Goal: Task Accomplishment & Management: Manage account settings

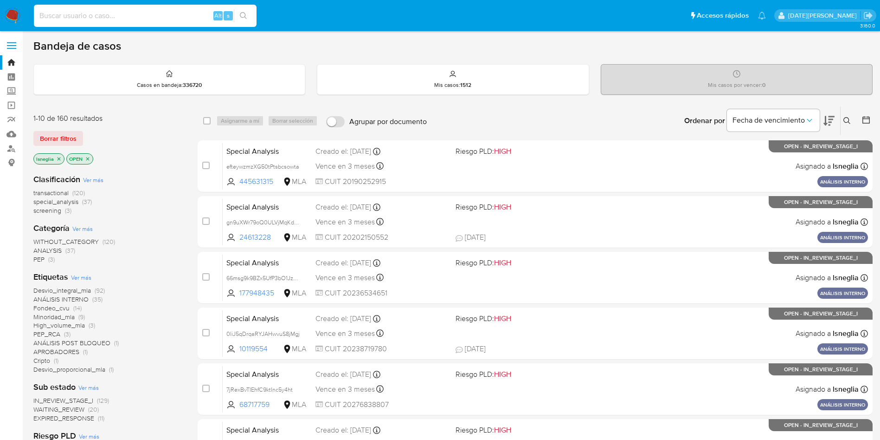
click at [120, 13] on input at bounding box center [145, 16] width 223 height 12
paste input "Z4uQSl0mAPcXxyDp5ngfednL"
type input "Z4uQSl0mAPcXxyDp5ngfednL"
click at [251, 13] on button "search-icon" at bounding box center [243, 15] width 19 height 13
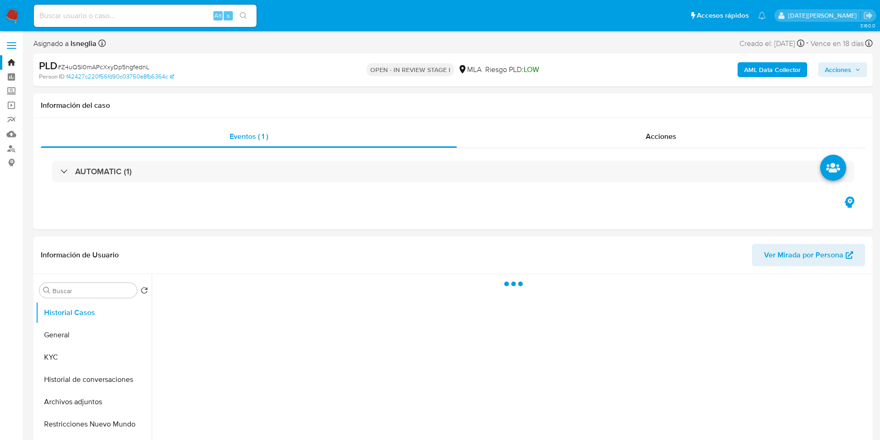
select select "10"
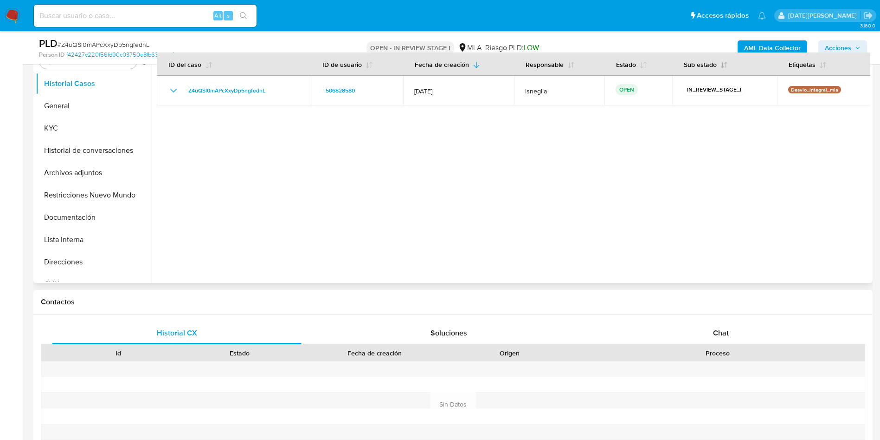
scroll to position [209, 0]
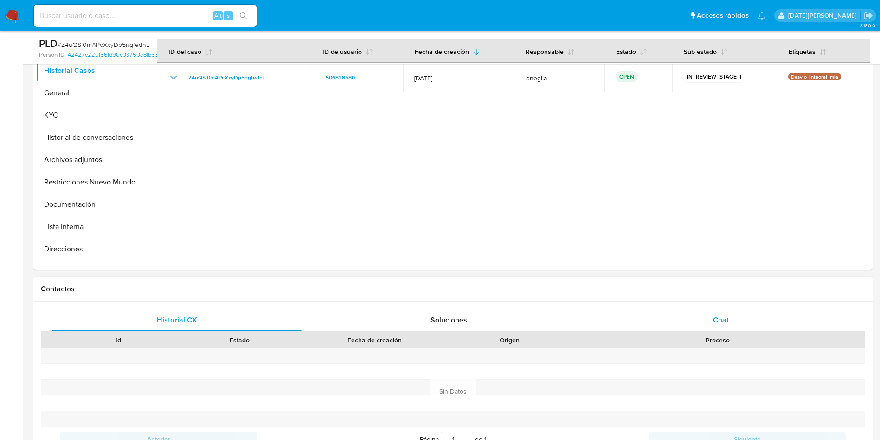
click at [713, 317] on div "Chat" at bounding box center [721, 320] width 250 height 22
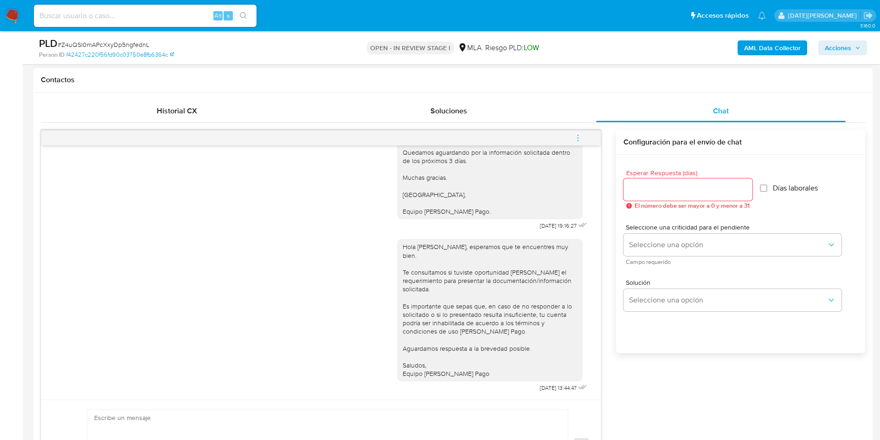
scroll to position [1012, 0]
click at [580, 134] on icon "menu-action" at bounding box center [578, 138] width 8 height 8
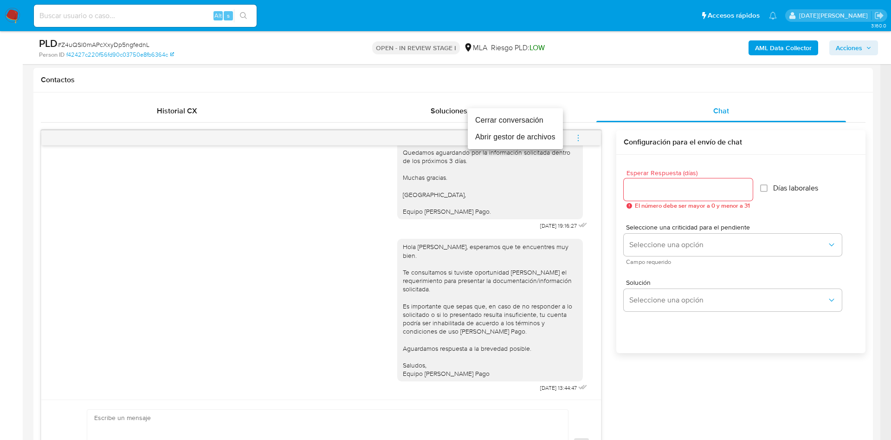
drag, startPoint x: 517, startPoint y: 116, endPoint x: 539, endPoint y: 184, distance: 70.9
click at [517, 116] on li "Cerrar conversación" at bounding box center [515, 120] width 95 height 17
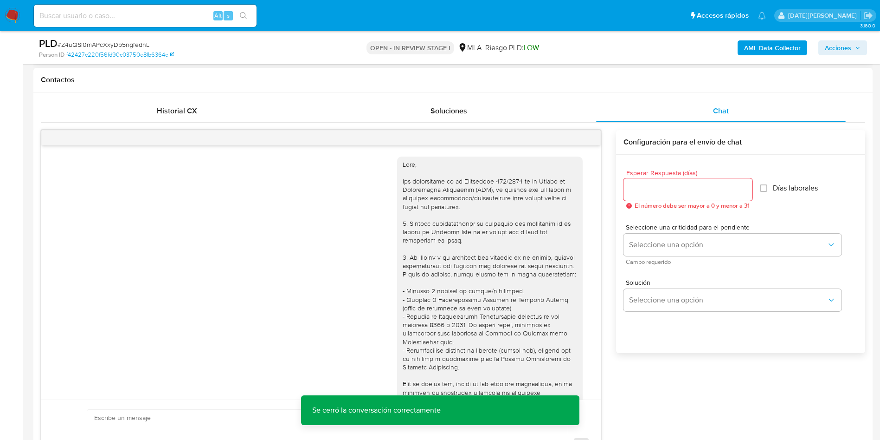
scroll to position [70, 0]
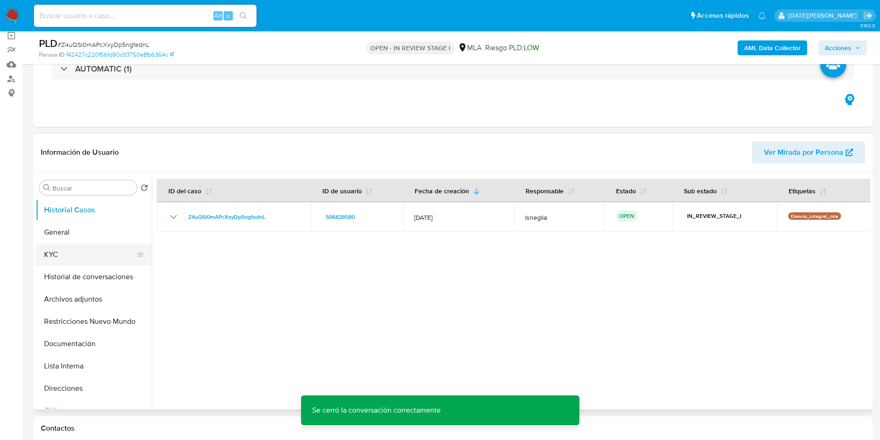
click at [47, 250] on button "KYC" at bounding box center [90, 254] width 109 height 22
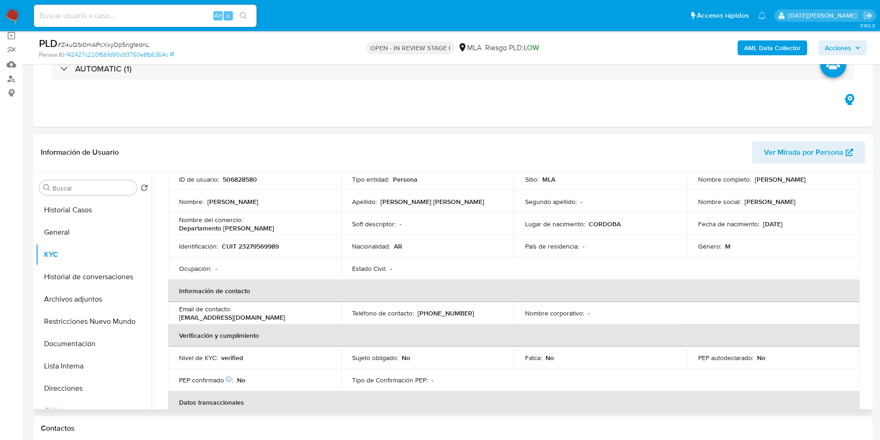
drag, startPoint x: 181, startPoint y: 317, endPoint x: 284, endPoint y: 314, distance: 103.1
click at [284, 314] on p "machadozorrilla.joseluis@gmail.com" at bounding box center [232, 317] width 106 height 8
copy p "machadozorrilla.joseluis@gmail.com"
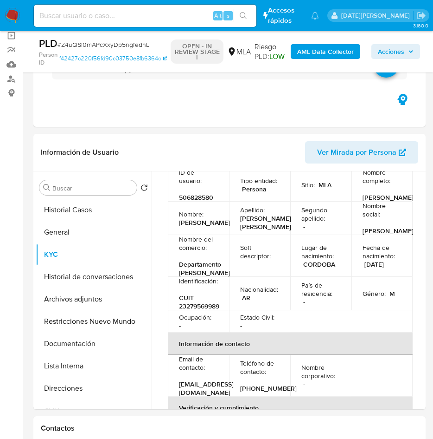
scroll to position [71, 0]
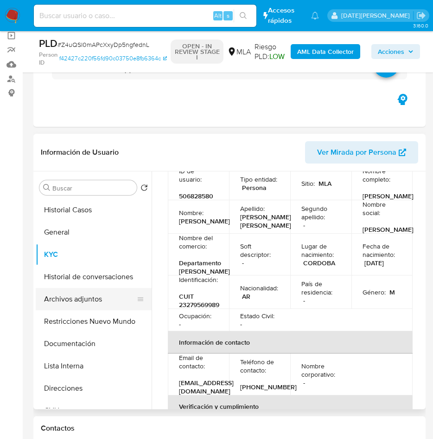
click at [87, 299] on button "Archivos adjuntos" at bounding box center [90, 299] width 109 height 22
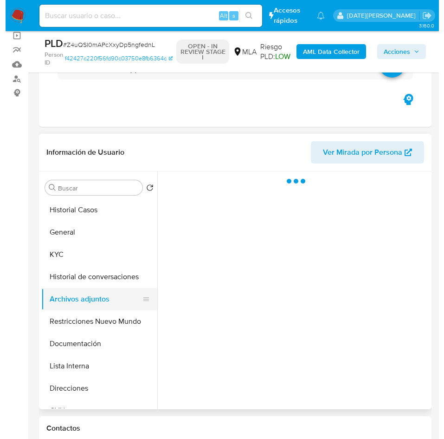
scroll to position [0, 0]
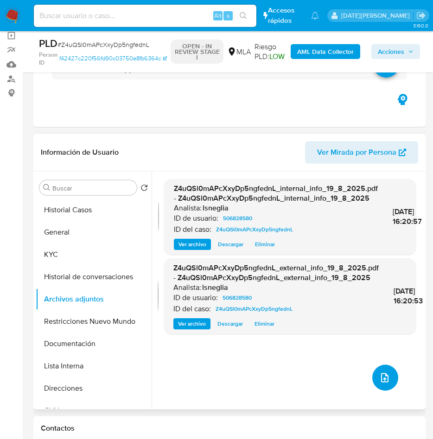
click at [380, 386] on button "upload-file" at bounding box center [386, 377] width 26 height 26
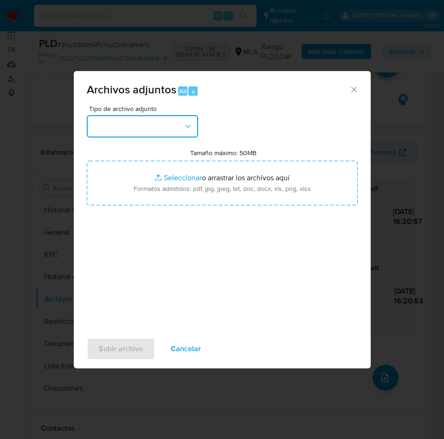
click at [128, 125] on button "button" at bounding box center [142, 126] width 111 height 22
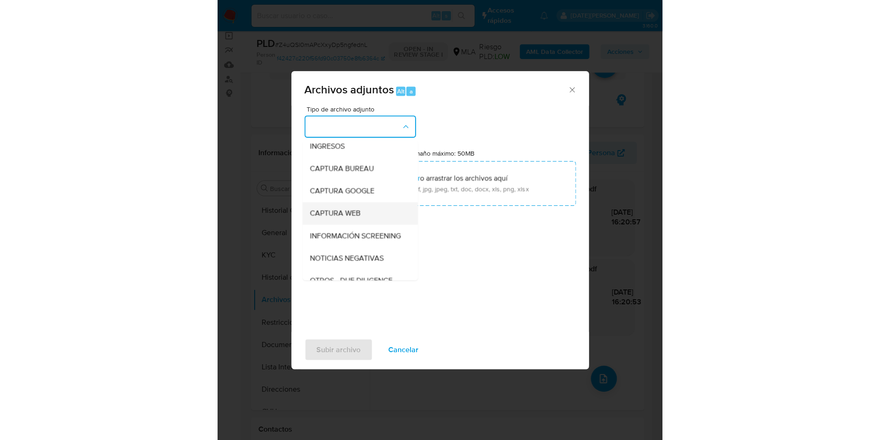
scroll to position [70, 0]
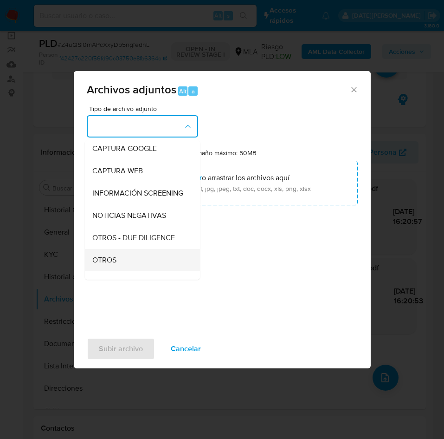
click at [111, 265] on span "OTROS" at bounding box center [104, 259] width 24 height 9
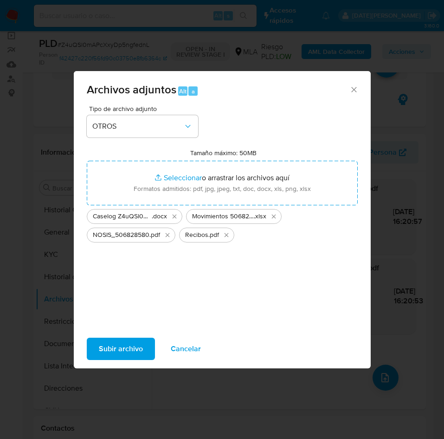
click at [114, 342] on span "Subir archivo" at bounding box center [121, 348] width 44 height 20
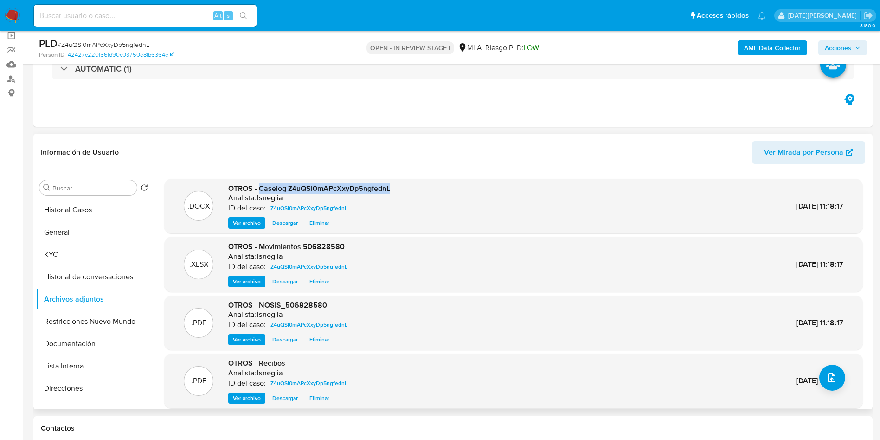
drag, startPoint x: 259, startPoint y: 189, endPoint x: 409, endPoint y: 189, distance: 149.9
click at [418, 189] on div ".DOCX OTROS - Caselog Z4uQSl0mAPcXxyDp5ngfednL Analista: lsneglia ID del caso: …" at bounding box center [514, 205] width 690 height 45
copy span "Caselog Z4uQSl0mAPcXxyDp5ngfednL"
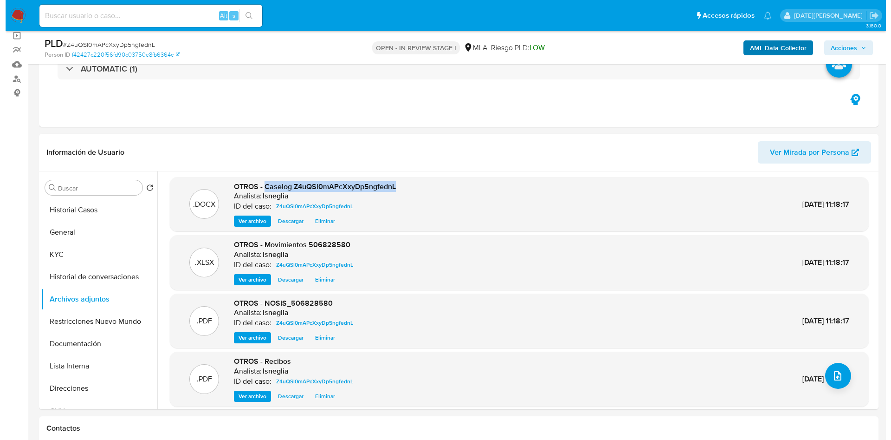
scroll to position [0, 0]
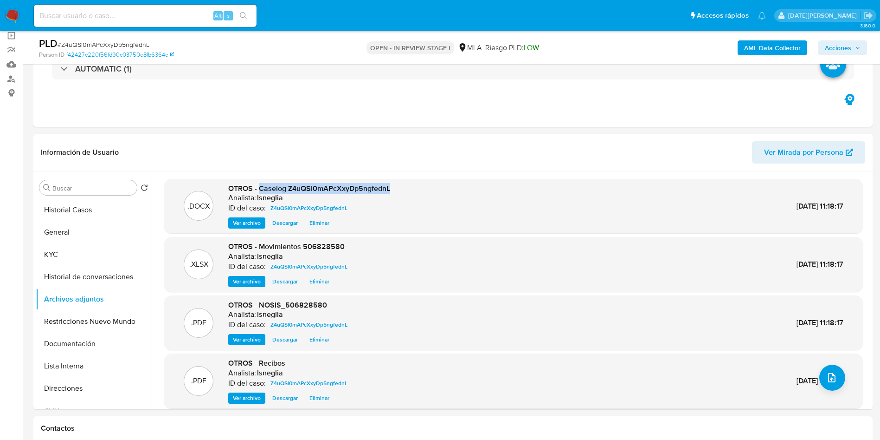
click at [777, 50] on b "AML Data Collector" at bounding box center [772, 47] width 57 height 15
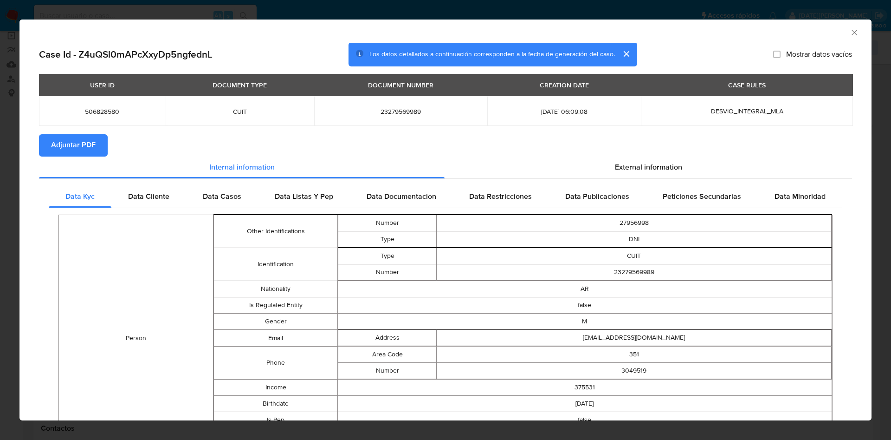
click at [59, 145] on span "Adjuntar PDF" at bounding box center [73, 145] width 45 height 20
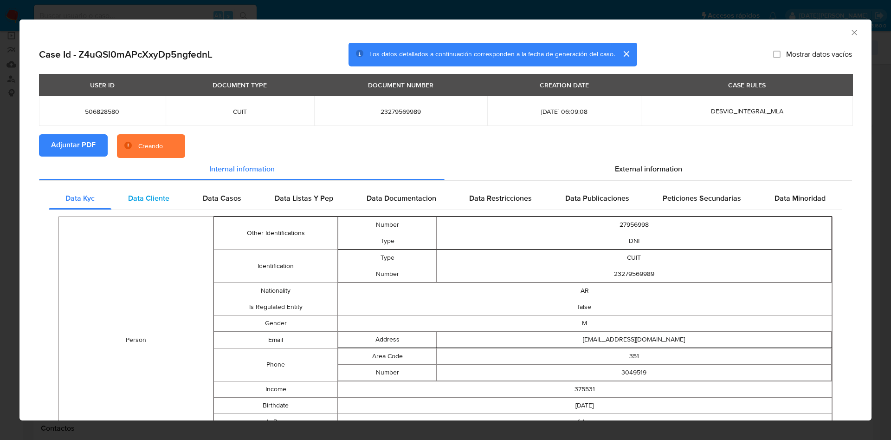
click at [130, 195] on span "Data Cliente" at bounding box center [148, 198] width 41 height 11
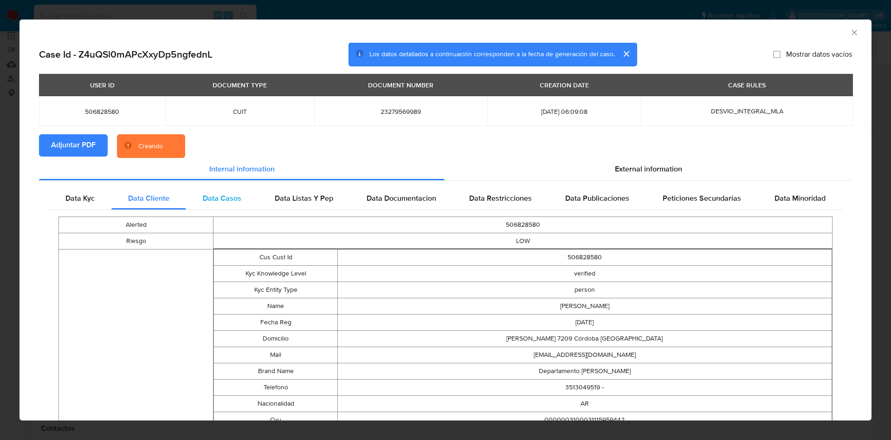
click at [241, 195] on div "Data Casos" at bounding box center [222, 198] width 72 height 22
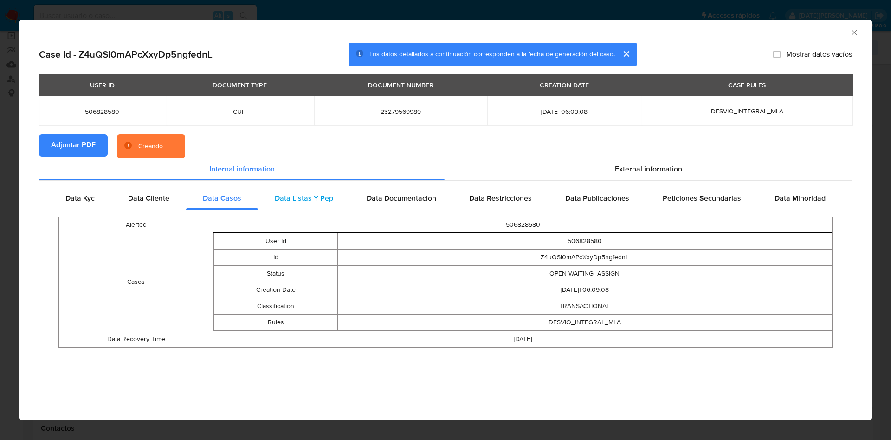
click at [304, 195] on span "Data Listas Y Pep" at bounding box center [304, 198] width 58 height 11
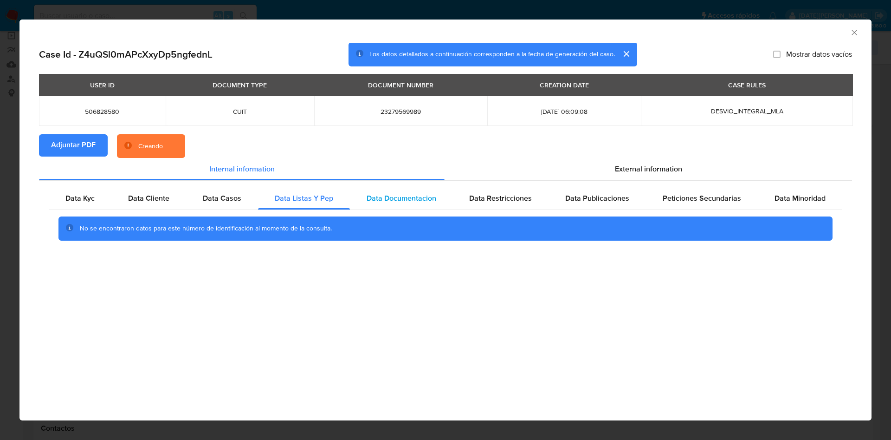
click at [382, 196] on span "Data Documentacion" at bounding box center [402, 198] width 70 height 11
click at [553, 192] on div "Data Publicaciones" at bounding box center [597, 198] width 97 height 22
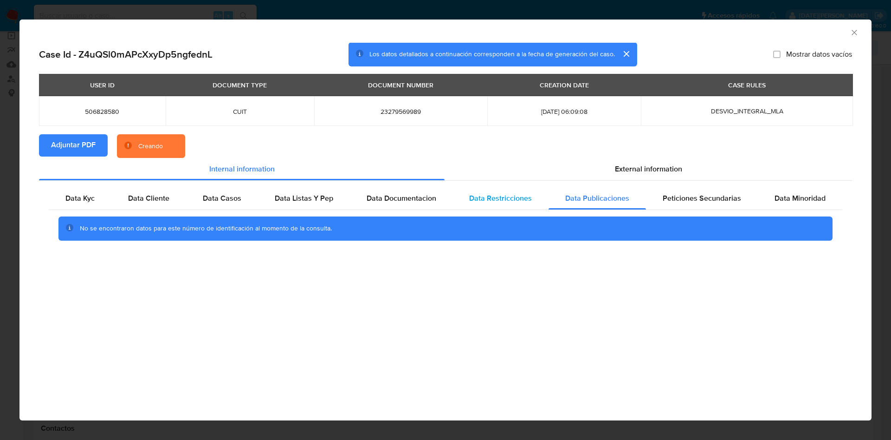
click at [525, 194] on span "Data Restricciones" at bounding box center [500, 198] width 63 height 11
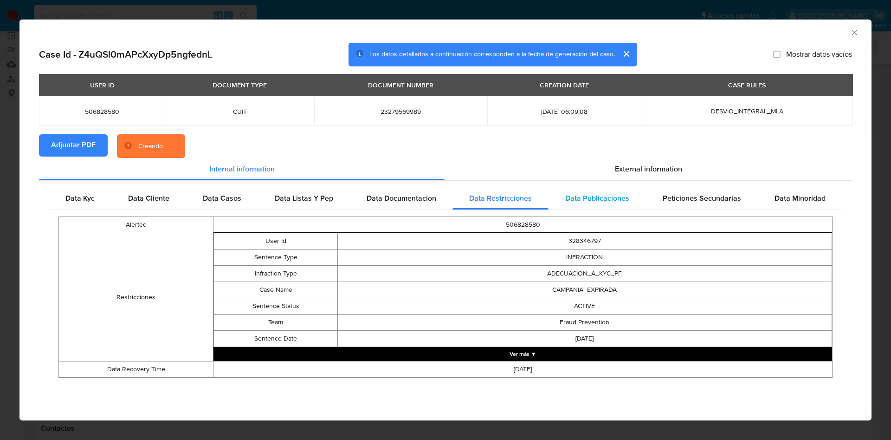
click at [581, 196] on span "Data Publicaciones" at bounding box center [597, 198] width 64 height 11
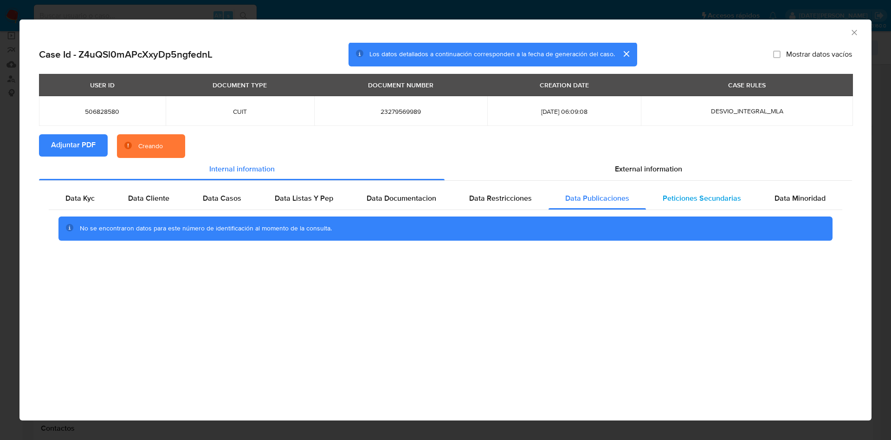
click at [665, 199] on span "Peticiones Secundarias" at bounding box center [702, 198] width 78 height 11
click at [768, 201] on div "Data Minoridad" at bounding box center [800, 198] width 84 height 22
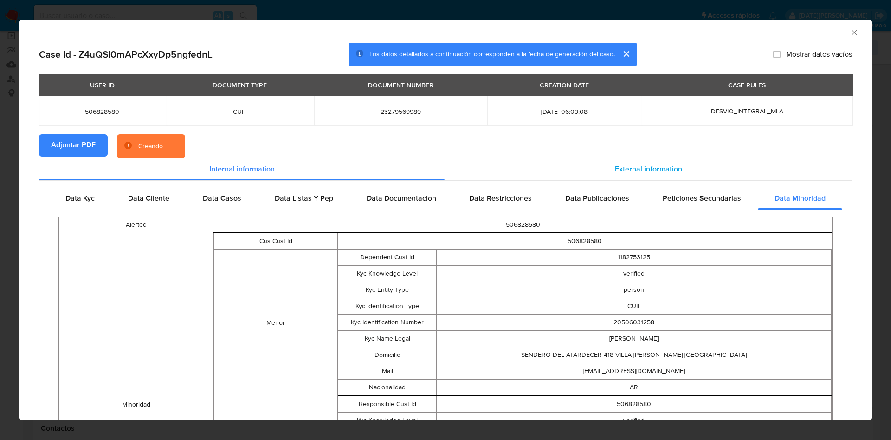
drag, startPoint x: 656, startPoint y: 164, endPoint x: 611, endPoint y: 180, distance: 47.3
click at [655, 164] on span "External information" at bounding box center [648, 168] width 67 height 11
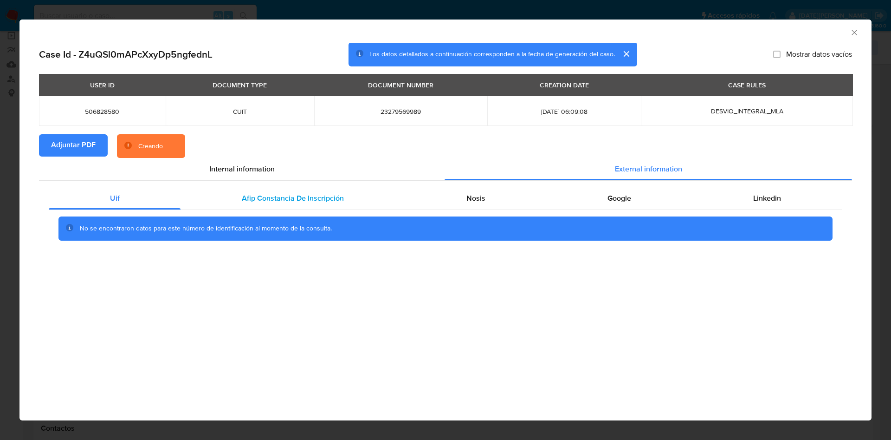
click at [296, 190] on div "Afip Constancia De Inscripción" at bounding box center [293, 198] width 224 height 22
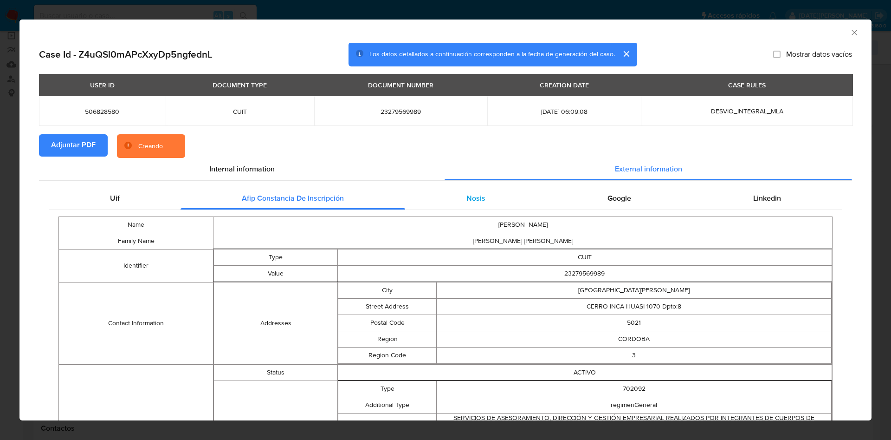
click at [459, 192] on div "Nosis" at bounding box center [475, 198] width 141 height 22
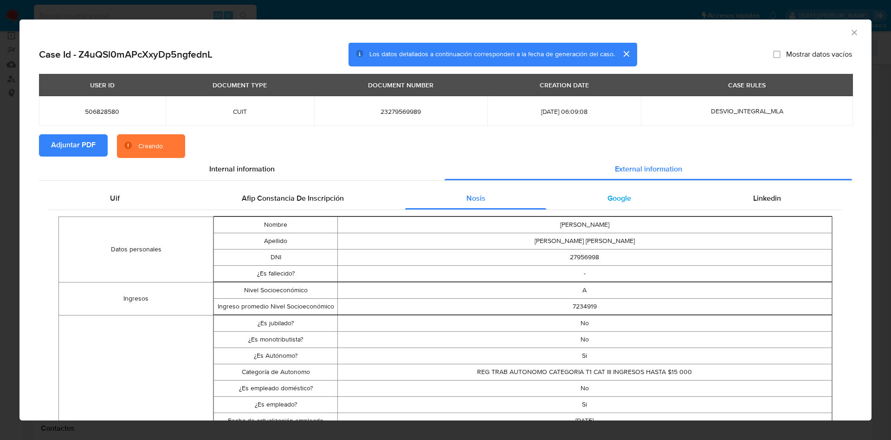
click at [608, 195] on span "Google" at bounding box center [620, 198] width 24 height 11
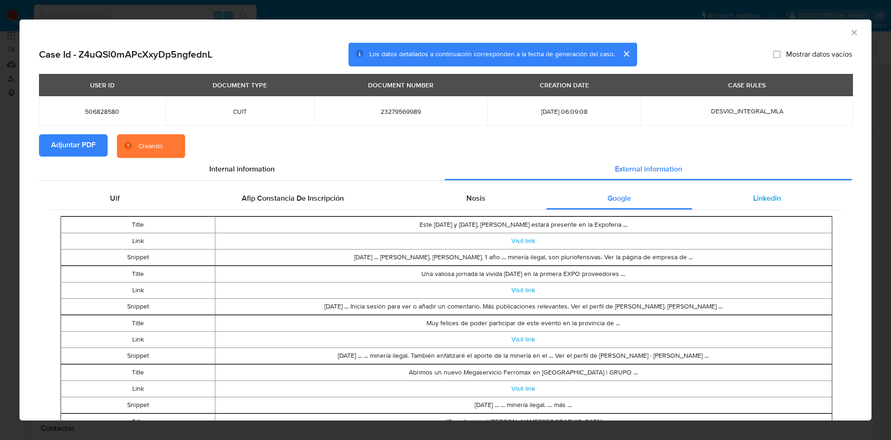
click at [785, 195] on div "Linkedin" at bounding box center [767, 198] width 150 height 22
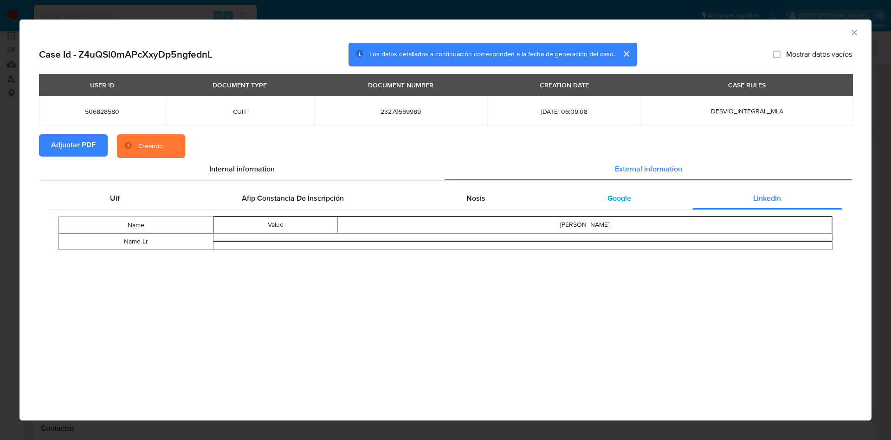
click at [633, 198] on div "Google" at bounding box center [619, 198] width 146 height 22
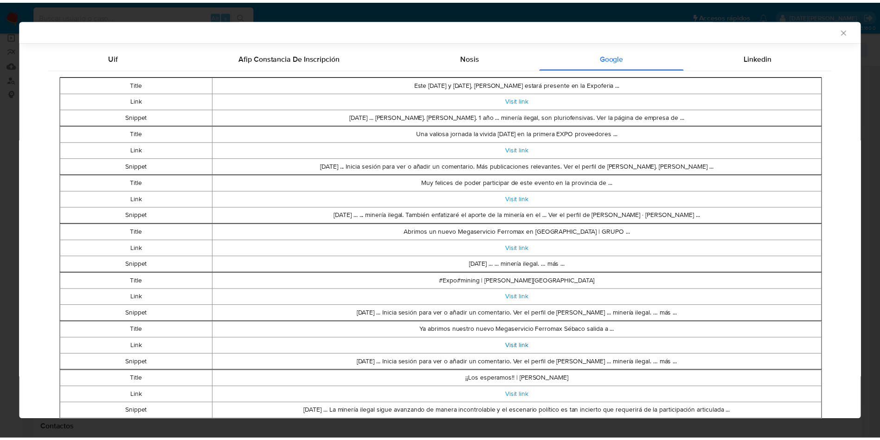
scroll to position [170, 0]
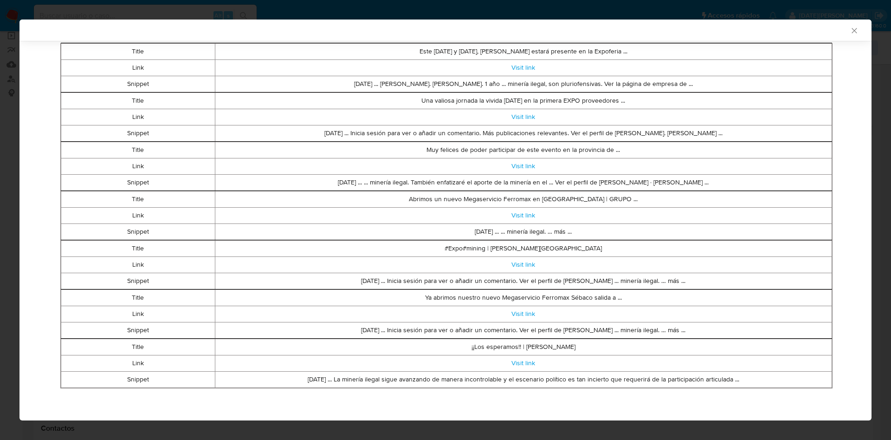
click at [850, 31] on icon "Cerrar ventana" at bounding box center [854, 30] width 9 height 9
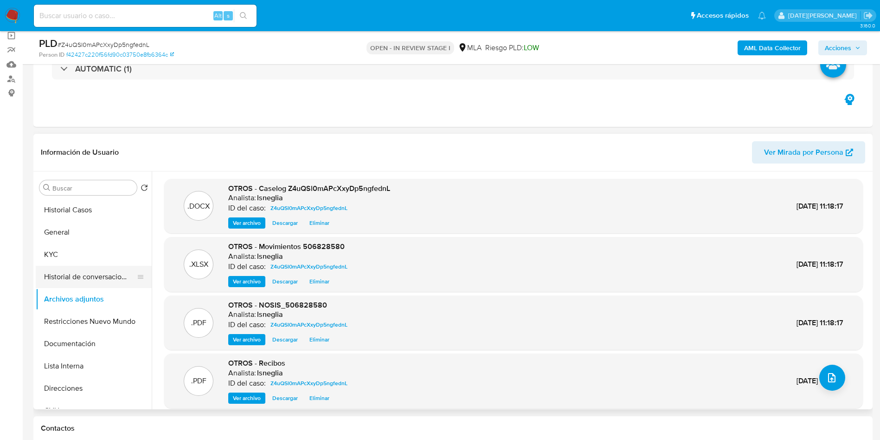
click at [66, 286] on button "Historial de conversaciones" at bounding box center [90, 276] width 109 height 22
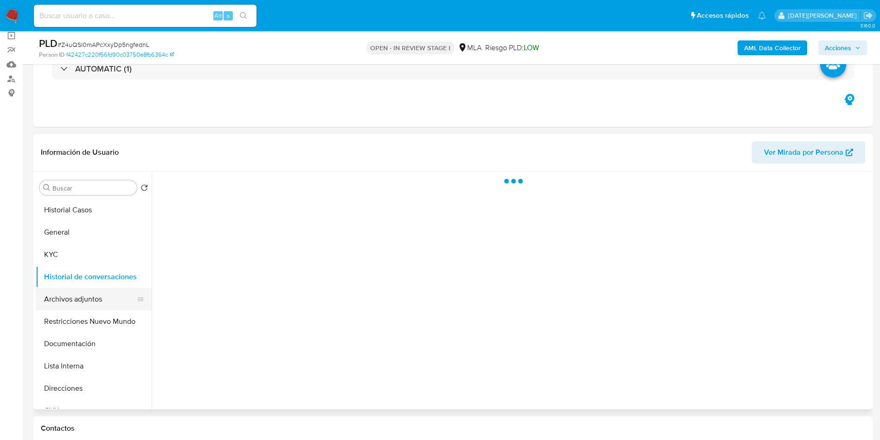
click at [72, 300] on button "Archivos adjuntos" at bounding box center [90, 299] width 109 height 22
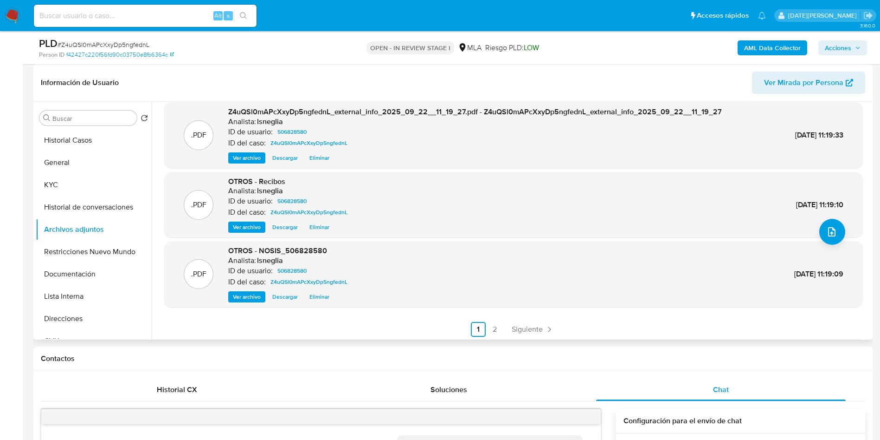
scroll to position [78, 0]
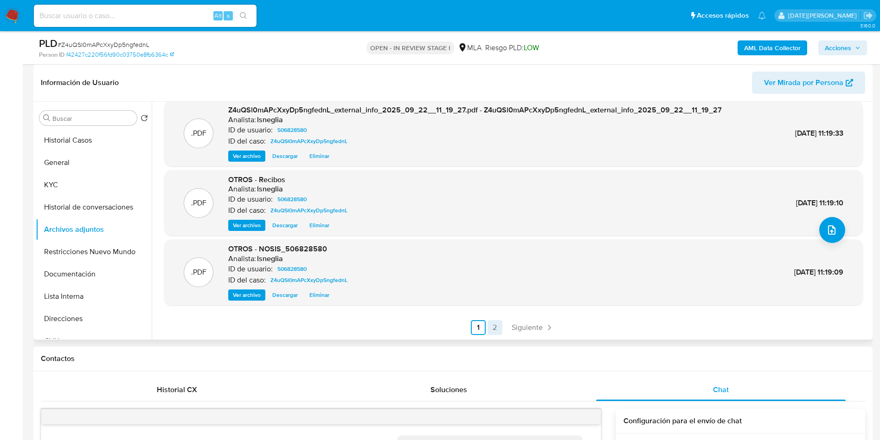
click at [491, 328] on link "2" at bounding box center [495, 327] width 15 height 15
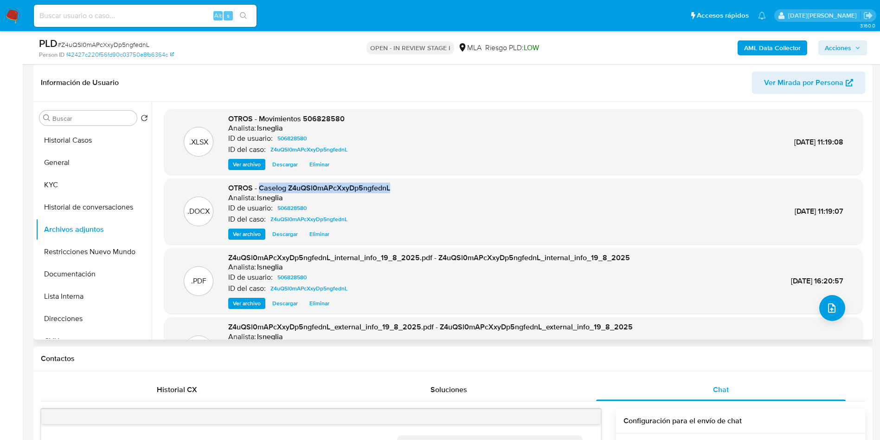
drag, startPoint x: 260, startPoint y: 187, endPoint x: 390, endPoint y: 187, distance: 130.4
click at [390, 187] on div ".DOCX OTROS - Caselog Z4uQSl0mAPcXxyDp5ngfednL Analista: lsneglia ID de usuario…" at bounding box center [514, 211] width 690 height 57
copy span "Caselog Z4uQSl0mAPcXxyDp5ngfednL"
click at [82, 203] on button "Historial de conversaciones" at bounding box center [90, 207] width 109 height 22
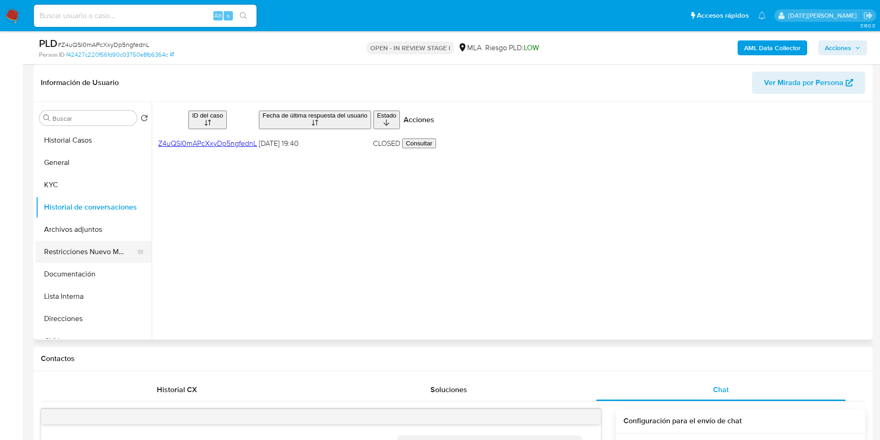
click at [70, 258] on button "Restricciones Nuevo Mundo" at bounding box center [90, 251] width 109 height 22
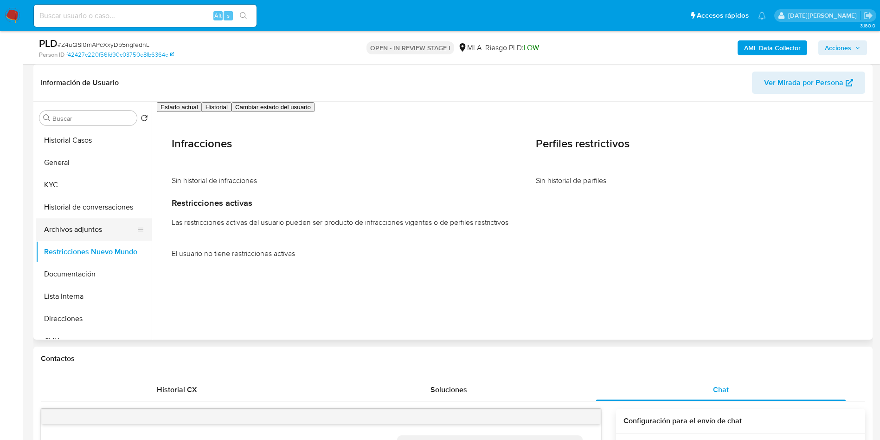
click at [74, 227] on button "Archivos adjuntos" at bounding box center [90, 229] width 109 height 22
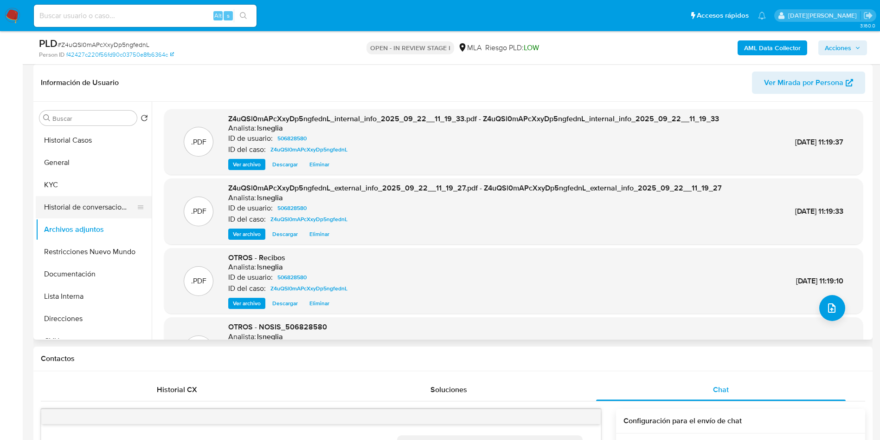
click at [91, 206] on button "Historial de conversaciones" at bounding box center [90, 207] width 109 height 22
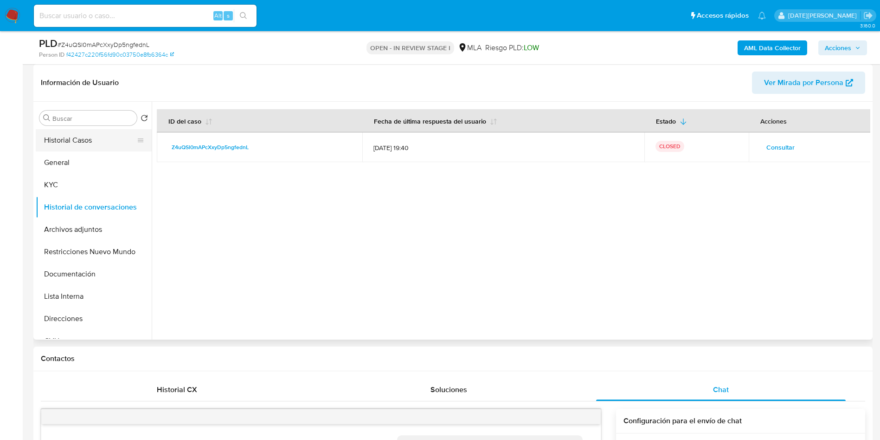
click at [75, 136] on button "Historial Casos" at bounding box center [90, 140] width 109 height 22
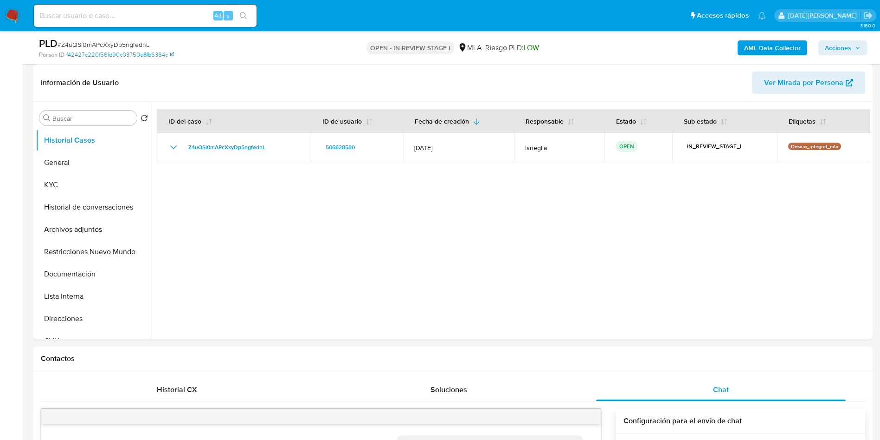
drag, startPoint x: 853, startPoint y: 42, endPoint x: 847, endPoint y: 45, distance: 6.9
click at [853, 43] on span "Acciones" at bounding box center [843, 47] width 36 height 13
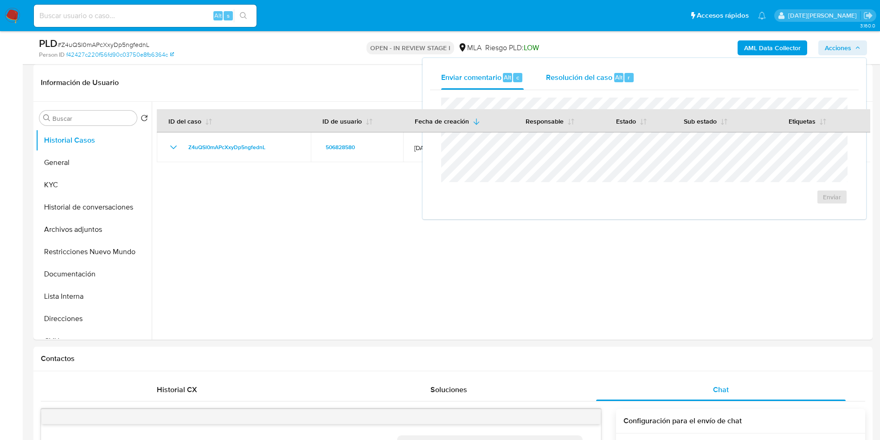
click at [574, 80] on span "Resolución del caso" at bounding box center [579, 76] width 66 height 11
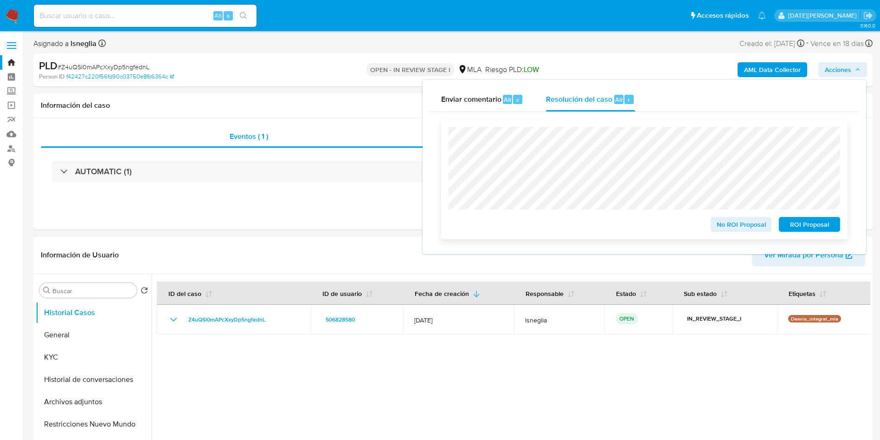
click at [737, 222] on span "No ROI Proposal" at bounding box center [741, 224] width 48 height 13
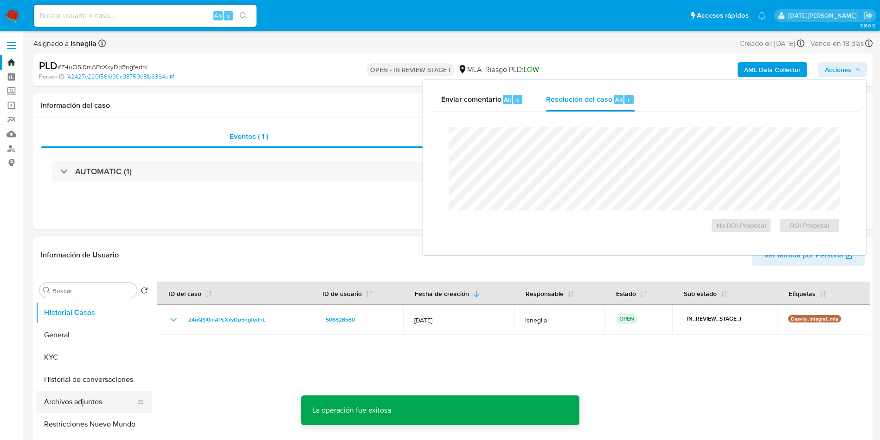
click at [57, 401] on button "Archivos adjuntos" at bounding box center [90, 401] width 109 height 22
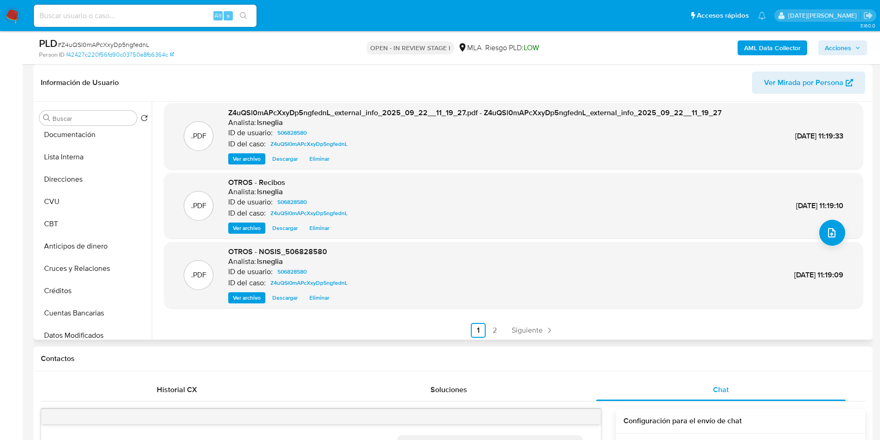
scroll to position [78, 0]
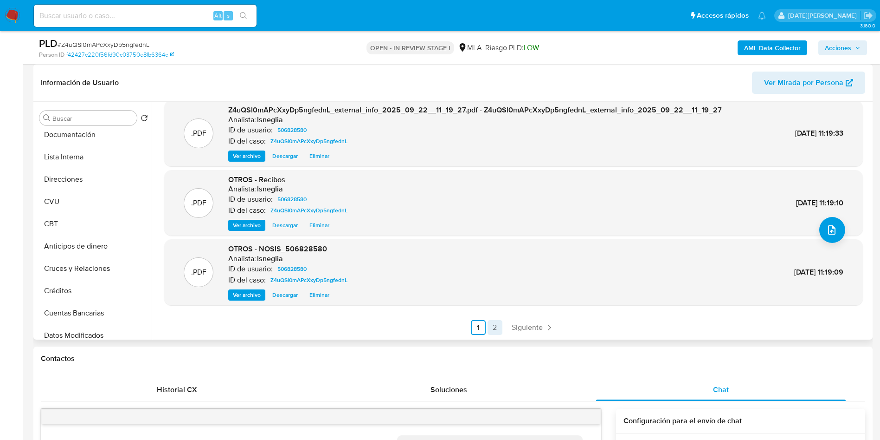
click at [495, 326] on link "2" at bounding box center [495, 327] width 15 height 15
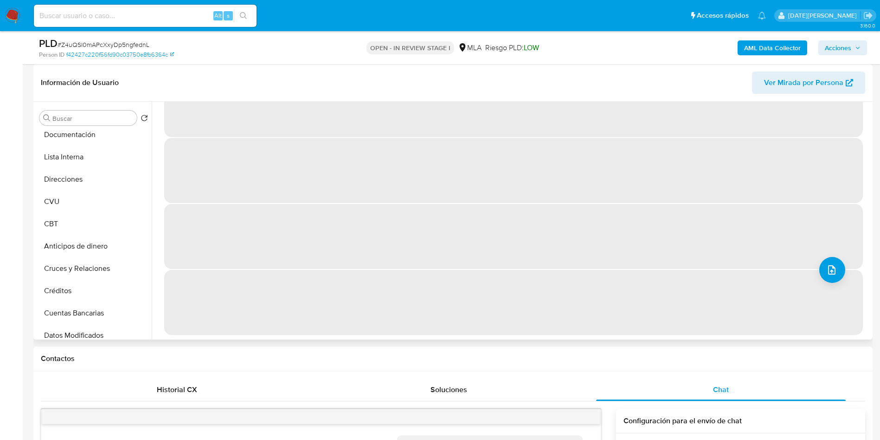
scroll to position [0, 0]
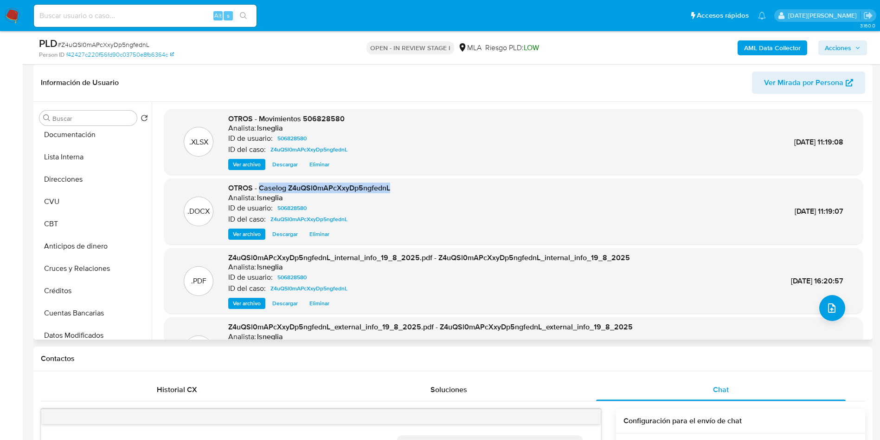
drag, startPoint x: 259, startPoint y: 188, endPoint x: 390, endPoint y: 187, distance: 130.9
click at [390, 187] on div ".DOCX OTROS - Caselog Z4uQSl0mAPcXxyDp5ngfednL Analista: lsneglia ID de usuario…" at bounding box center [514, 211] width 690 height 57
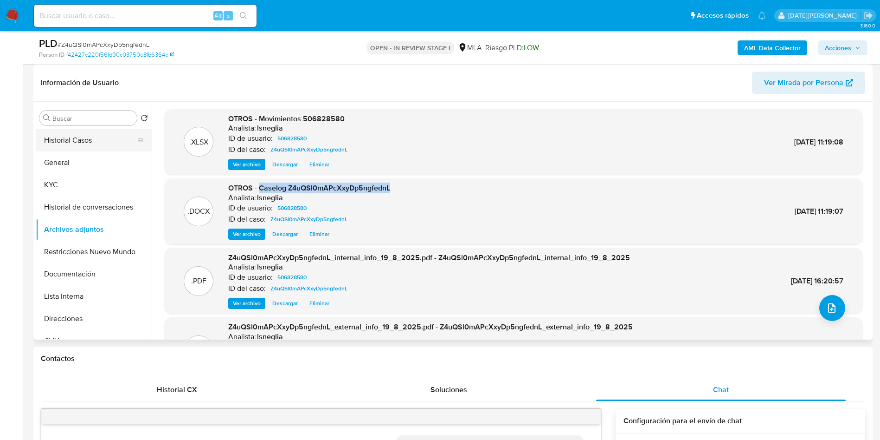
click at [84, 134] on button "Historial Casos" at bounding box center [90, 140] width 109 height 22
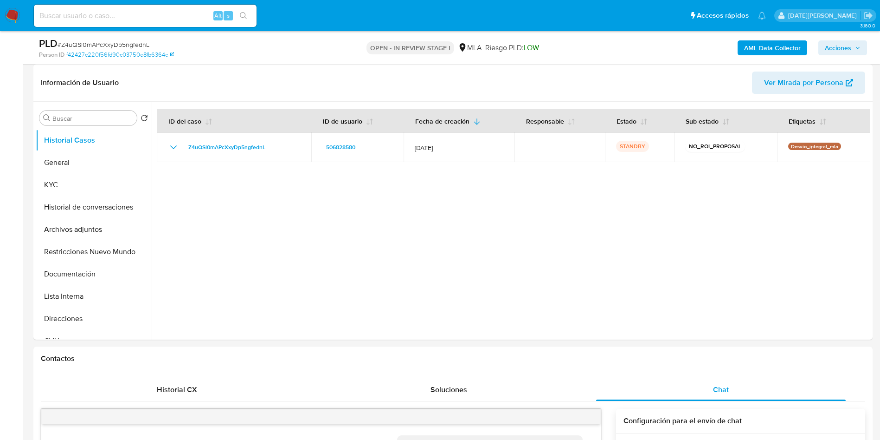
click at [76, 19] on input at bounding box center [145, 16] width 223 height 12
paste input "xwFCE9U5GnpbYy7D39W8tXz6"
type input "xwFCE9U5GnpbYy7D39W8tXz6"
click at [242, 13] on icon "search-icon" at bounding box center [243, 15] width 7 height 7
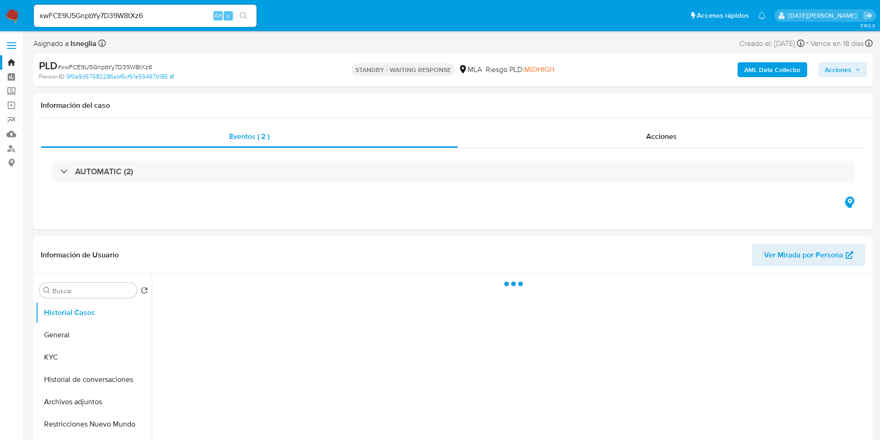
select select "10"
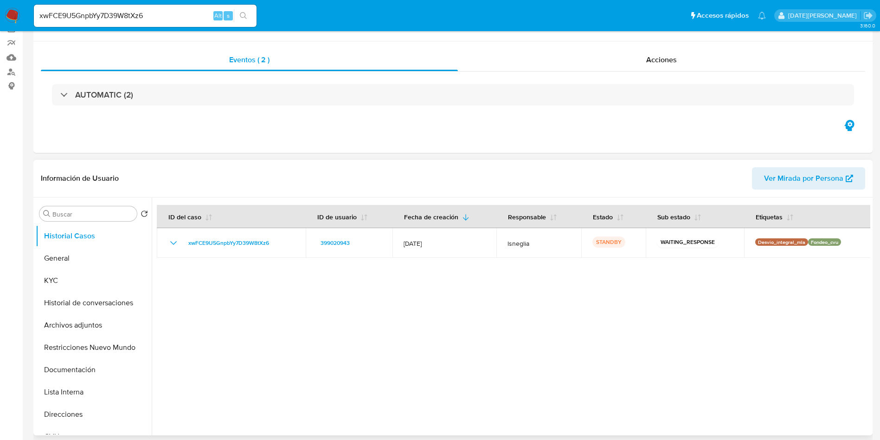
scroll to position [139, 0]
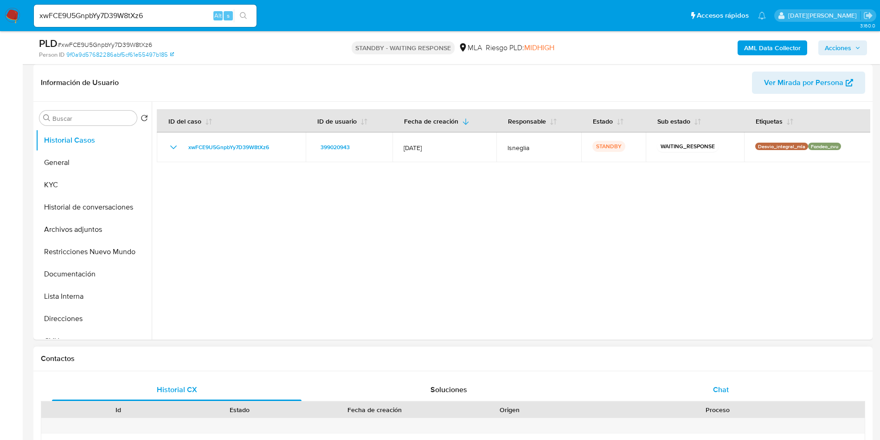
click at [722, 390] on span "Chat" at bounding box center [721, 389] width 16 height 11
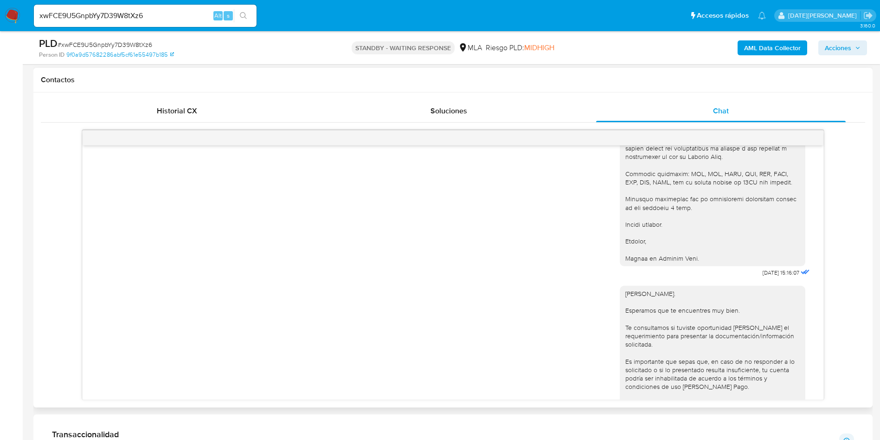
scroll to position [1098, 0]
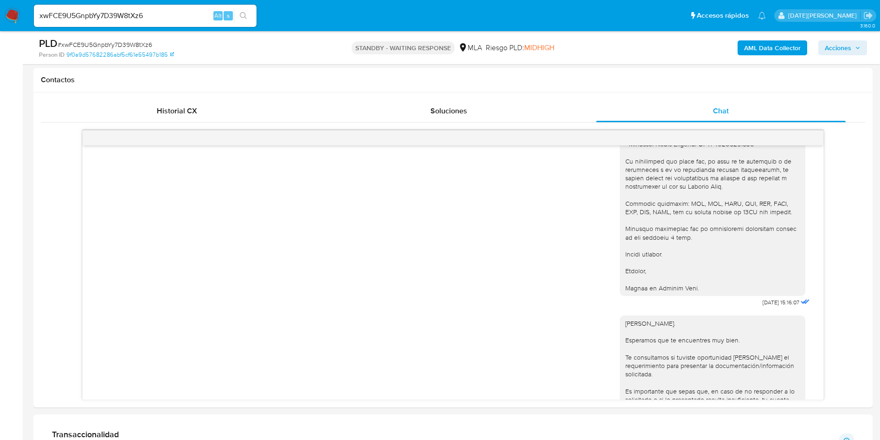
click at [122, 19] on input "xwFCE9U5GnpbYy7D39W8tXz6" at bounding box center [145, 16] width 223 height 12
paste input "8KeeUt6NMthnWB8UBU83pOrW"
type input "8KeeUt6NMthnWB8UBU83pOrW"
click at [239, 16] on button "search-icon" at bounding box center [243, 15] width 19 height 13
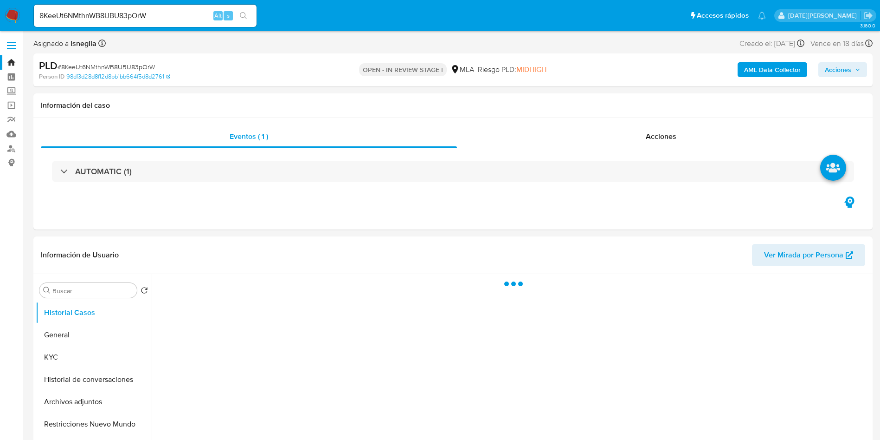
select select "10"
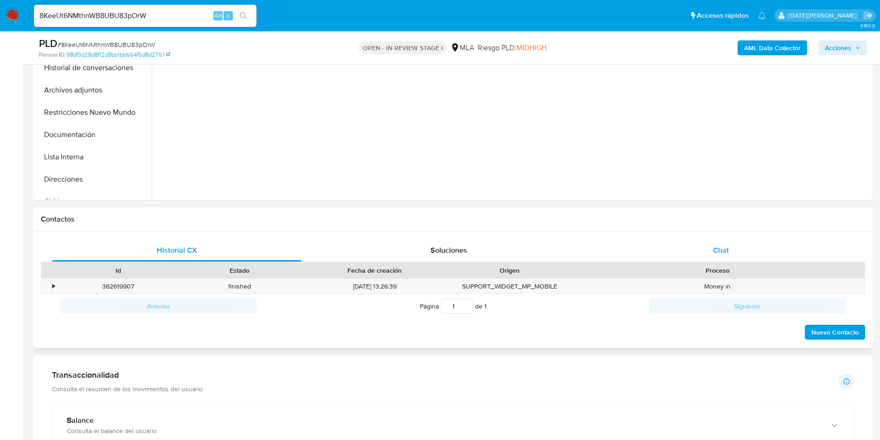
click at [720, 250] on span "Chat" at bounding box center [721, 250] width 16 height 11
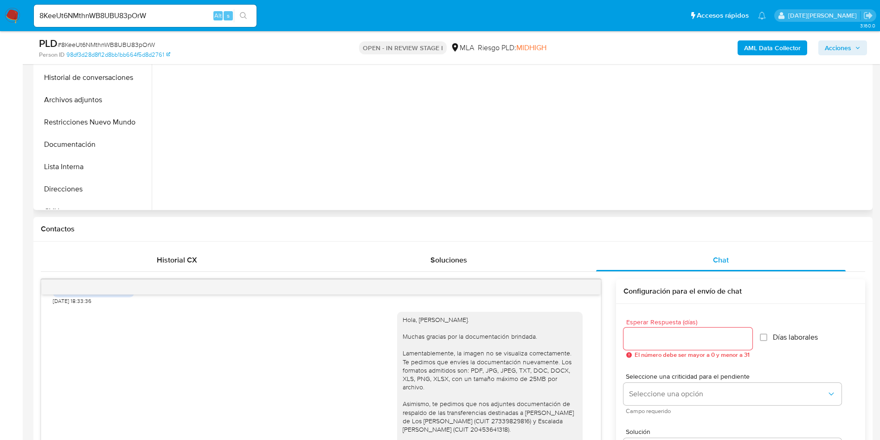
scroll to position [139, 0]
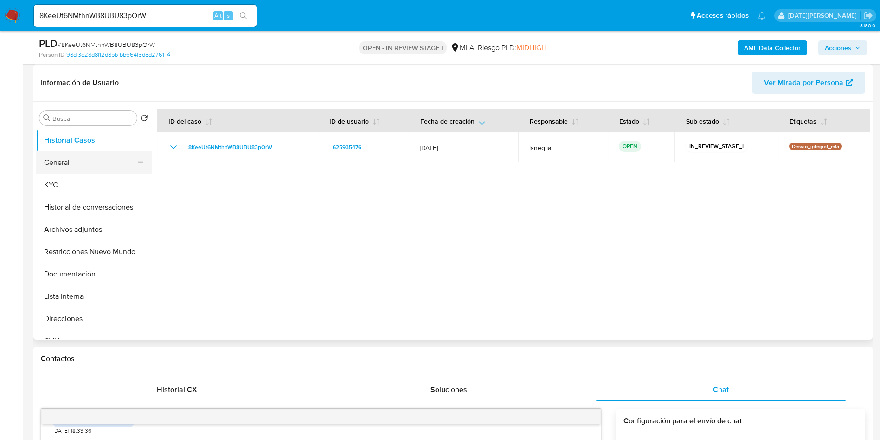
click at [89, 161] on button "General" at bounding box center [90, 162] width 109 height 22
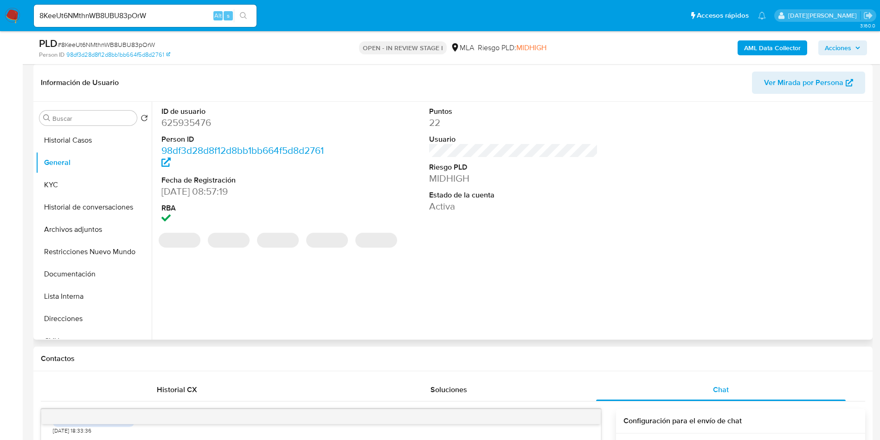
click at [192, 123] on dd "625935476" at bounding box center [246, 122] width 169 height 13
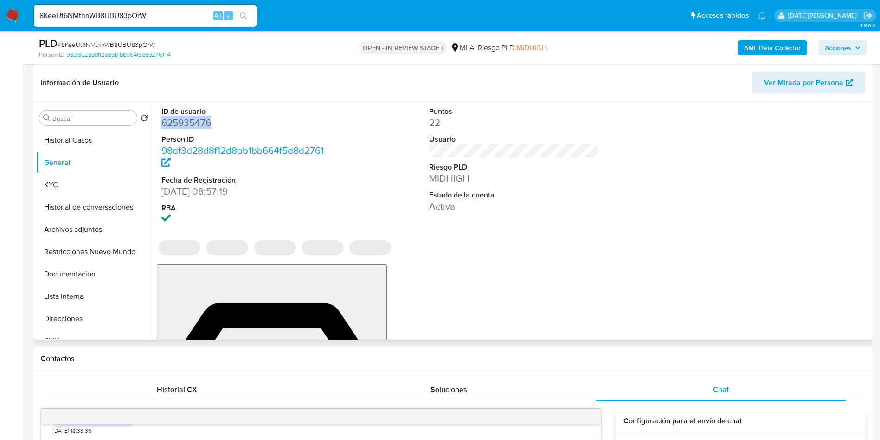
copy dd "625935476"
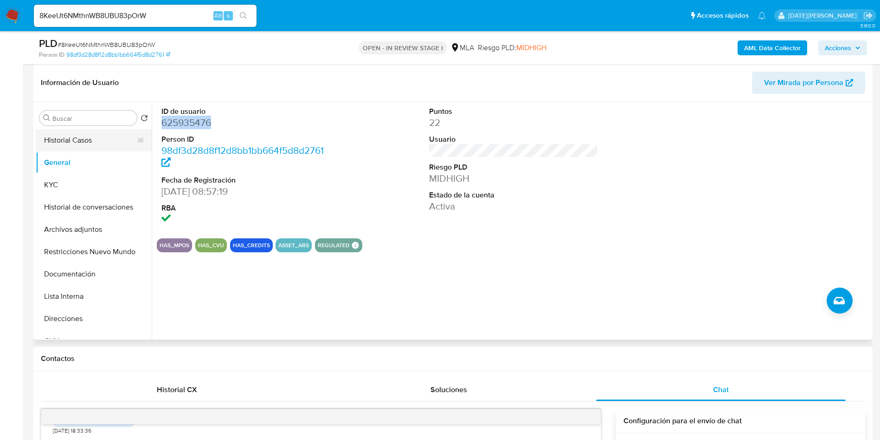
click at [101, 144] on button "Historial Casos" at bounding box center [90, 140] width 109 height 22
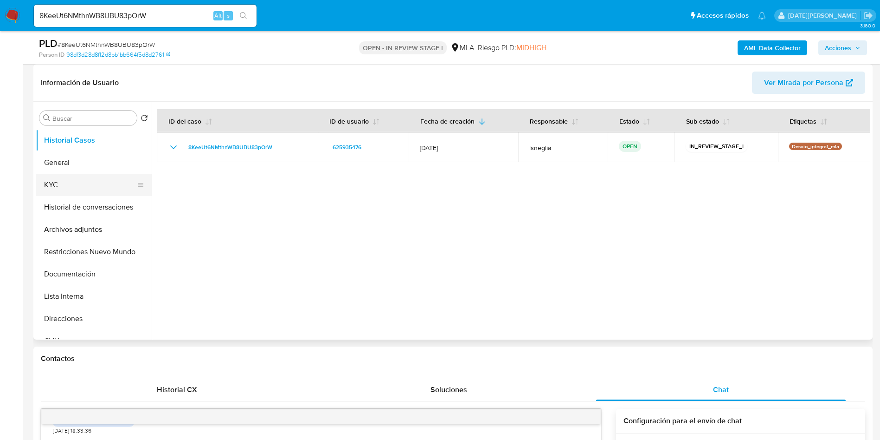
click at [91, 182] on button "KYC" at bounding box center [90, 185] width 109 height 22
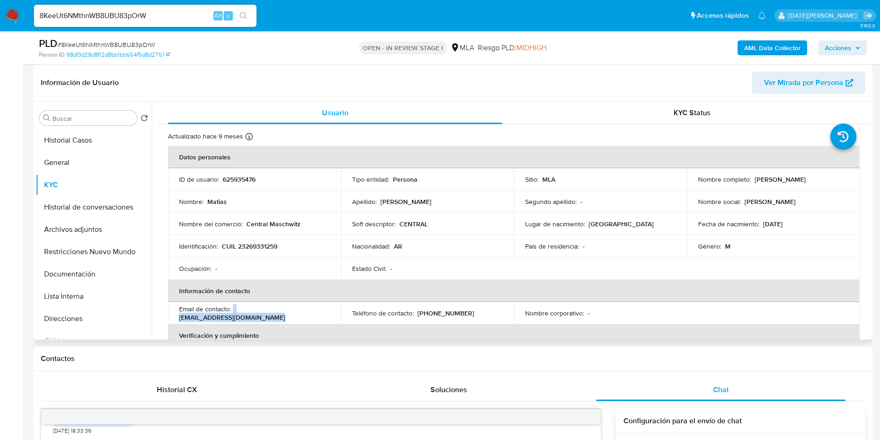
drag, startPoint x: 233, startPoint y: 313, endPoint x: 336, endPoint y: 313, distance: 102.6
click at [336, 313] on td "Email de contacto : valentinfnoguera@hotmail.com" at bounding box center [254, 313] width 173 height 22
copy div "valentinfnoguera@hotmail.com"
drag, startPoint x: 752, startPoint y: 180, endPoint x: 830, endPoint y: 179, distance: 78.4
click at [806, 179] on p "[PERSON_NAME] [PERSON_NAME]" at bounding box center [780, 179] width 51 height 8
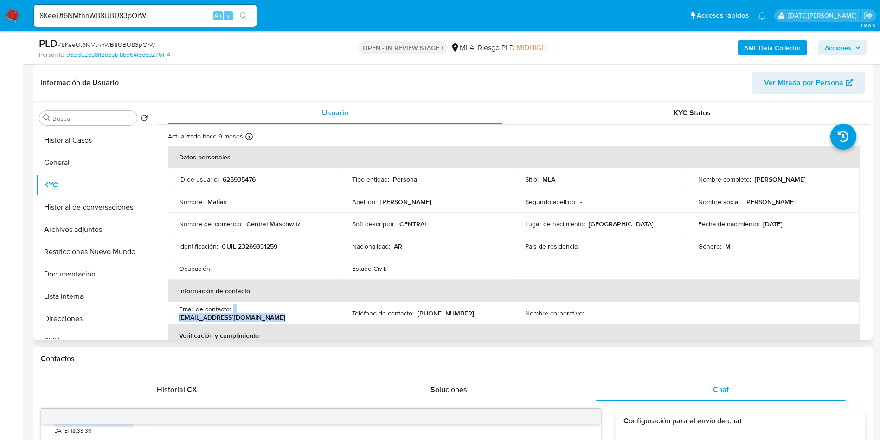
copy p "[PERSON_NAME] [PERSON_NAME]"
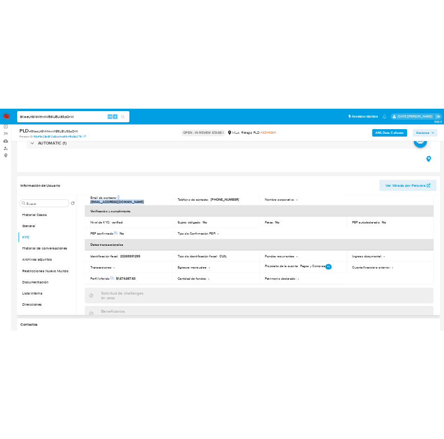
scroll to position [0, 0]
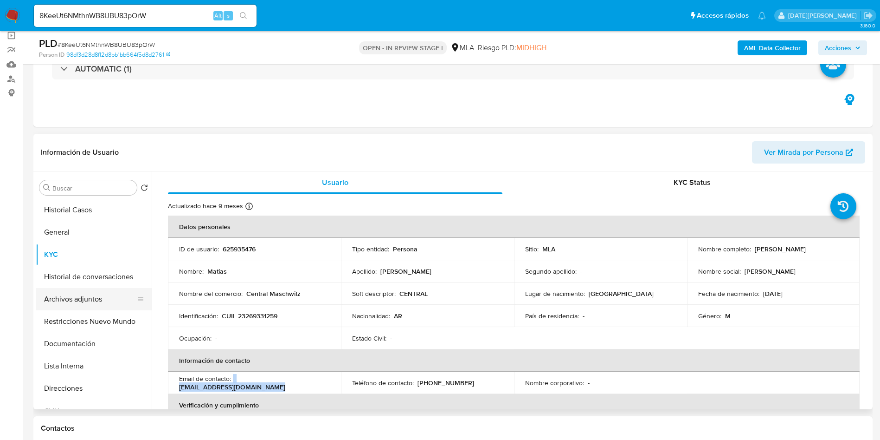
click at [73, 302] on button "Archivos adjuntos" at bounding box center [90, 299] width 109 height 22
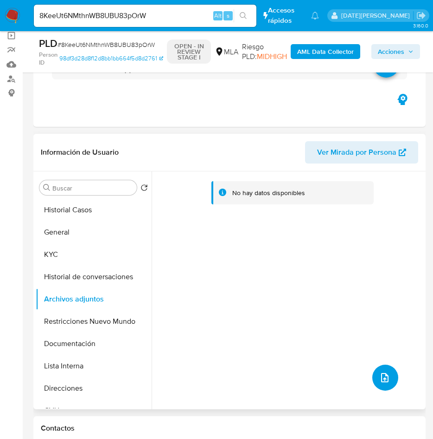
click at [384, 381] on icon "upload-file" at bounding box center [385, 377] width 11 height 11
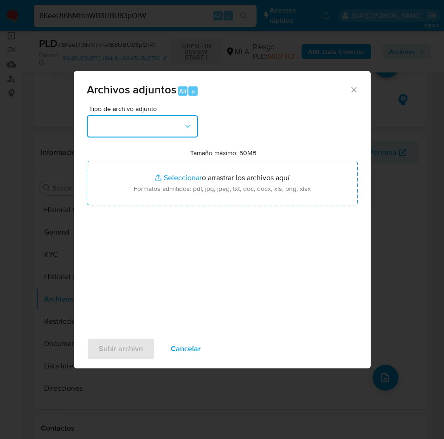
click at [183, 131] on button "button" at bounding box center [142, 126] width 111 height 22
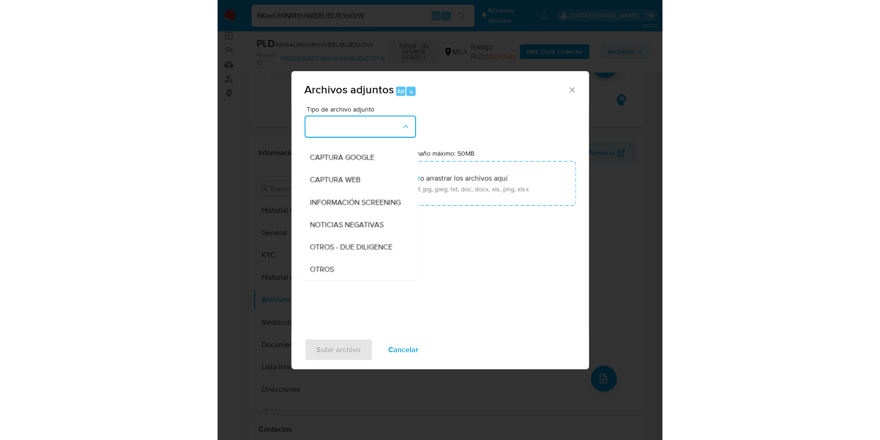
scroll to position [139, 0]
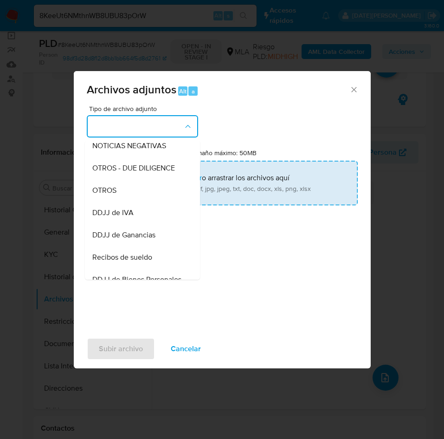
click at [123, 195] on div "OTROS" at bounding box center [139, 190] width 95 height 22
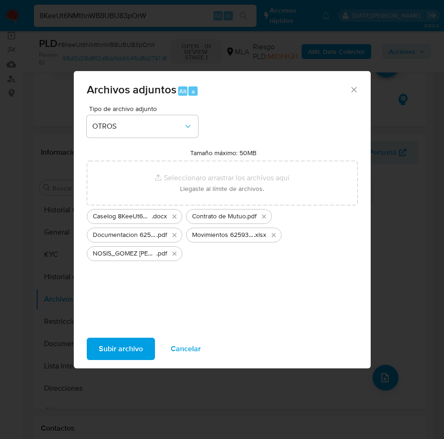
click at [132, 343] on span "Subir archivo" at bounding box center [121, 348] width 44 height 20
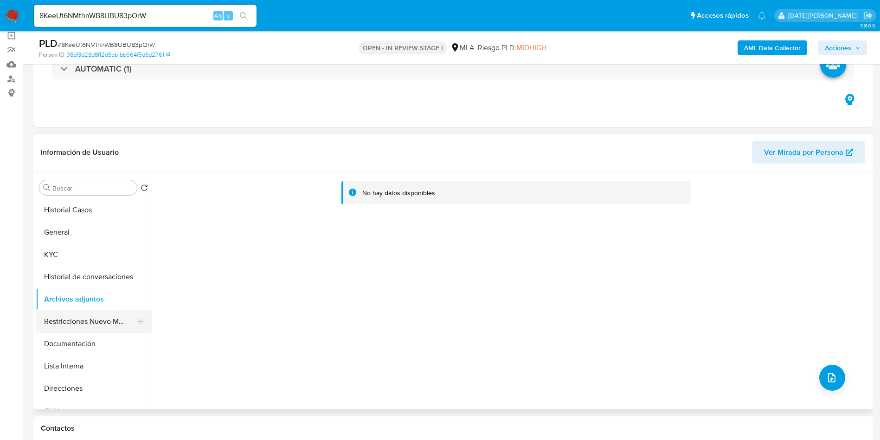
click at [95, 318] on button "Restricciones Nuevo Mundo" at bounding box center [90, 321] width 109 height 22
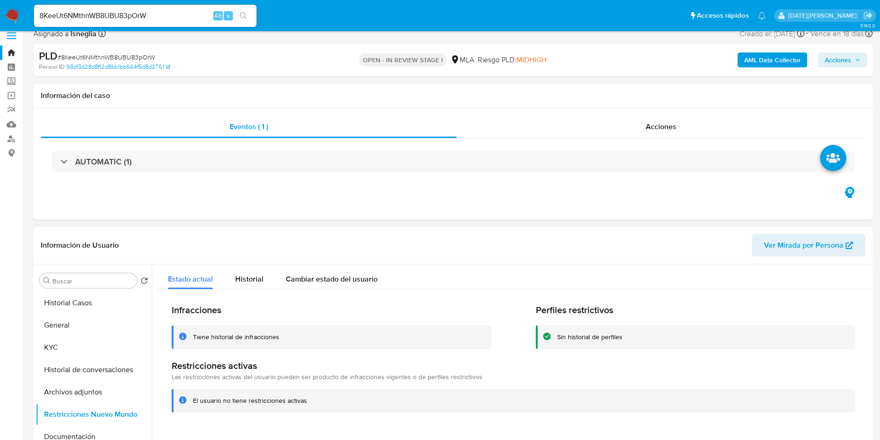
scroll to position [70, 0]
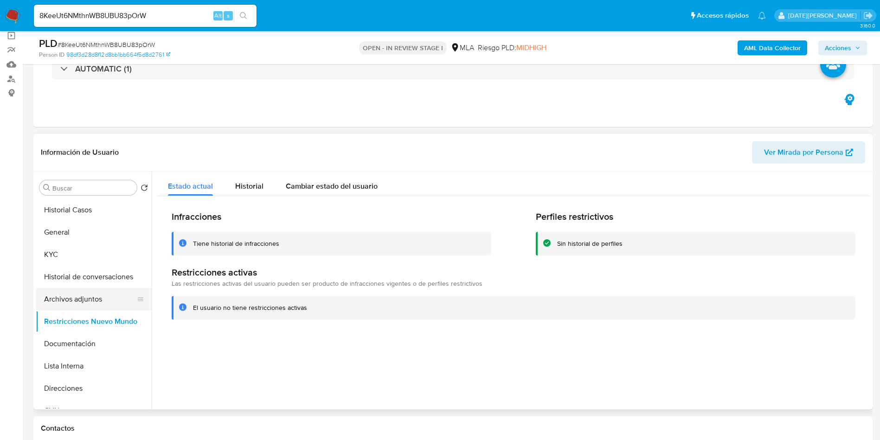
drag, startPoint x: 114, startPoint y: 296, endPoint x: 106, endPoint y: 305, distance: 12.2
click at [113, 296] on button "Archivos adjuntos" at bounding box center [90, 299] width 109 height 22
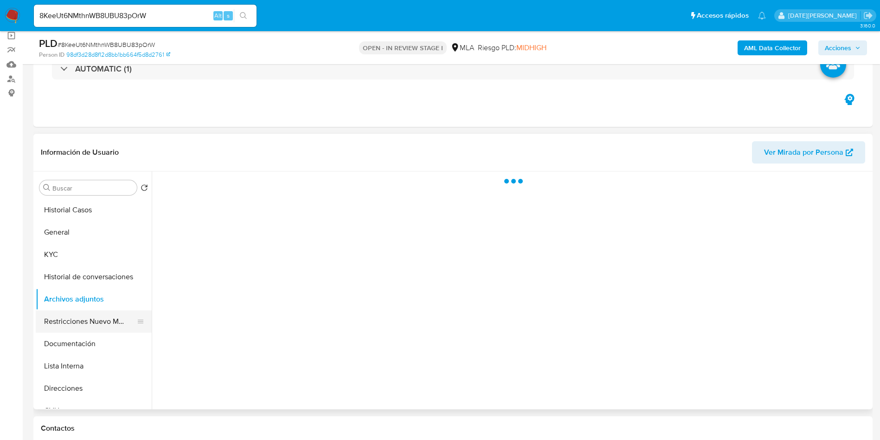
click at [90, 316] on button "Restricciones Nuevo Mundo" at bounding box center [90, 321] width 109 height 22
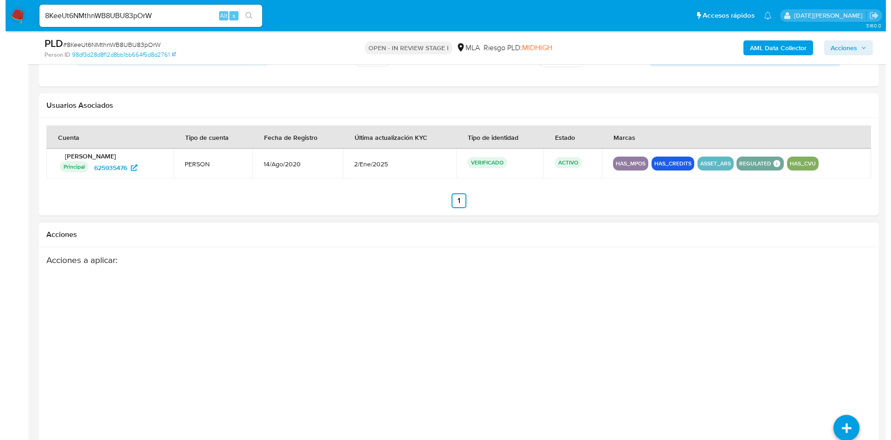
scroll to position [1420, 0]
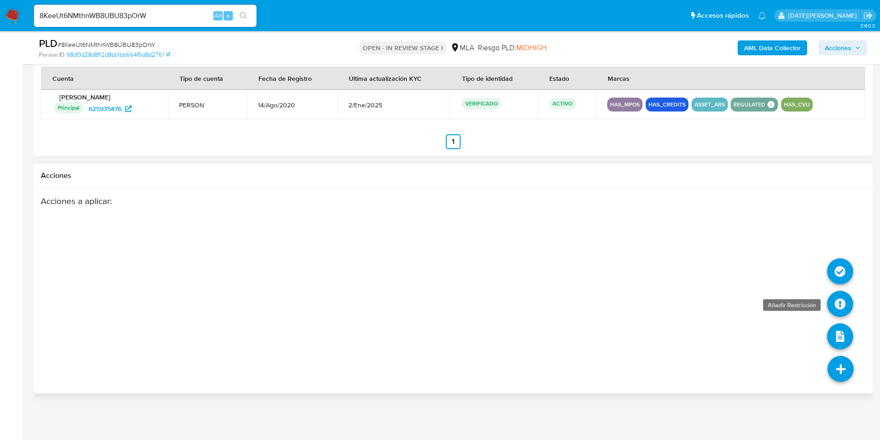
click at [841, 297] on icon at bounding box center [840, 304] width 26 height 26
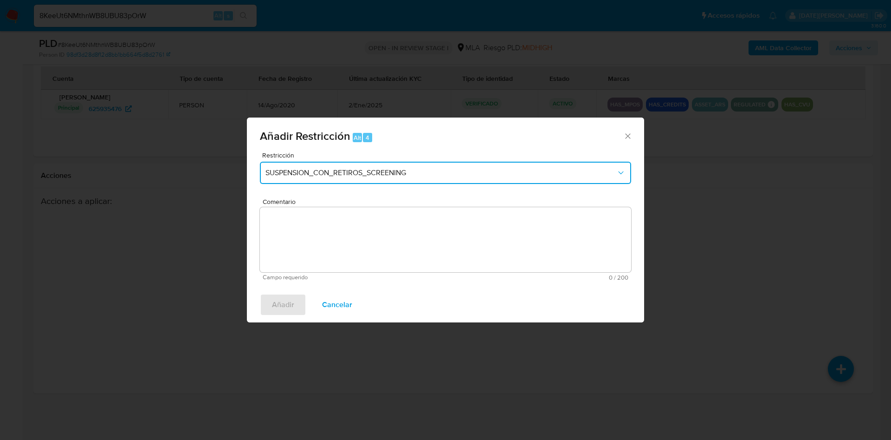
click at [396, 178] on button "SUSPENSION_CON_RETIROS_SCREENING" at bounding box center [445, 173] width 371 height 22
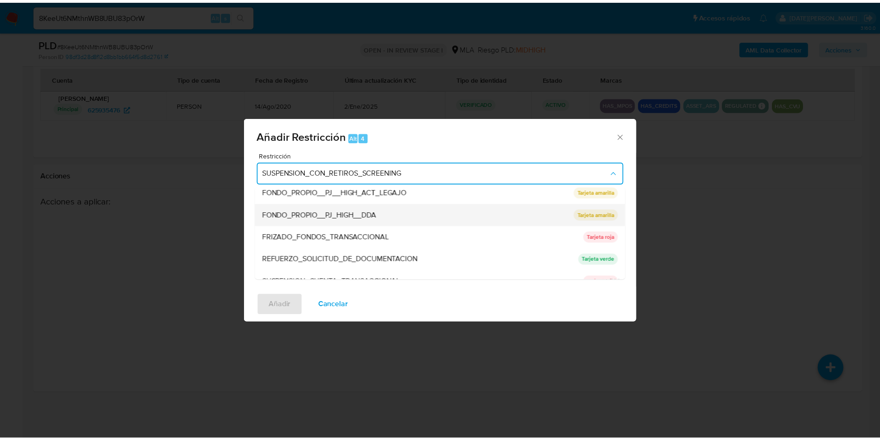
scroll to position [197, 0]
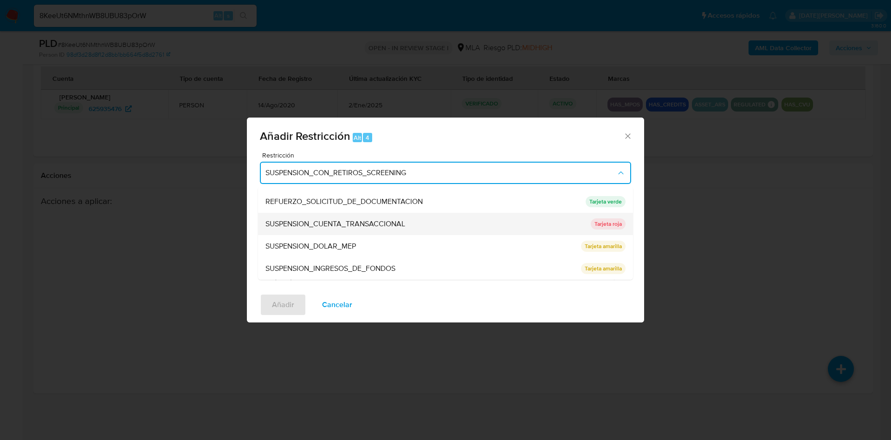
click at [348, 223] on span "SUSPENSION_CUENTA_TRANSACCIONAL" at bounding box center [335, 223] width 140 height 9
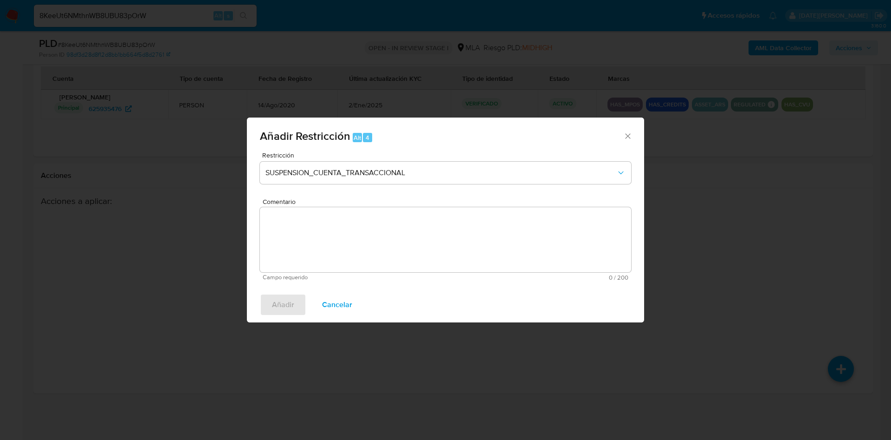
click at [324, 220] on textarea "Comentario" at bounding box center [445, 239] width 371 height 65
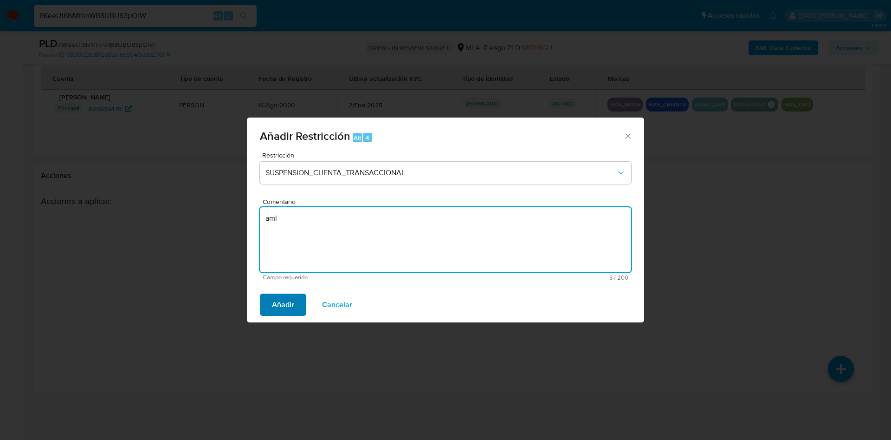
type textarea "aml"
click at [293, 300] on span "Añadir" at bounding box center [283, 304] width 22 height 20
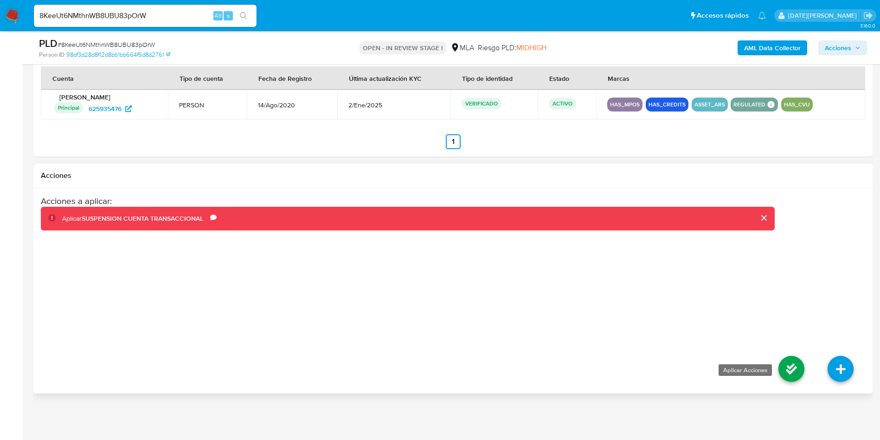
click at [802, 372] on icon at bounding box center [792, 368] width 26 height 26
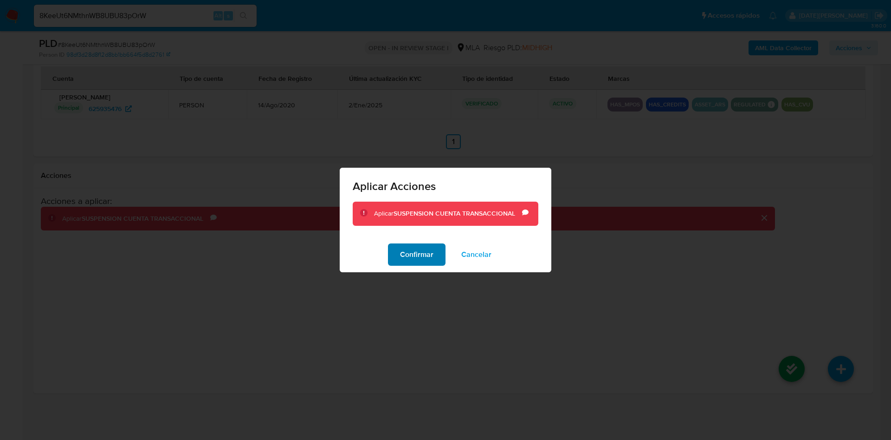
click at [418, 251] on span "Confirmar" at bounding box center [416, 254] width 33 height 20
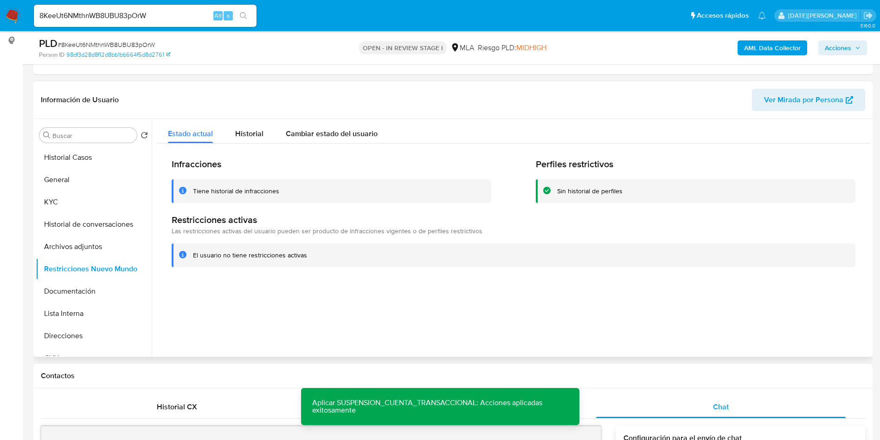
scroll to position [97, 0]
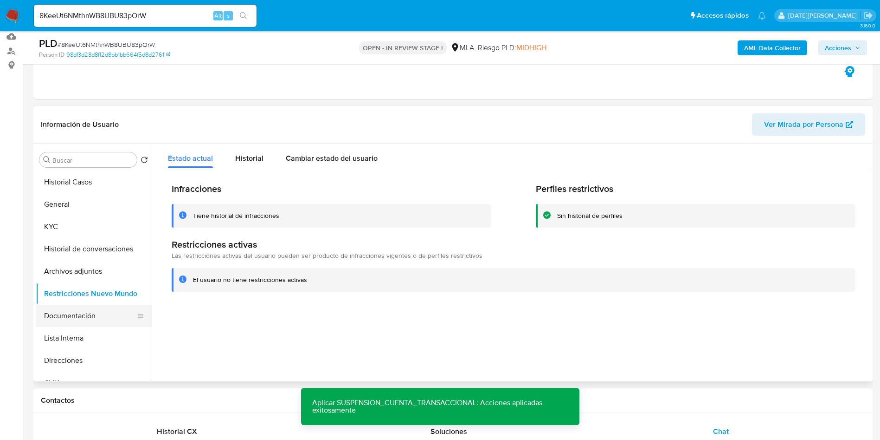
click at [65, 315] on button "Documentación" at bounding box center [90, 315] width 109 height 22
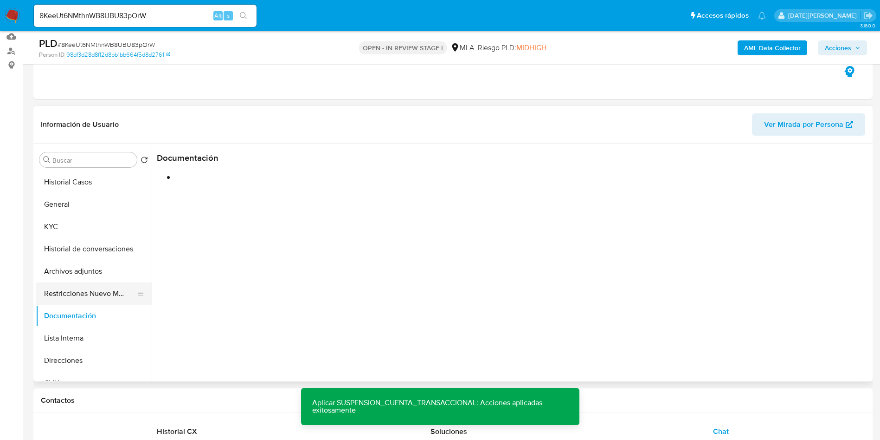
click at [66, 286] on button "Restricciones Nuevo Mundo" at bounding box center [90, 293] width 109 height 22
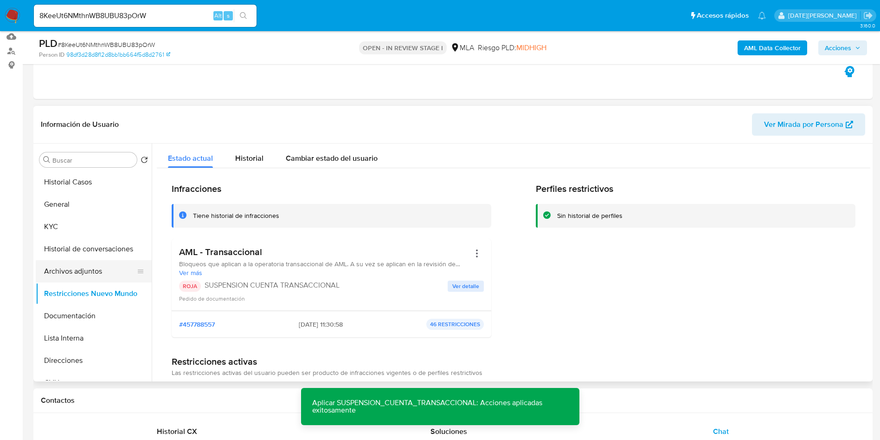
click at [86, 264] on button "Archivos adjuntos" at bounding box center [90, 271] width 109 height 22
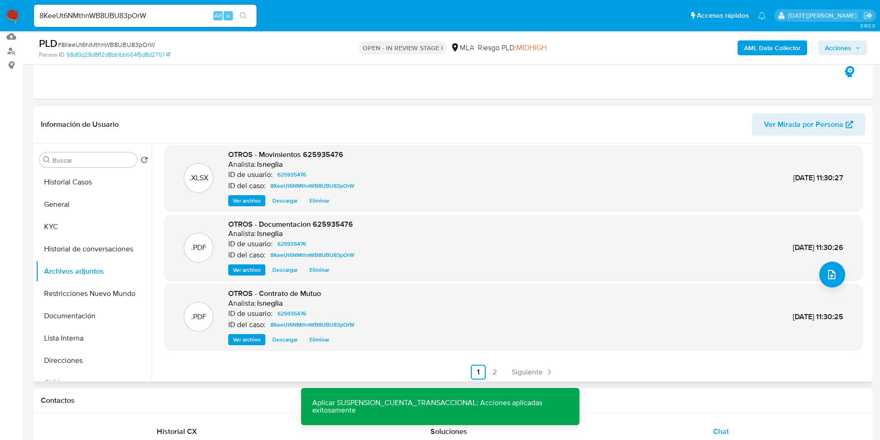
scroll to position [78, 0]
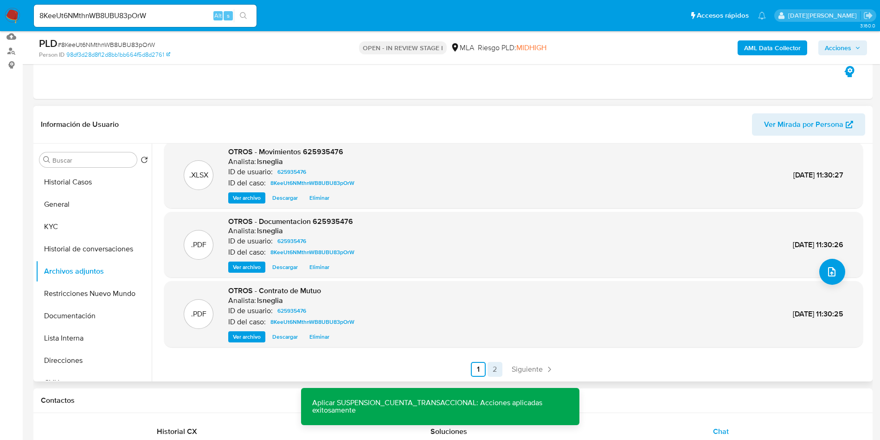
click at [498, 367] on link "2" at bounding box center [495, 369] width 15 height 15
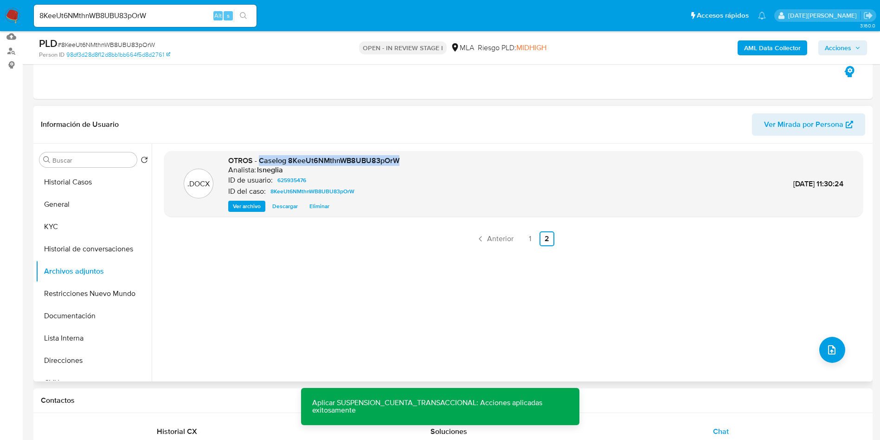
drag, startPoint x: 259, startPoint y: 162, endPoint x: 415, endPoint y: 160, distance: 156.0
click at [415, 160] on div ".DOCX OTROS - Caselog 8KeeUt6NMthnWB8UBU83pOrW Analista: lsneglia ID de usuario…" at bounding box center [514, 183] width 690 height 57
copy span "Caselog 8KeeUt6NMthnWB8UBU83pOrW"
click at [82, 246] on button "Historial de conversaciones" at bounding box center [90, 249] width 109 height 22
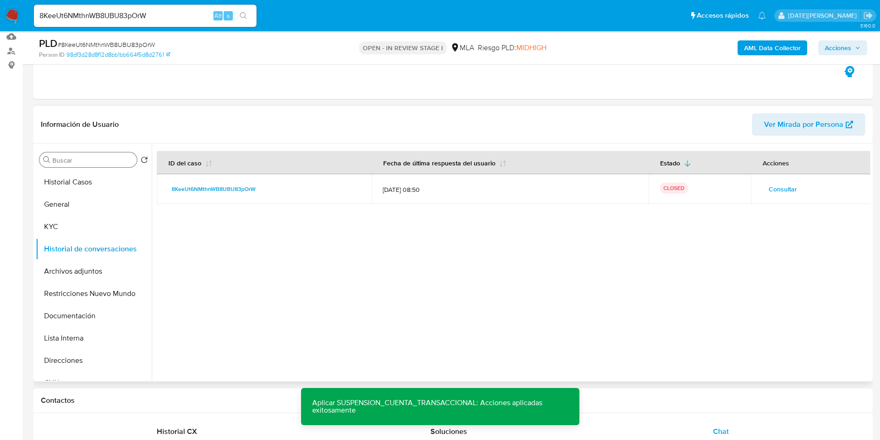
click at [93, 166] on div "Buscar" at bounding box center [87, 159] width 97 height 15
click at [93, 177] on button "Historial Casos" at bounding box center [90, 182] width 109 height 22
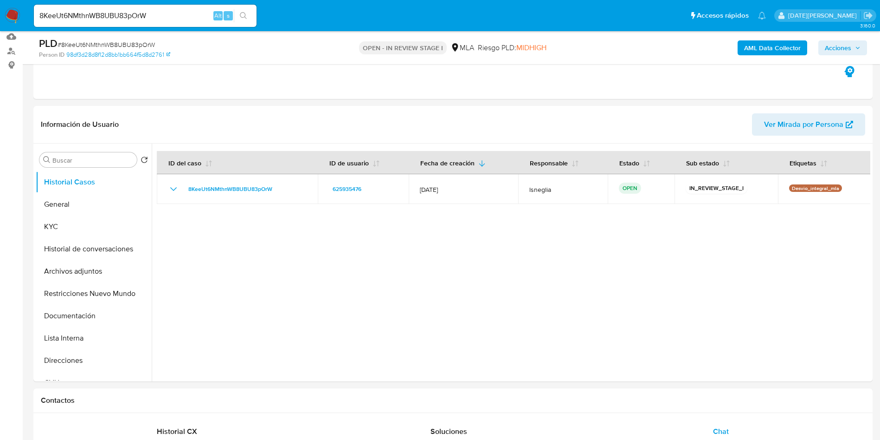
click at [859, 44] on span "Acciones" at bounding box center [843, 47] width 36 height 13
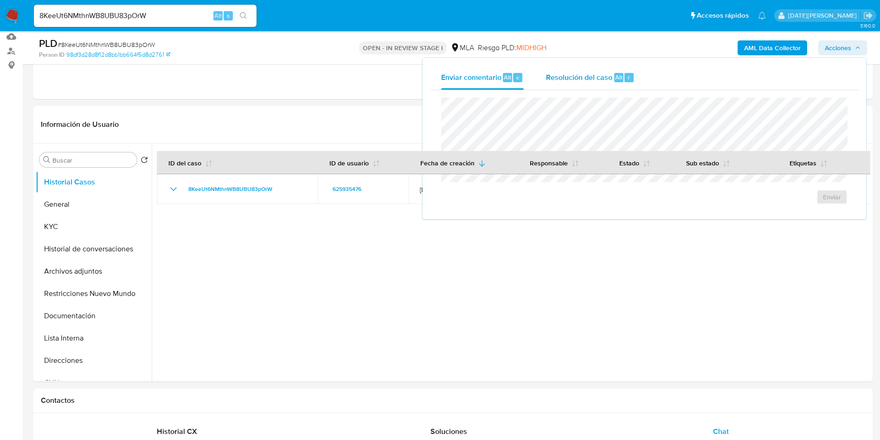
click at [610, 82] on div "Resolución del caso Alt r" at bounding box center [590, 77] width 89 height 24
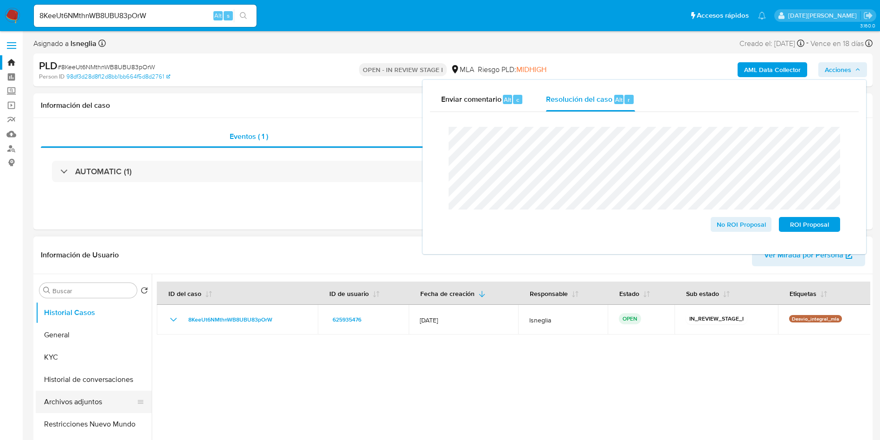
click at [73, 393] on button "Archivos adjuntos" at bounding box center [90, 401] width 109 height 22
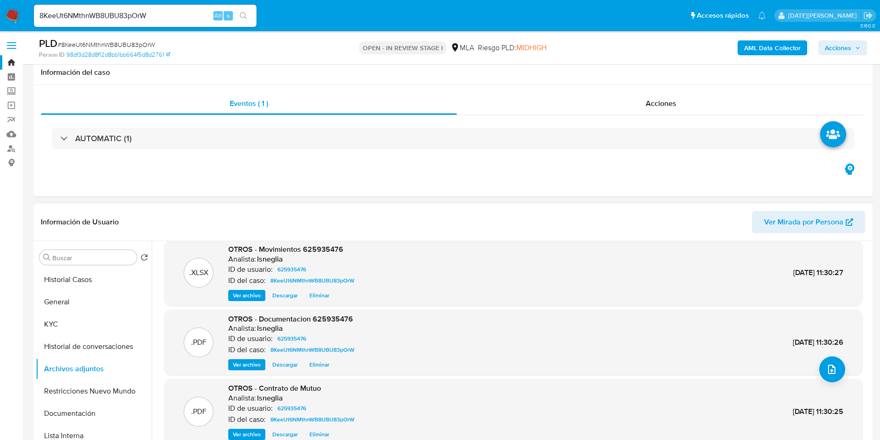
scroll to position [139, 0]
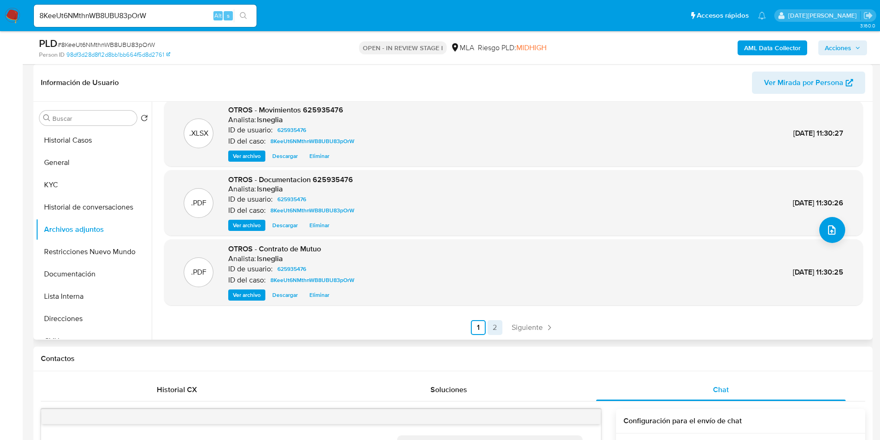
click at [494, 327] on link "2" at bounding box center [495, 327] width 15 height 15
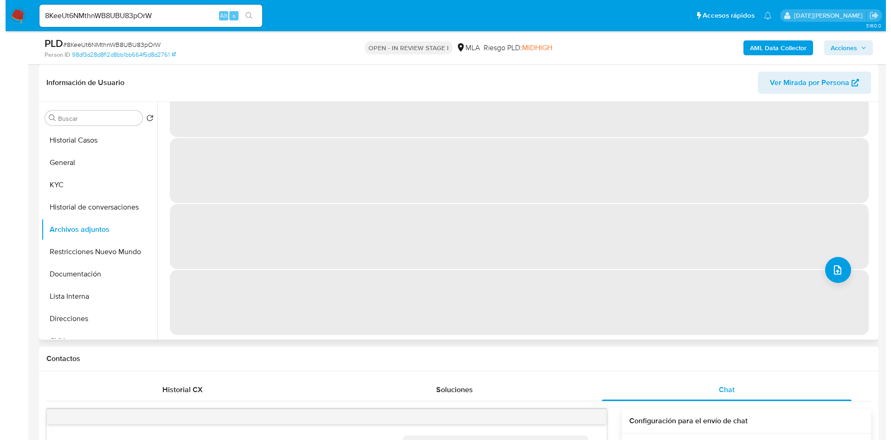
scroll to position [0, 0]
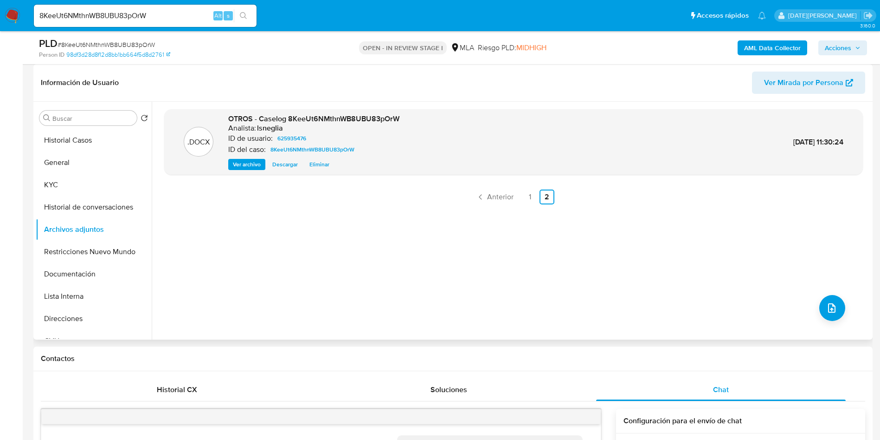
click at [768, 48] on b "AML Data Collector" at bounding box center [772, 47] width 57 height 15
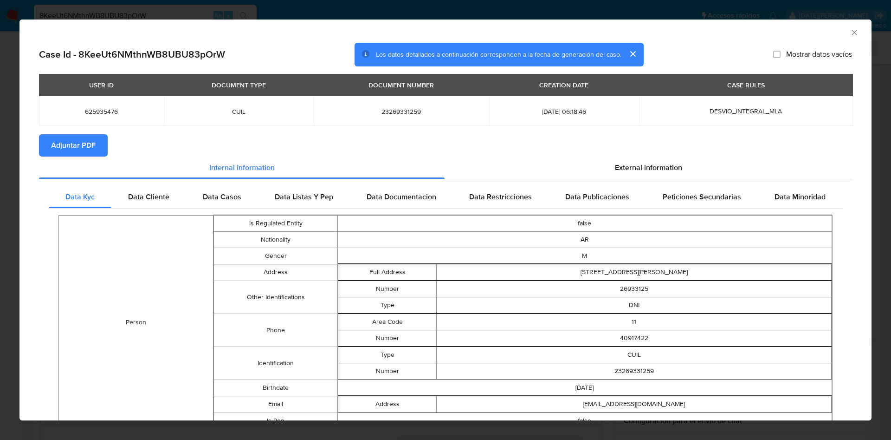
click at [77, 151] on span "Adjuntar PDF" at bounding box center [73, 145] width 45 height 20
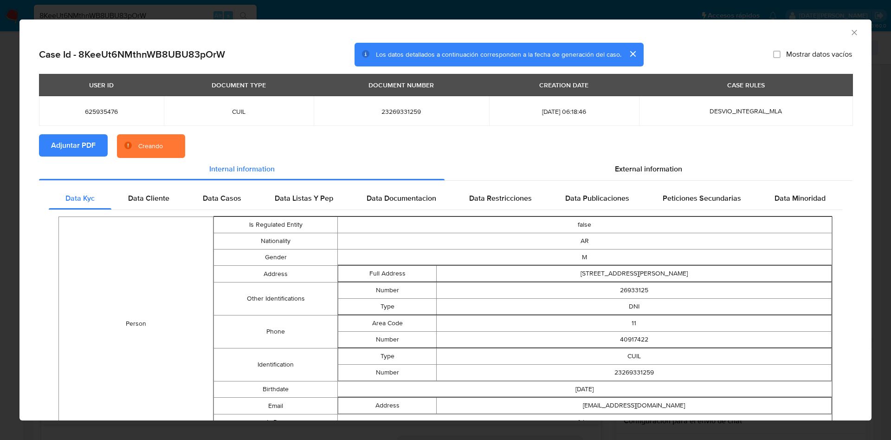
click at [587, 156] on section "Adjuntar PDF Creando" at bounding box center [445, 146] width 813 height 24
click at [615, 168] on span "External information" at bounding box center [648, 168] width 67 height 11
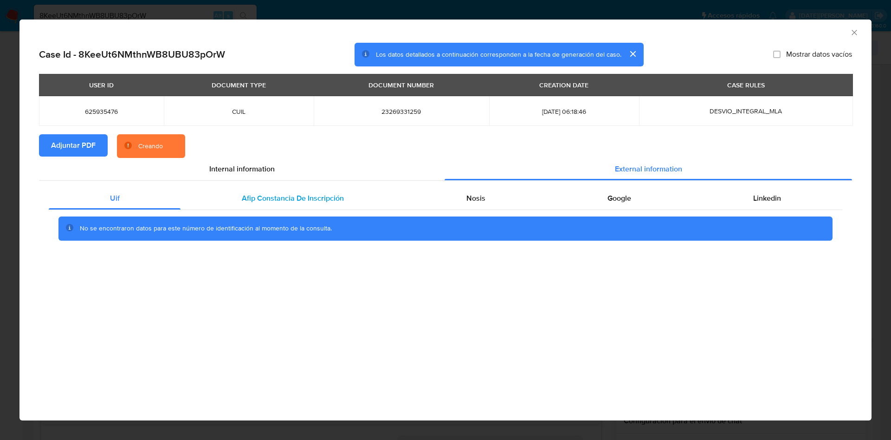
click at [303, 194] on span "Afip Constancia De Inscripción" at bounding box center [293, 198] width 102 height 11
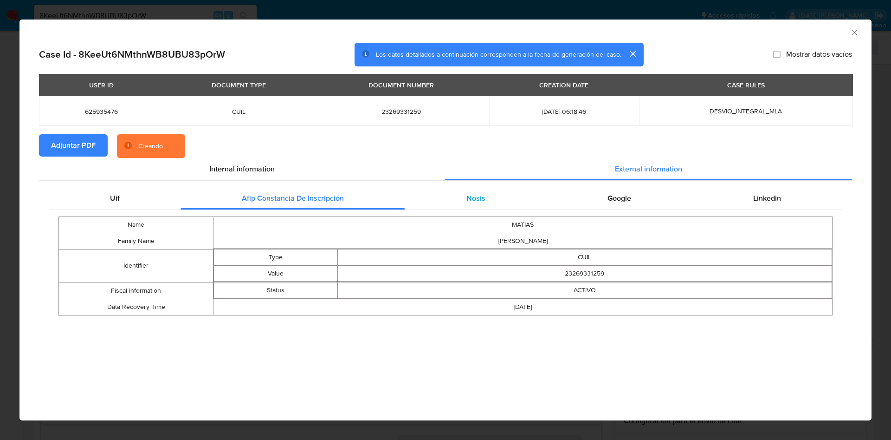
click at [472, 193] on span "Nosis" at bounding box center [475, 198] width 19 height 11
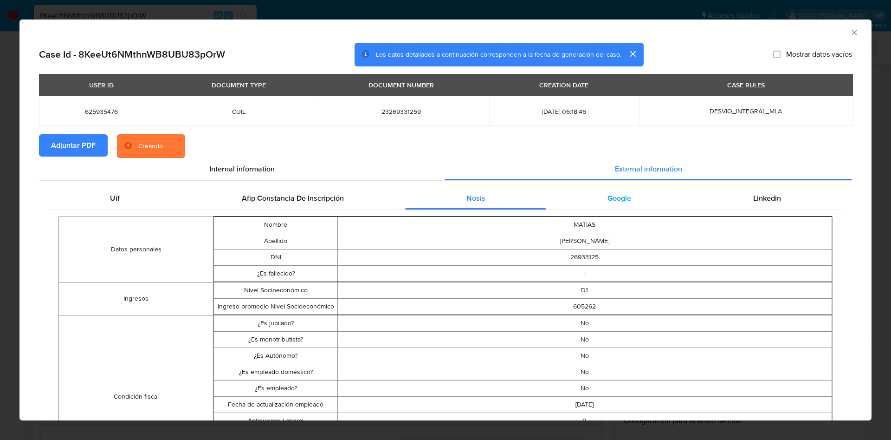
click at [626, 192] on div "Google" at bounding box center [619, 198] width 146 height 22
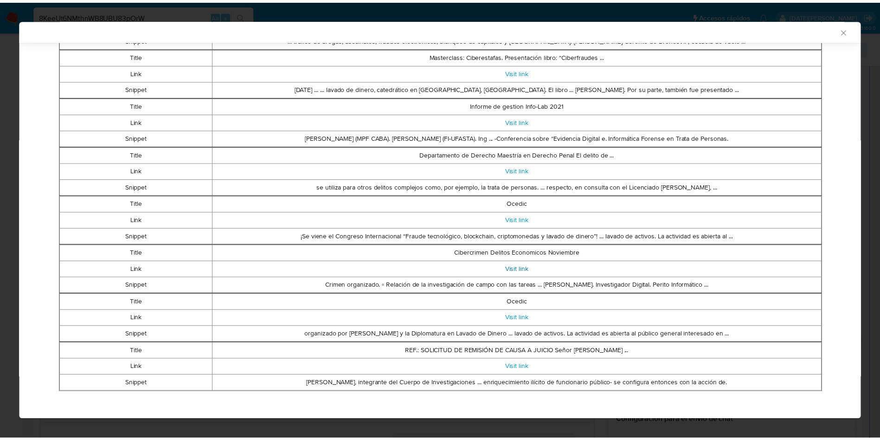
scroll to position [268, 0]
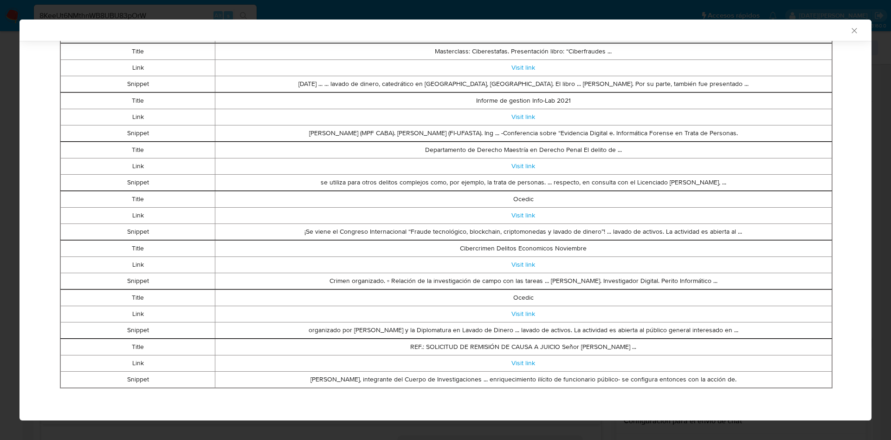
click at [850, 30] on icon "Cerrar ventana" at bounding box center [854, 30] width 9 height 9
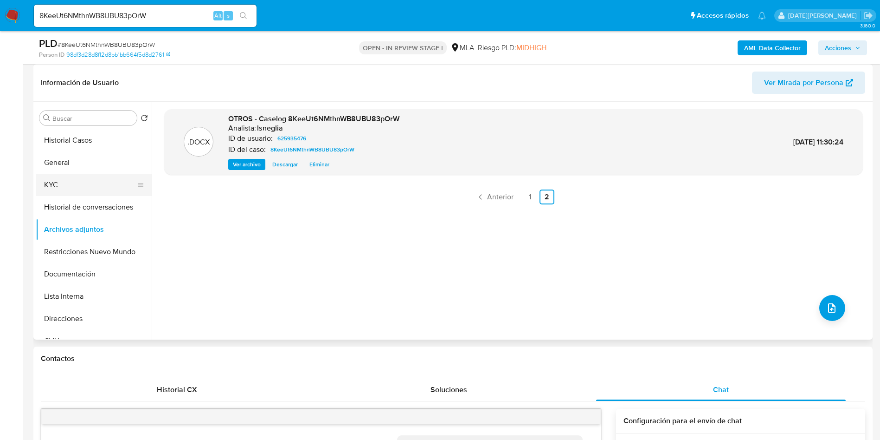
click at [67, 182] on button "KYC" at bounding box center [90, 185] width 109 height 22
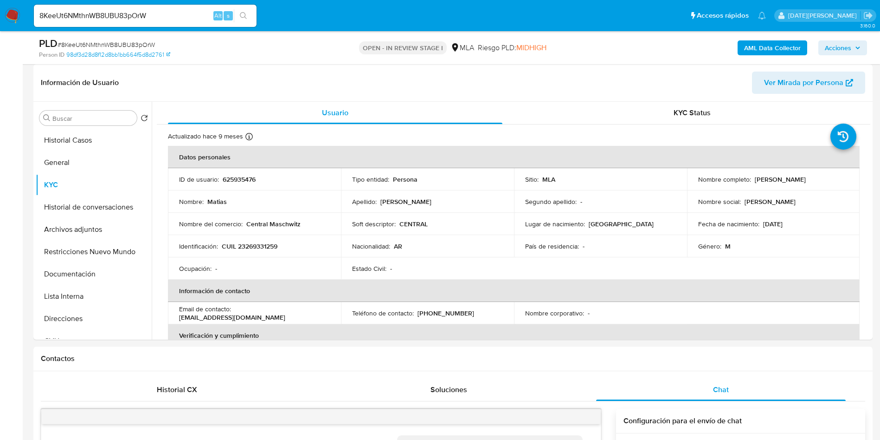
drag, startPoint x: 752, startPoint y: 179, endPoint x: 835, endPoint y: 179, distance: 83.1
click at [835, 179] on div "Nombre completo : Matias Fernandez Noguera" at bounding box center [773, 179] width 151 height 8
copy p "[PERSON_NAME] [PERSON_NAME]"
click at [65, 228] on button "Archivos adjuntos" at bounding box center [90, 229] width 109 height 22
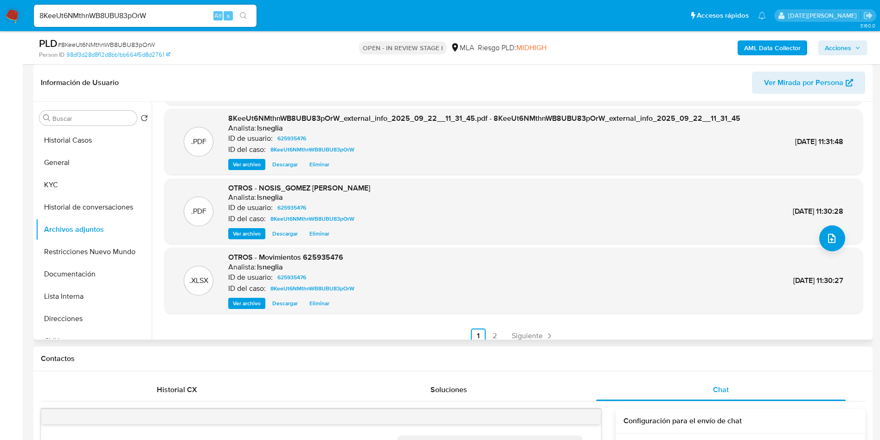
scroll to position [78, 0]
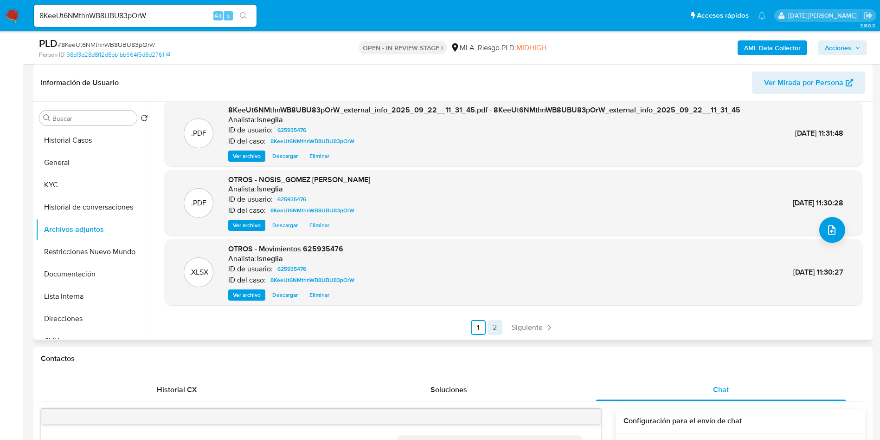
click at [498, 323] on link "2" at bounding box center [495, 327] width 15 height 15
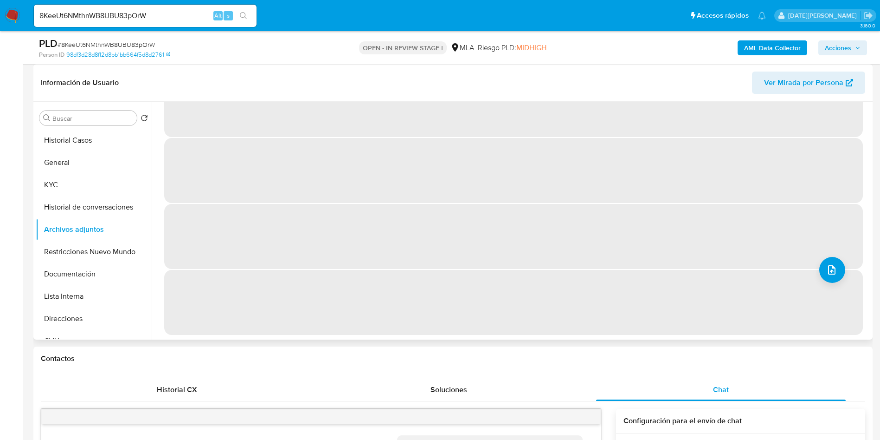
scroll to position [0, 0]
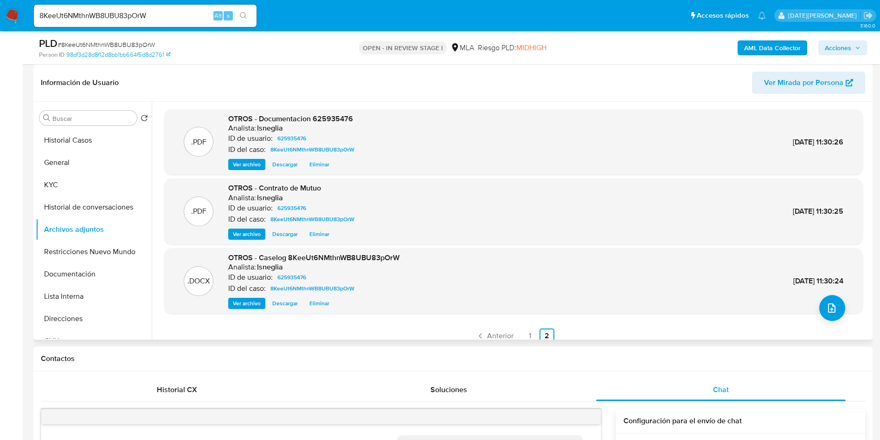
click at [371, 205] on div ".PDF OTROS - Contrato de Mutuo Analista: lsneglia ID de usuario: 625935476 ID d…" at bounding box center [514, 211] width 690 height 57
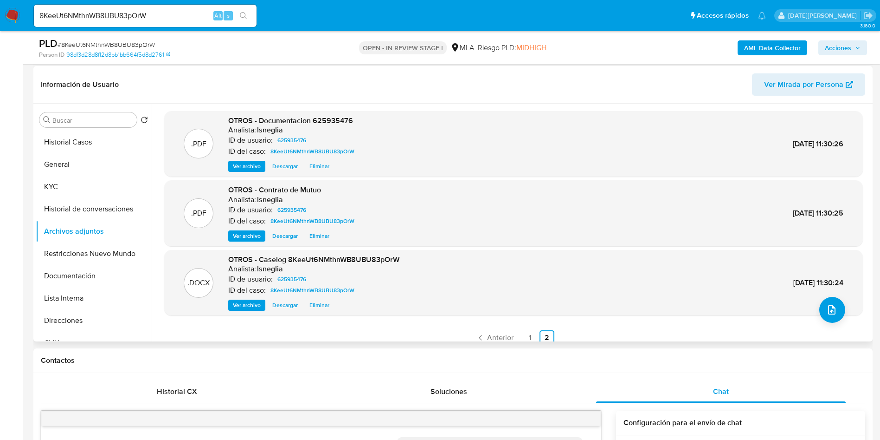
scroll to position [139, 0]
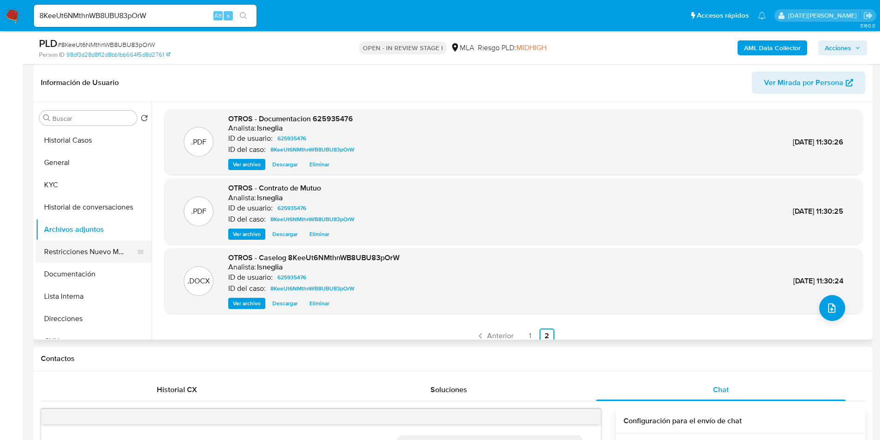
click at [99, 251] on button "Restricciones Nuevo Mundo" at bounding box center [90, 251] width 109 height 22
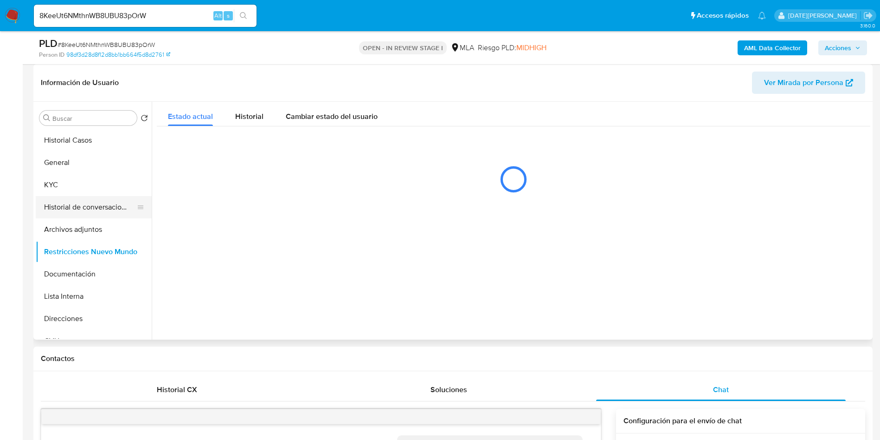
click at [66, 217] on button "Historial de conversaciones" at bounding box center [90, 207] width 109 height 22
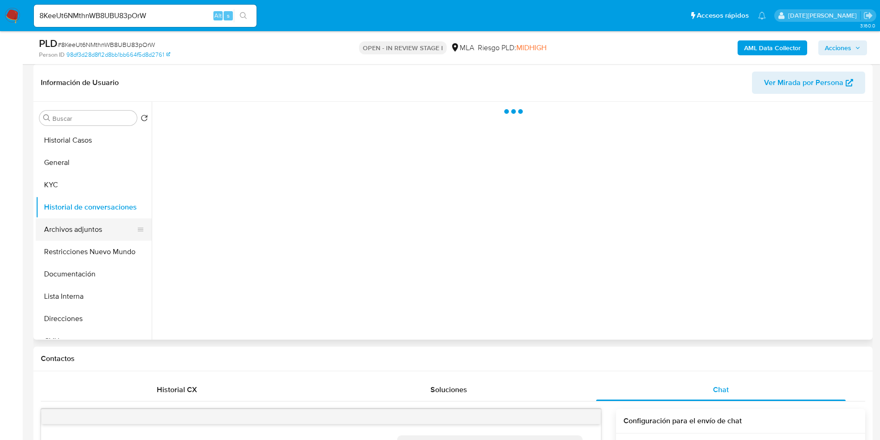
click at [77, 230] on button "Archivos adjuntos" at bounding box center [90, 229] width 109 height 22
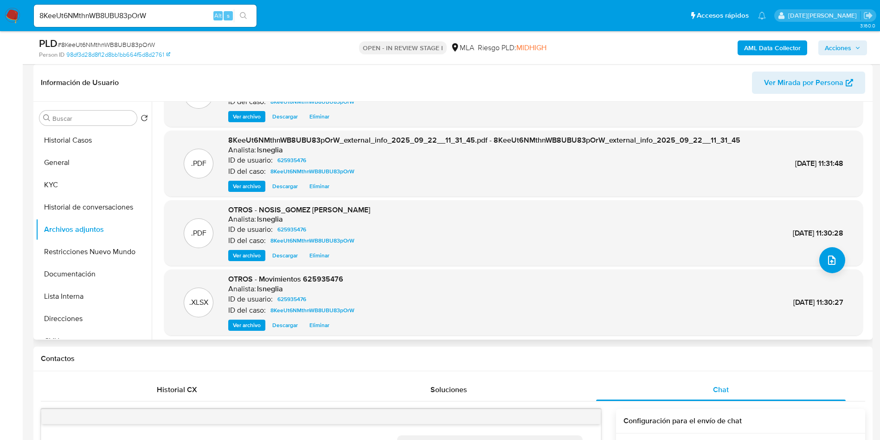
scroll to position [78, 0]
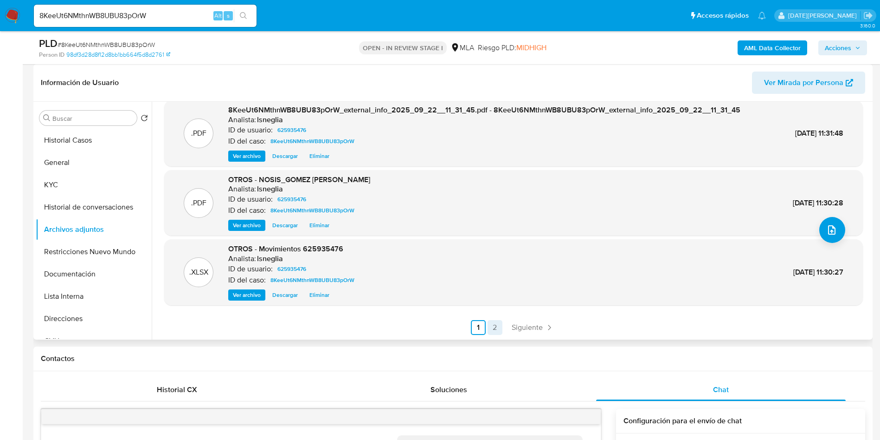
click at [499, 323] on link "2" at bounding box center [495, 327] width 15 height 15
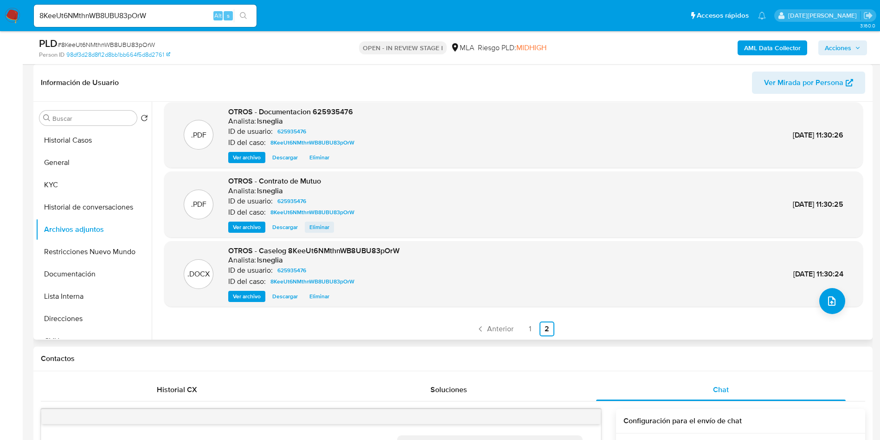
scroll to position [8, 0]
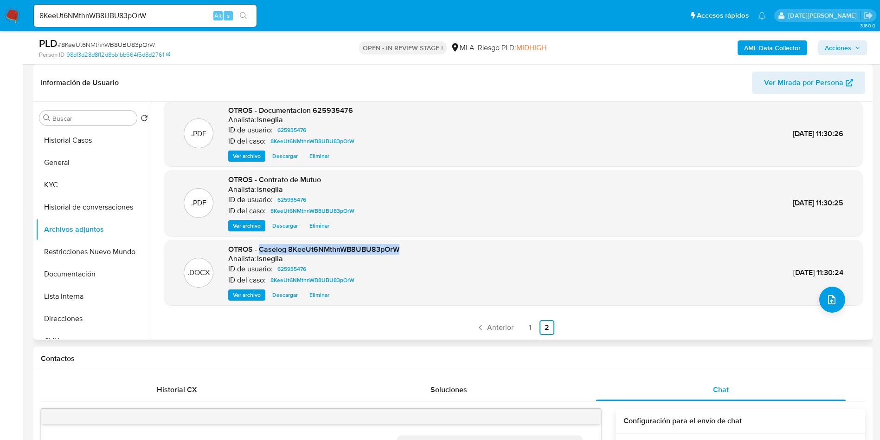
drag, startPoint x: 261, startPoint y: 248, endPoint x: 401, endPoint y: 249, distance: 140.2
click at [401, 249] on div ".DOCX OTROS - Caselog 8KeeUt6NMthnWB8UBU83pOrW Analista: lsneglia ID de usuario…" at bounding box center [514, 272] width 690 height 57
copy span "Caselog 8KeeUt6NMthnWB8UBU83pOrW"
click at [78, 260] on button "Restricciones Nuevo Mundo" at bounding box center [90, 251] width 109 height 22
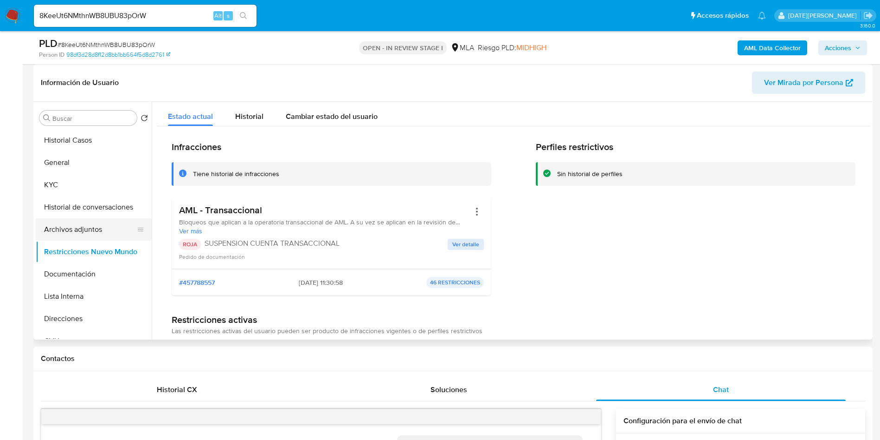
click at [85, 229] on button "Archivos adjuntos" at bounding box center [90, 229] width 109 height 22
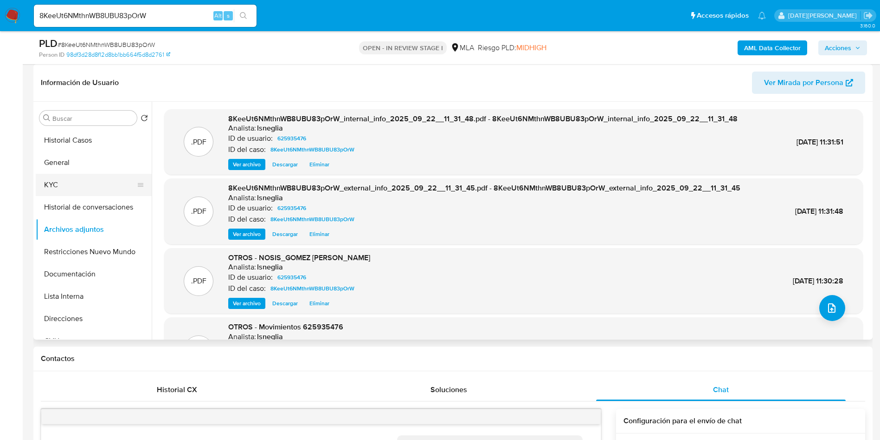
click at [95, 195] on button "KYC" at bounding box center [90, 185] width 109 height 22
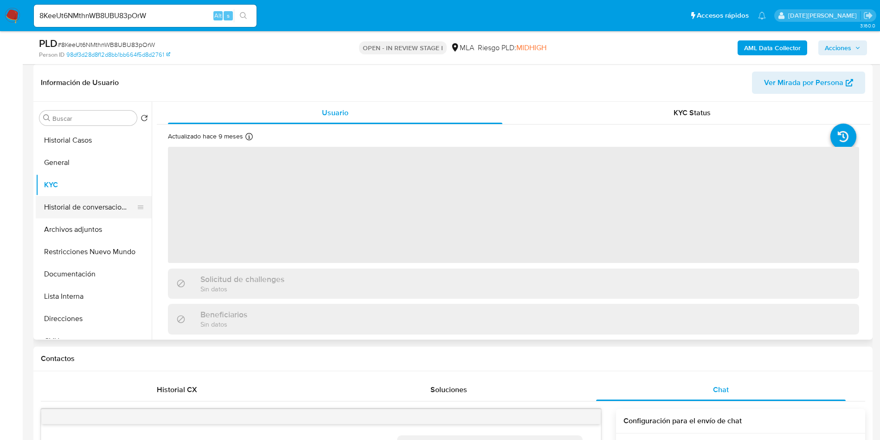
click at [94, 200] on button "Historial de conversaciones" at bounding box center [90, 207] width 109 height 22
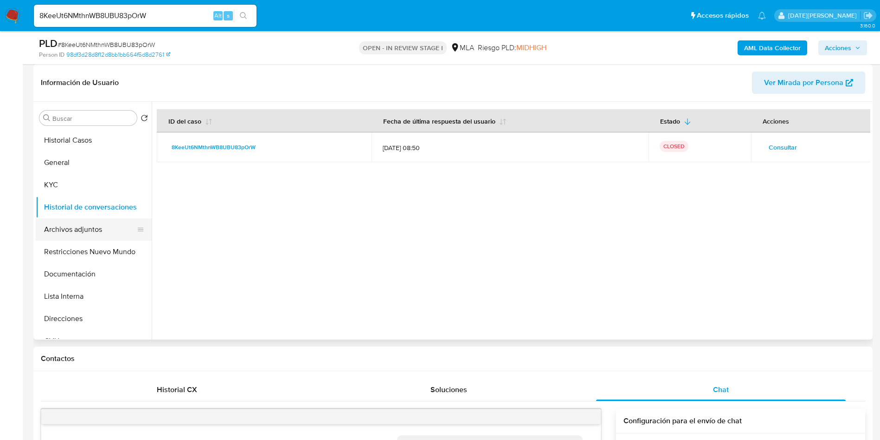
click at [88, 226] on button "Archivos adjuntos" at bounding box center [90, 229] width 109 height 22
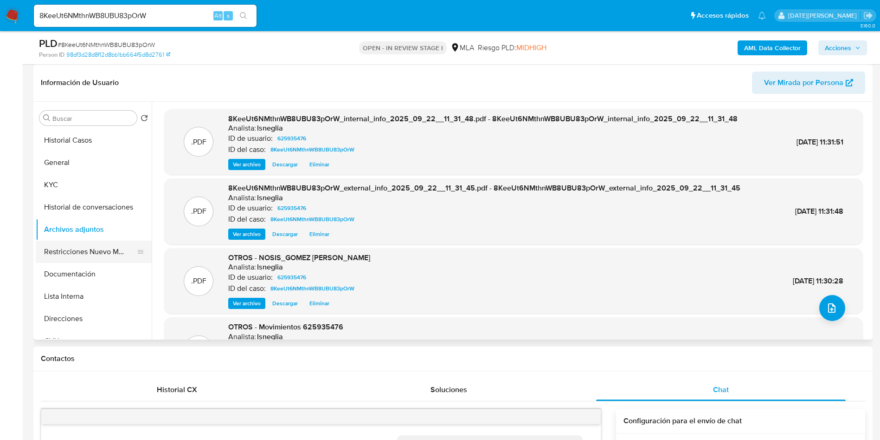
click at [89, 253] on button "Restricciones Nuevo Mundo" at bounding box center [90, 251] width 109 height 22
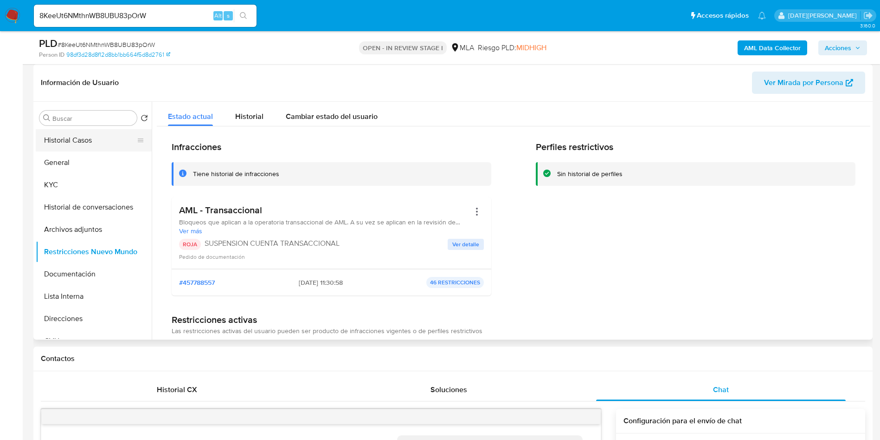
click at [100, 145] on button "Historial Casos" at bounding box center [90, 140] width 109 height 22
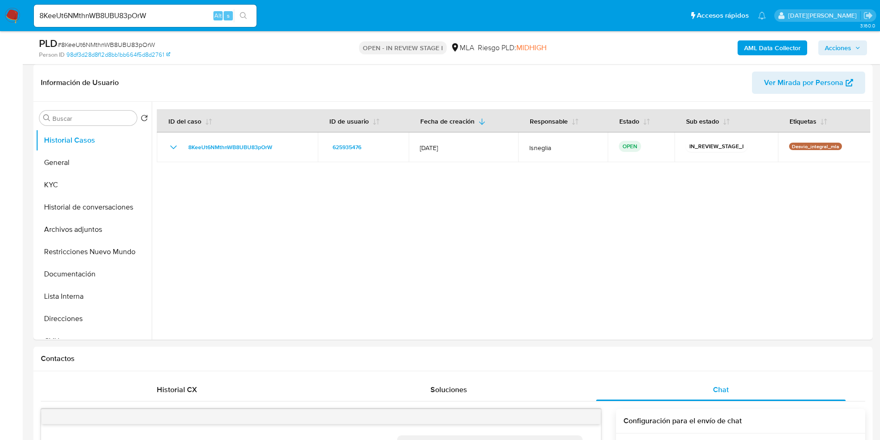
click at [850, 44] on span "Acciones" at bounding box center [838, 47] width 26 height 15
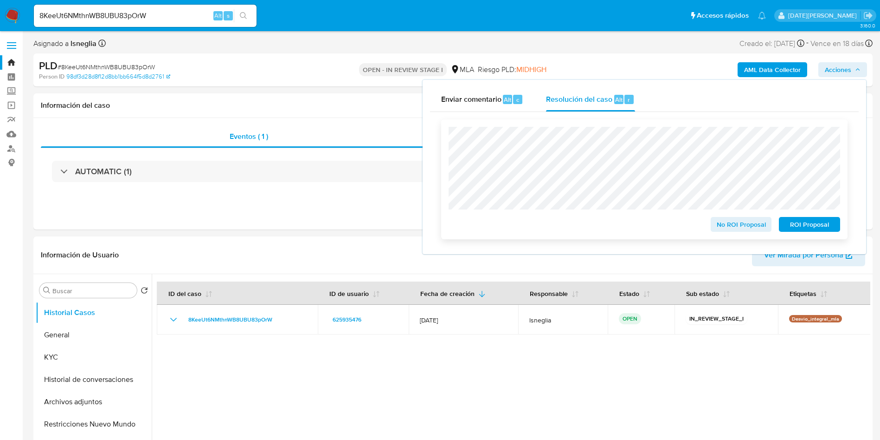
click at [812, 228] on span "ROI Proposal" at bounding box center [810, 224] width 48 height 13
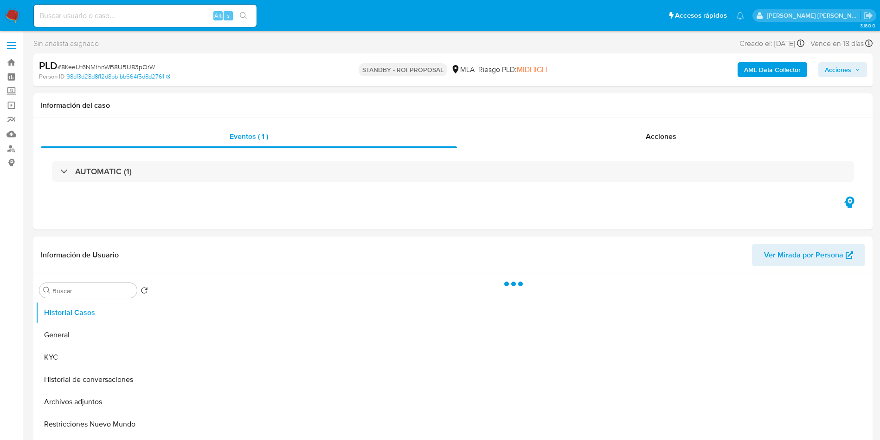
select select "10"
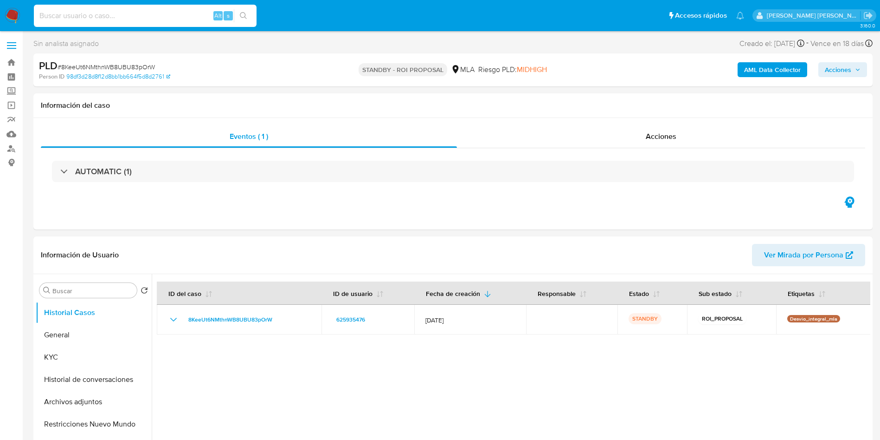
click at [145, 17] on input at bounding box center [145, 16] width 223 height 12
paste input "79otocR3UGMC8ehm4dVCdlyj"
type input "79otocR3UGMC8ehm4dVCdlyj"
click at [245, 12] on icon "search-icon" at bounding box center [243, 15] width 7 height 7
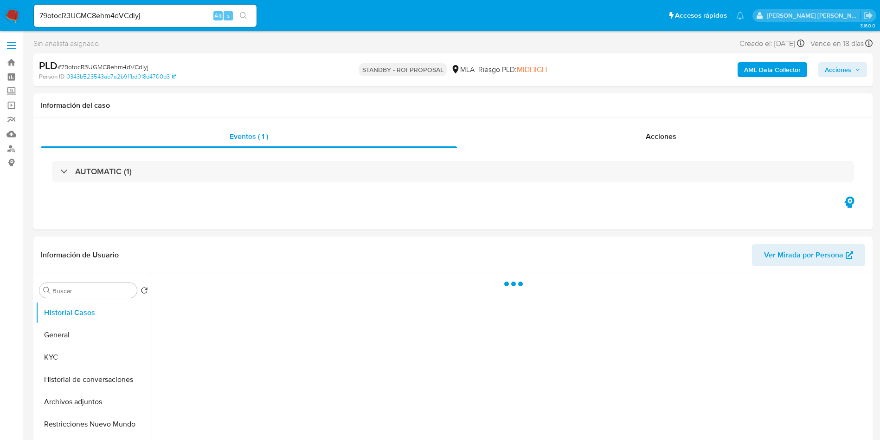
select select "10"
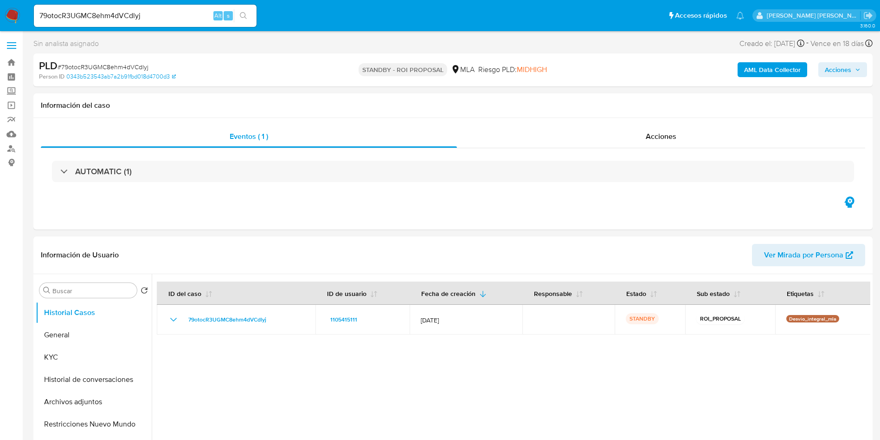
click at [129, 11] on input "79otocR3UGMC8ehm4dVCdlyj" at bounding box center [145, 16] width 223 height 12
paste input "sdyjMPcEB5rBqHE1mx7xoNJv"
type input "sdyjMPcEB5rBqHE1mx7xoNJv"
click at [248, 10] on button "search-icon" at bounding box center [243, 15] width 19 height 13
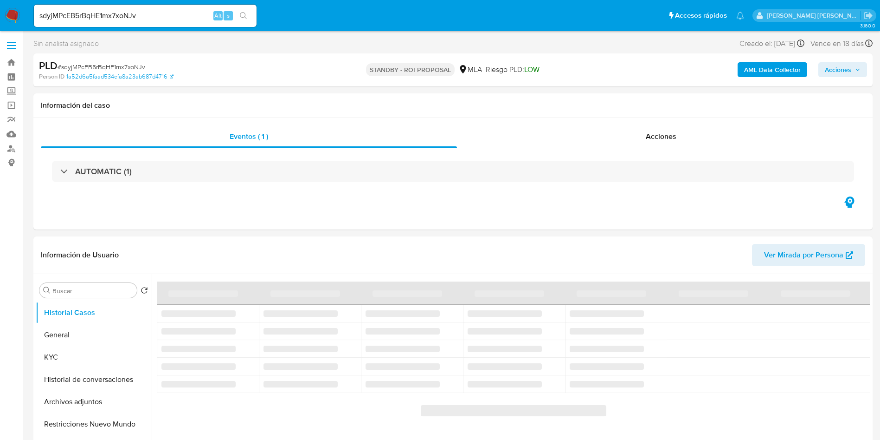
select select "10"
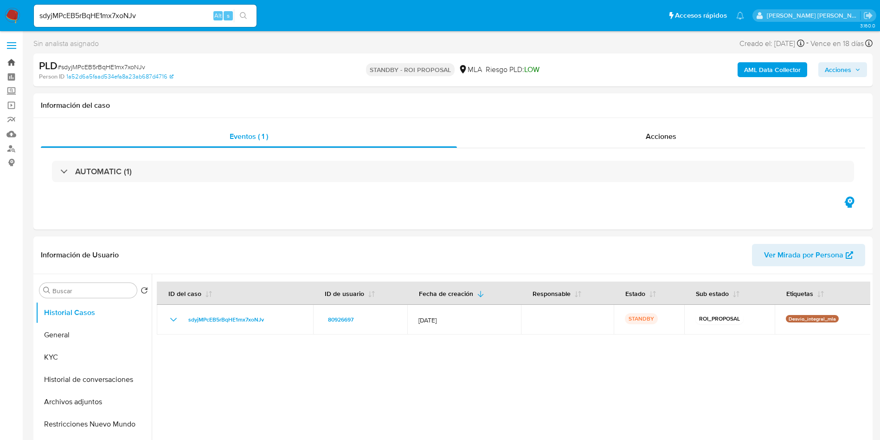
click at [14, 64] on link "Bandeja" at bounding box center [55, 62] width 110 height 14
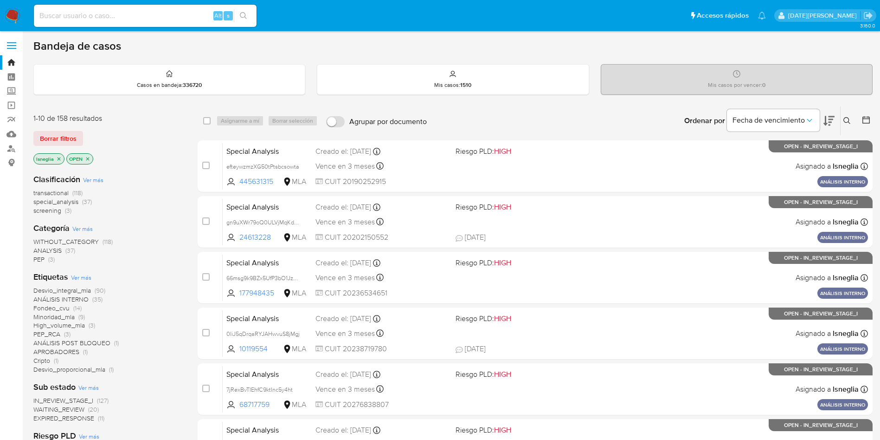
click at [59, 155] on p "lsneglia" at bounding box center [49, 159] width 30 height 10
click at [59, 158] on icon "close-filter" at bounding box center [59, 159] width 6 height 6
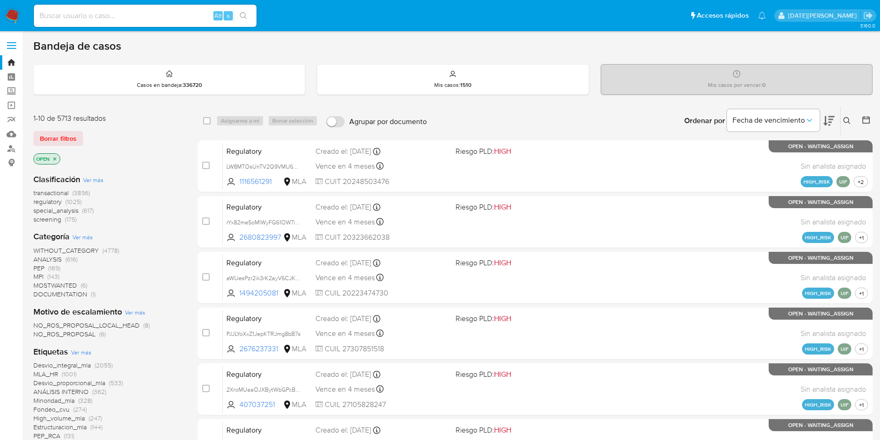
click at [851, 121] on icon at bounding box center [847, 120] width 7 height 7
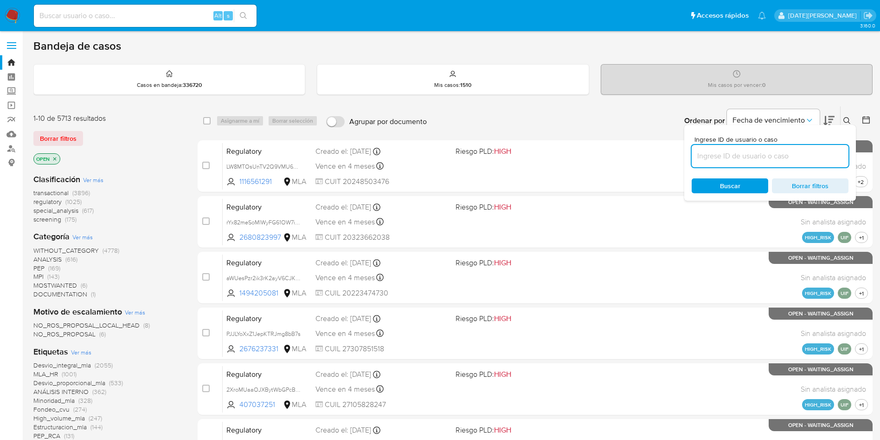
click at [732, 154] on input at bounding box center [770, 156] width 157 height 12
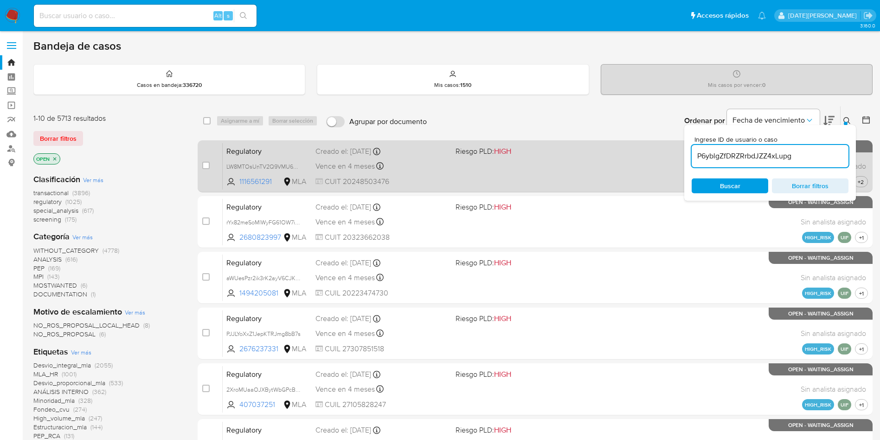
type input "P6yblgZfDRZRrbdJZZ4xLupg"
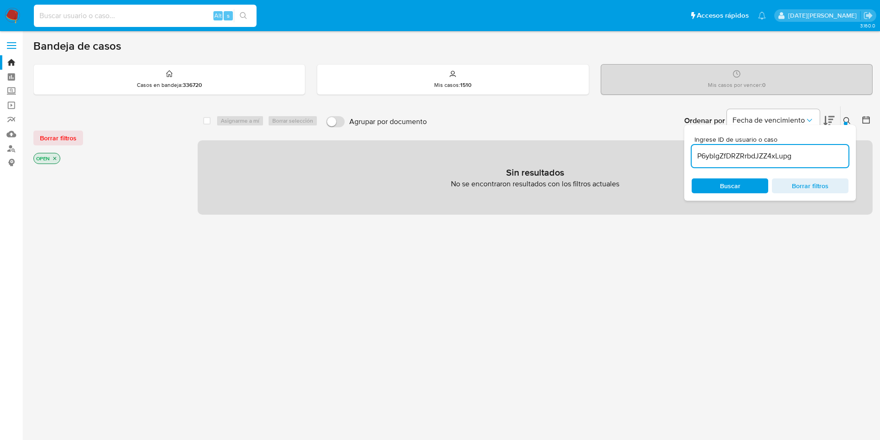
click at [98, 15] on input at bounding box center [145, 16] width 223 height 12
paste input "P6yblgZfDRZRrbdJZZ4xLupg"
type input "P6yblgZfDRZRrbdJZZ4xLupg"
click at [241, 16] on icon "search-icon" at bounding box center [243, 15] width 7 height 7
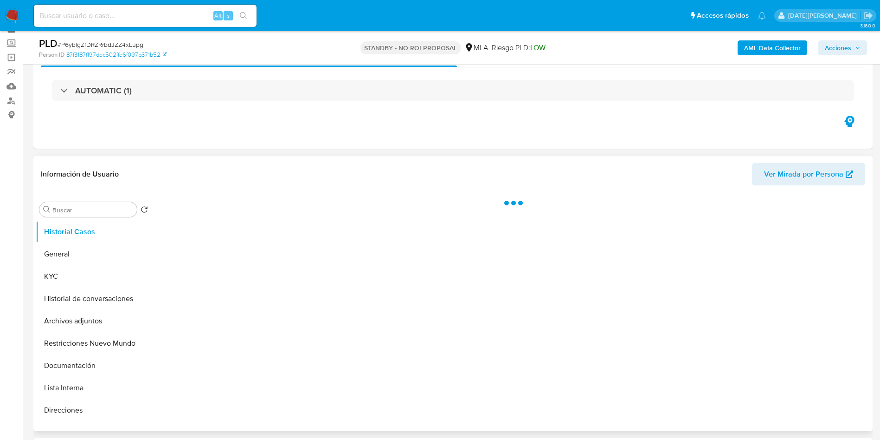
scroll to position [70, 0]
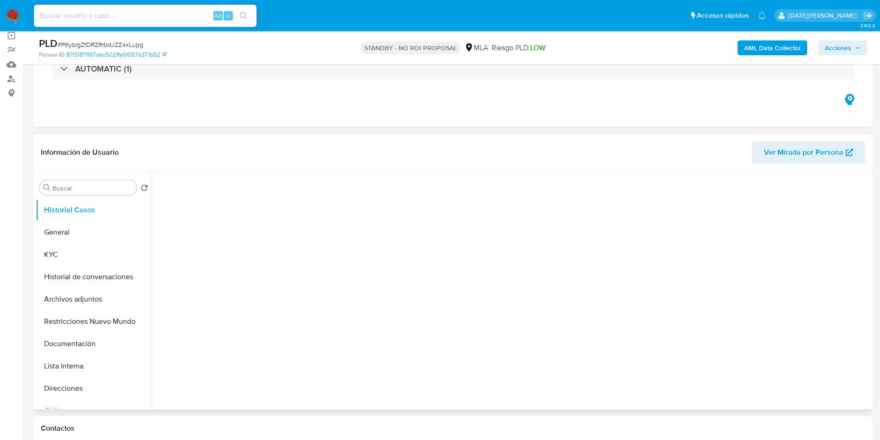
select select "10"
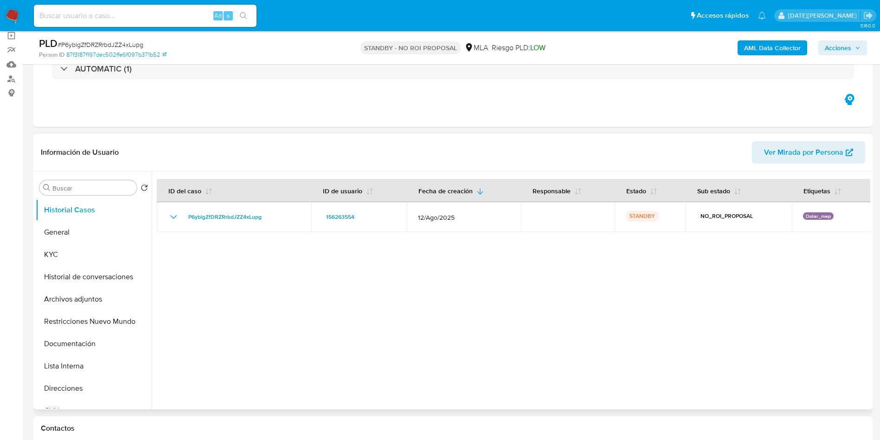
click at [122, 14] on input at bounding box center [145, 16] width 223 height 12
paste input "P6yblgZfDRZRrbdJZZ4xLupg"
click at [248, 18] on button "search-icon" at bounding box center [243, 15] width 19 height 13
click at [90, 304] on button "Archivos adjuntos" at bounding box center [90, 299] width 109 height 22
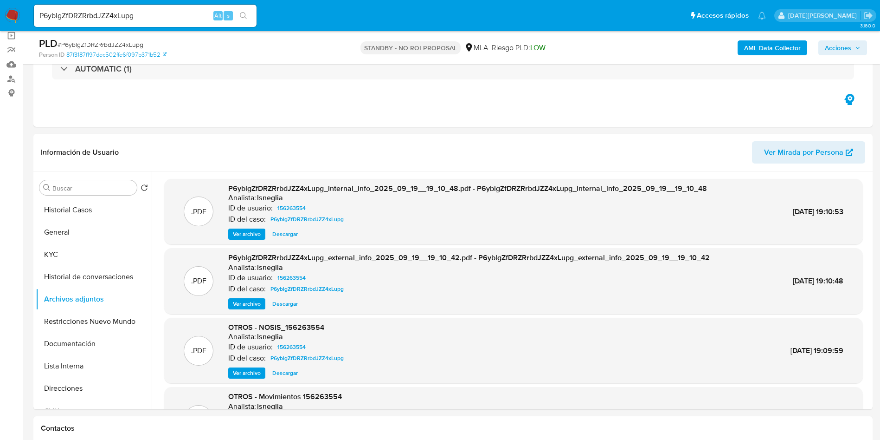
scroll to position [78, 0]
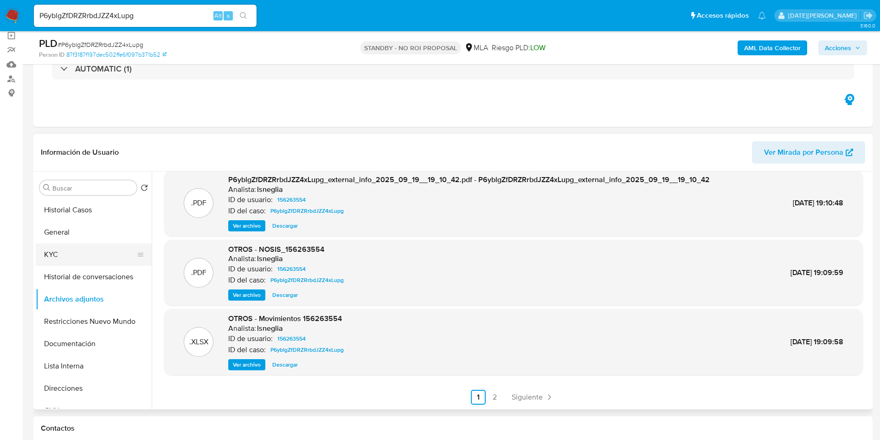
click at [63, 258] on button "KYC" at bounding box center [90, 254] width 109 height 22
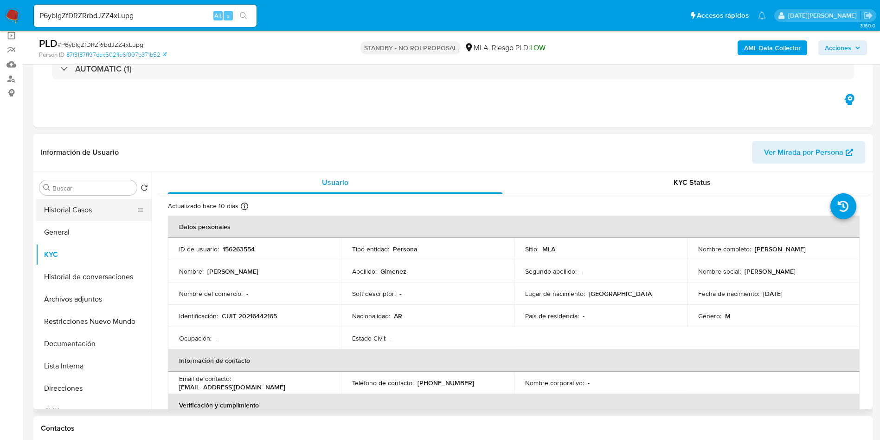
click at [80, 207] on button "Historial Casos" at bounding box center [90, 210] width 109 height 22
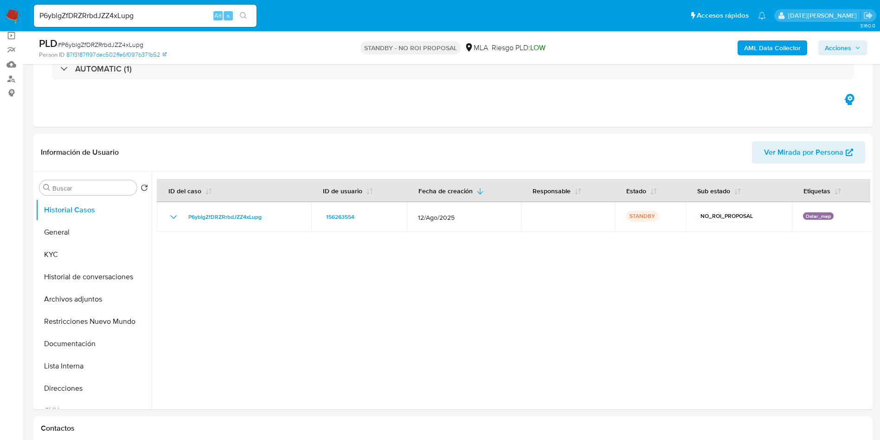
click at [122, 19] on input "P6yblgZfDRZRrbdJZZ4xLupg" at bounding box center [145, 16] width 223 height 12
paste input "oISpG0O4FUvzCXSMqij72c0I"
type input "oISpG0O4FUvzCXSMqij72c0I"
click at [247, 16] on icon "search-icon" at bounding box center [243, 15] width 7 height 7
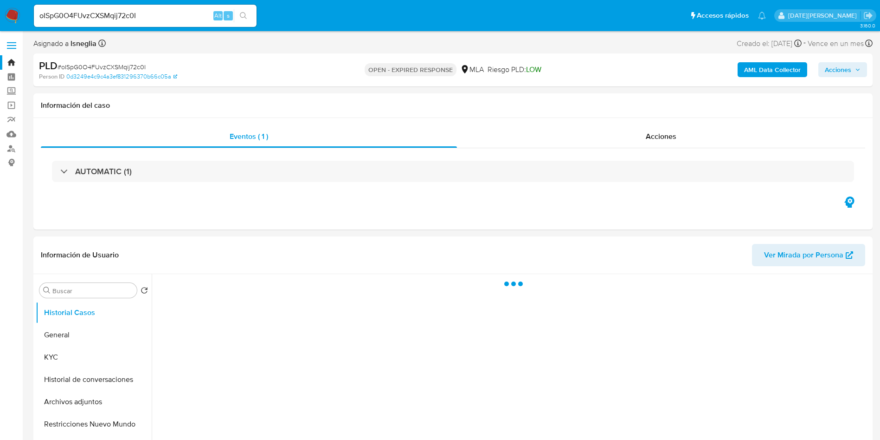
select select "10"
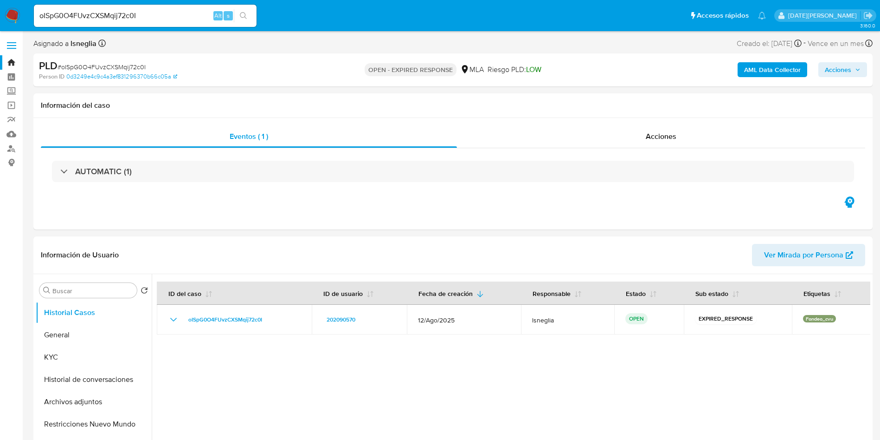
click at [119, 66] on span "# oISpG0O4FUvzCXSMqij72c0I" at bounding box center [102, 66] width 88 height 9
copy span "oISpG0O4FUvzCXSMqij72c0I"
click at [6, 16] on img at bounding box center [13, 16] width 16 height 16
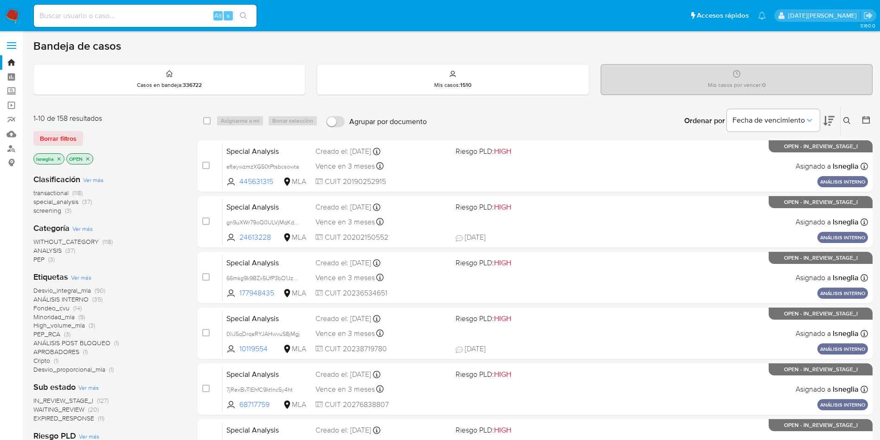
click at [847, 119] on icon at bounding box center [847, 120] width 7 height 7
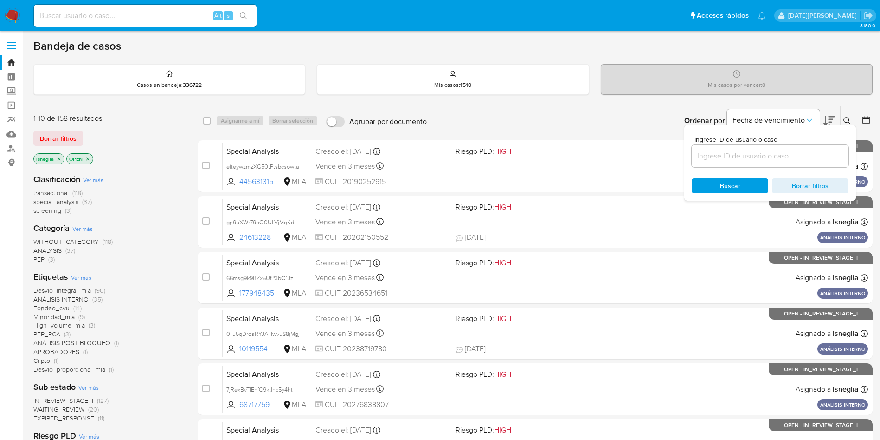
click at [745, 155] on input at bounding box center [770, 156] width 157 height 12
type input "oISpG0O4FUvzCXSMqij72c0I"
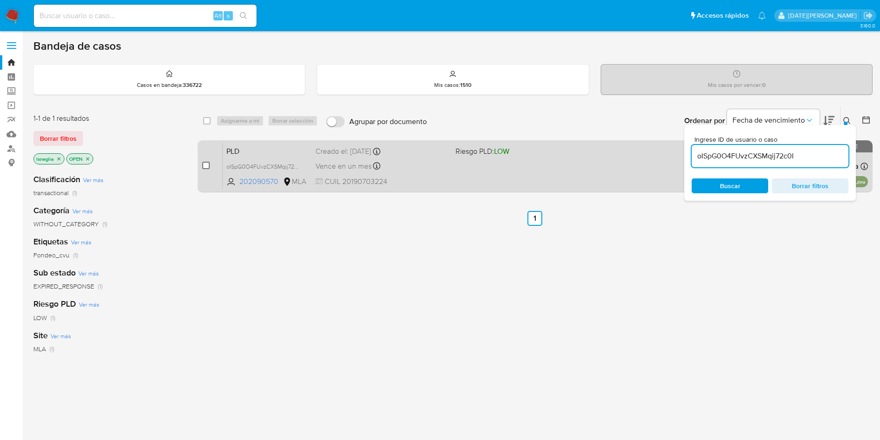
click at [205, 166] on input "checkbox" at bounding box center [205, 165] width 7 height 7
checkbox input "true"
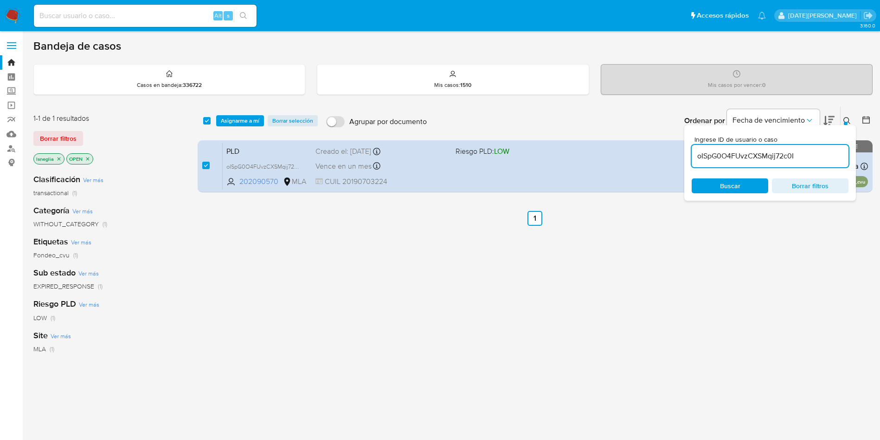
click at [243, 114] on div "select-all-cases-checkbox Asignarme a mí Borrar selección Agrupar por documento…" at bounding box center [535, 120] width 675 height 29
click at [250, 120] on span "Asignarme a mí" at bounding box center [240, 120] width 39 height 9
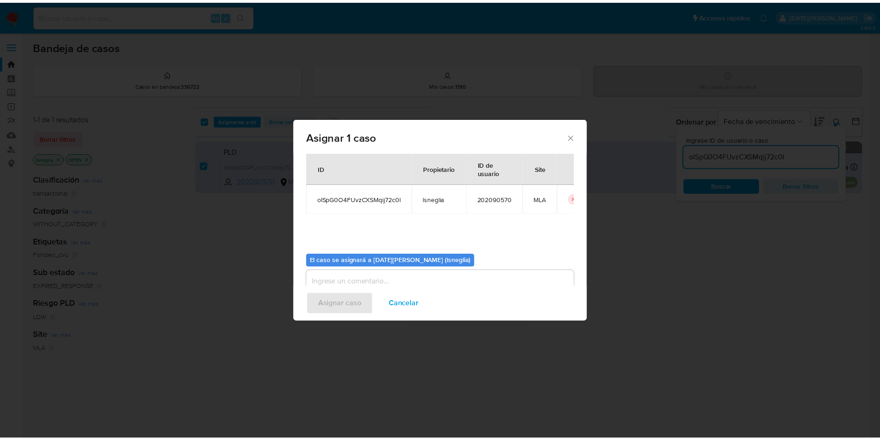
scroll to position [48, 0]
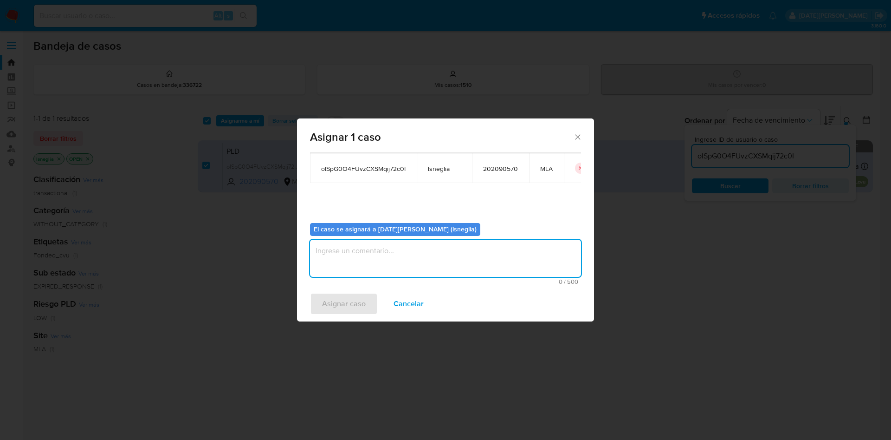
click at [368, 246] on textarea "assign-modal" at bounding box center [445, 257] width 271 height 37
type textarea "."
click at [349, 310] on span "Asignar caso" at bounding box center [344, 303] width 44 height 20
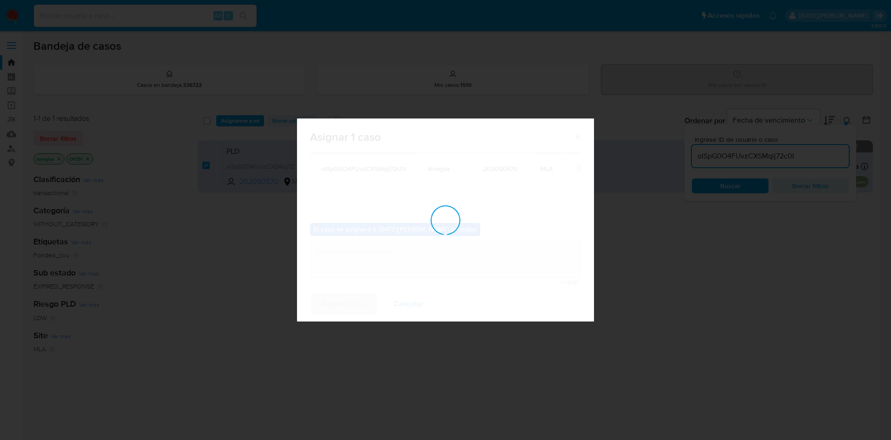
checkbox input "false"
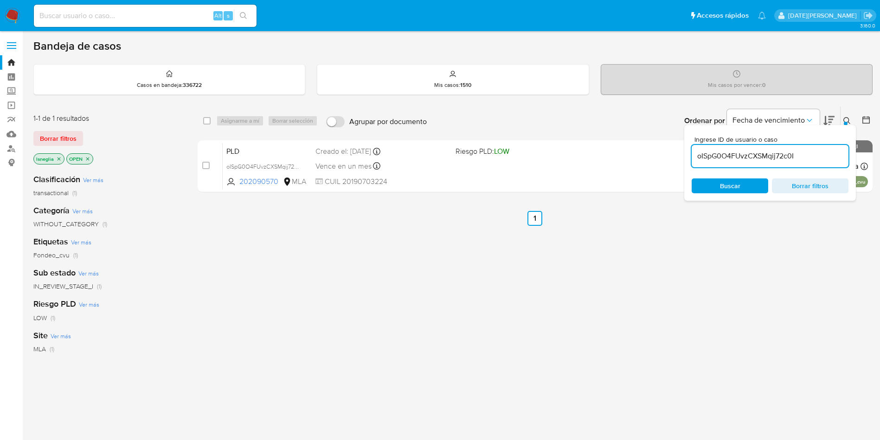
click at [847, 122] on div at bounding box center [846, 124] width 4 height 4
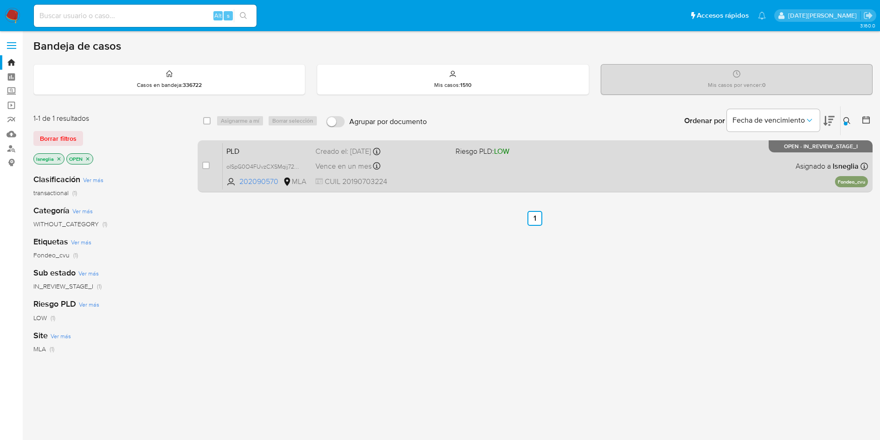
click at [282, 145] on span "PLD" at bounding box center [267, 150] width 82 height 12
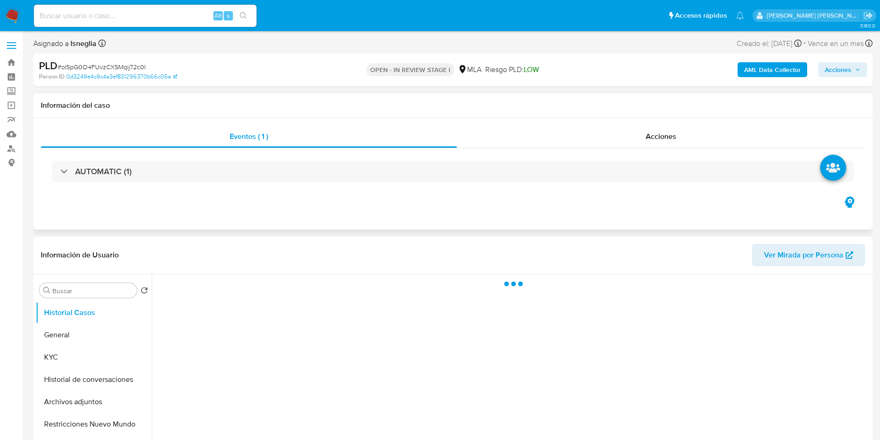
select select "10"
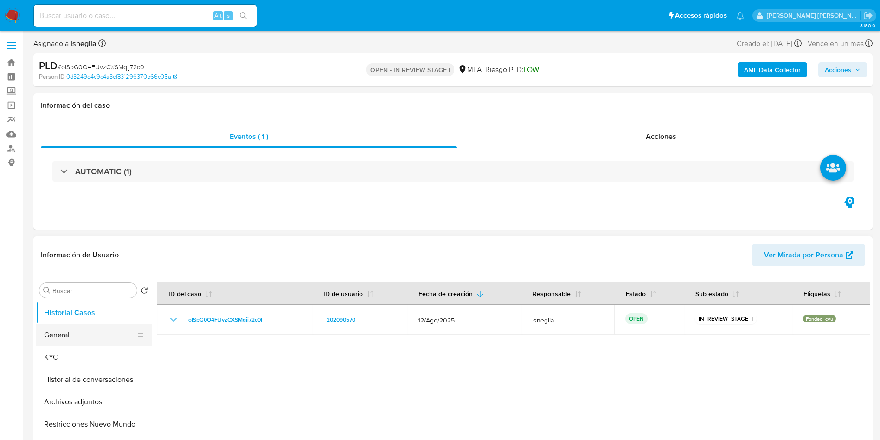
click at [68, 338] on button "General" at bounding box center [90, 334] width 109 height 22
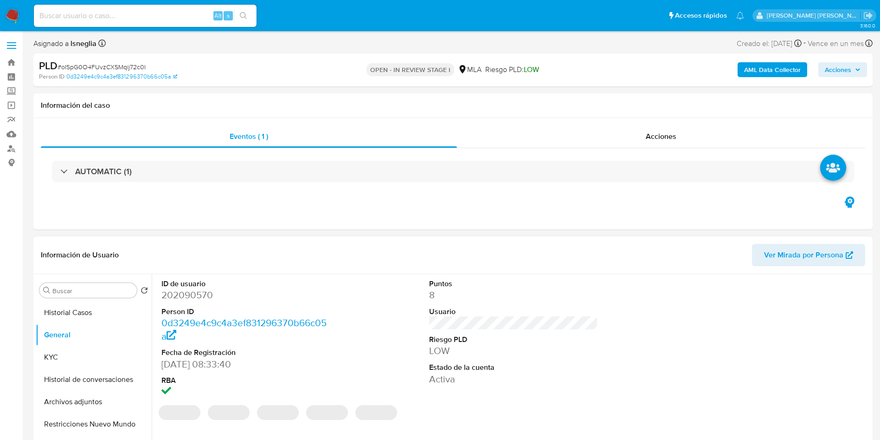
click at [170, 295] on dd "202090570" at bounding box center [246, 294] width 169 height 13
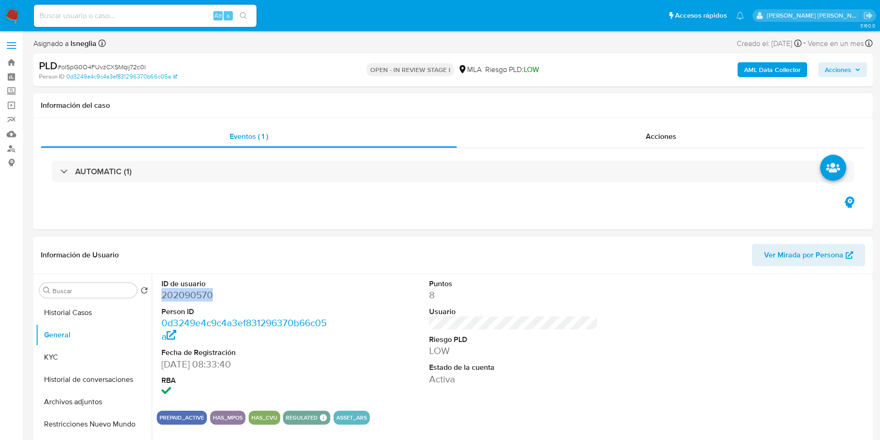
copy dd "202090570"
click at [65, 362] on button "KYC" at bounding box center [90, 357] width 109 height 22
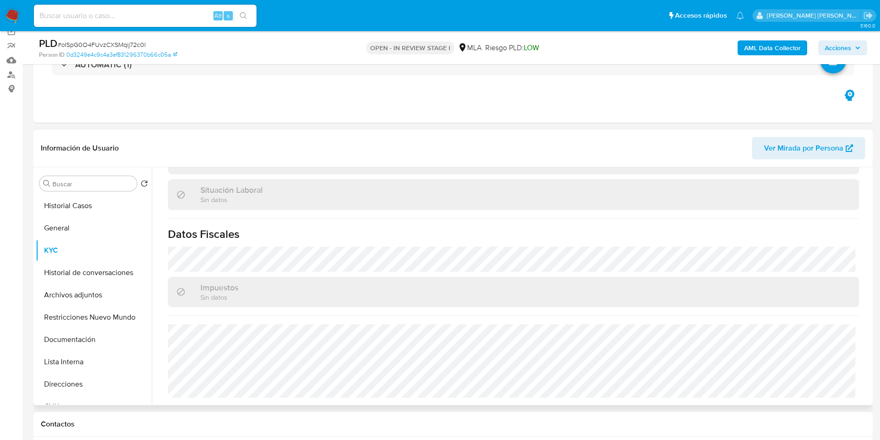
scroll to position [348, 0]
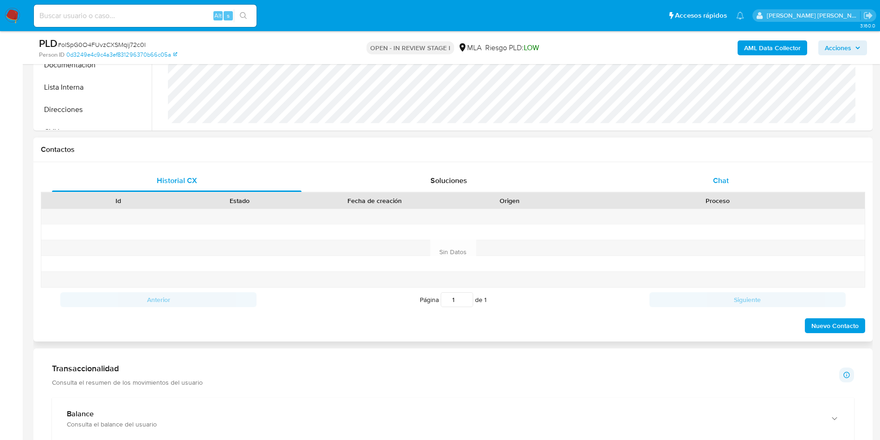
click at [733, 174] on div "Chat" at bounding box center [721, 180] width 250 height 22
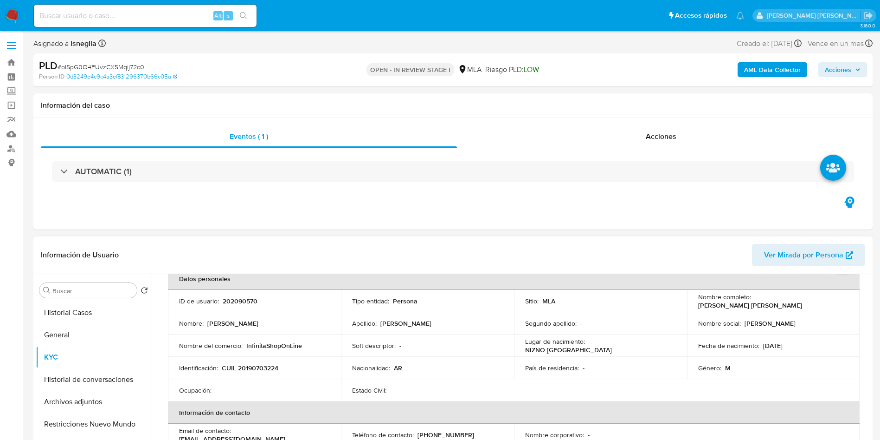
scroll to position [70, 0]
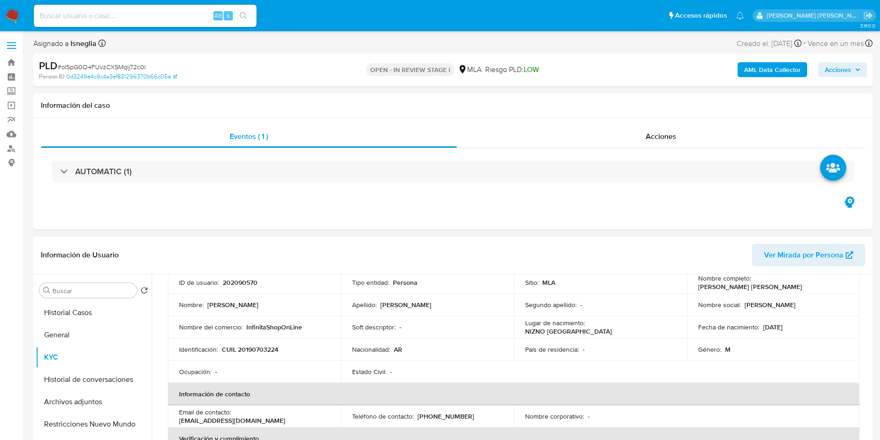
click at [266, 349] on p "CUIL 20190703224" at bounding box center [250, 349] width 57 height 8
copy p "20190703224"
drag, startPoint x: 753, startPoint y: 284, endPoint x: 848, endPoint y: 283, distance: 95.2
click at [848, 283] on td "Nombre completo : Luis Miguel Luciano Figuereo" at bounding box center [773, 282] width 173 height 22
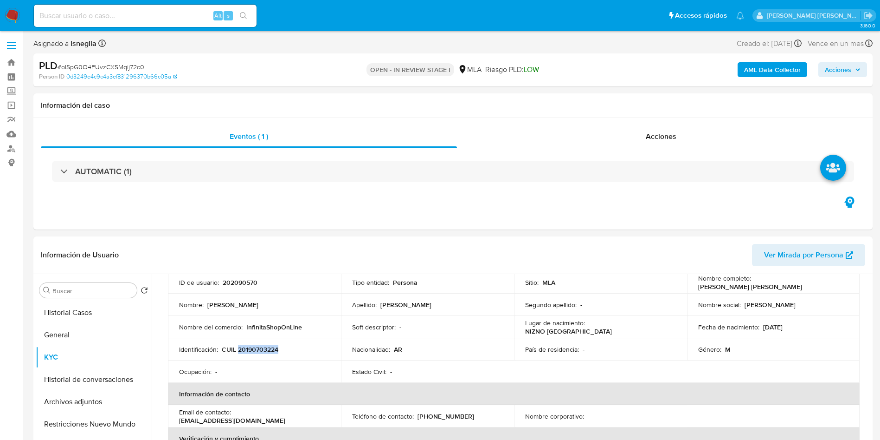
copy p "Luis Miguel Luciano Figuereo"
